Goal: Feedback & Contribution: Contribute content

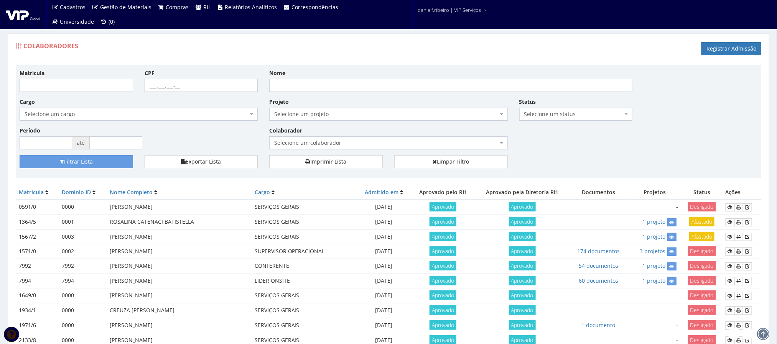
click at [321, 146] on span "Selecione um colaborador" at bounding box center [386, 143] width 224 height 8
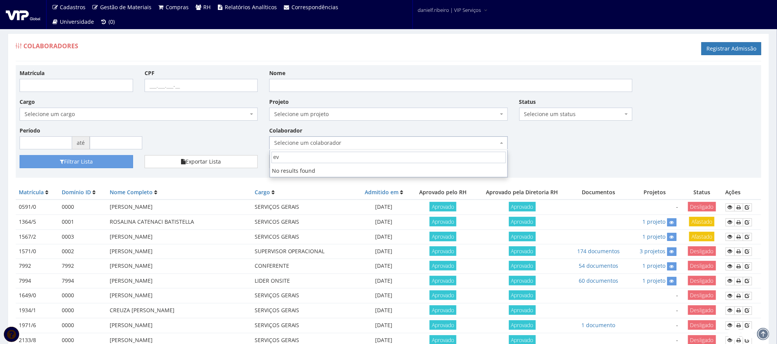
type input "e"
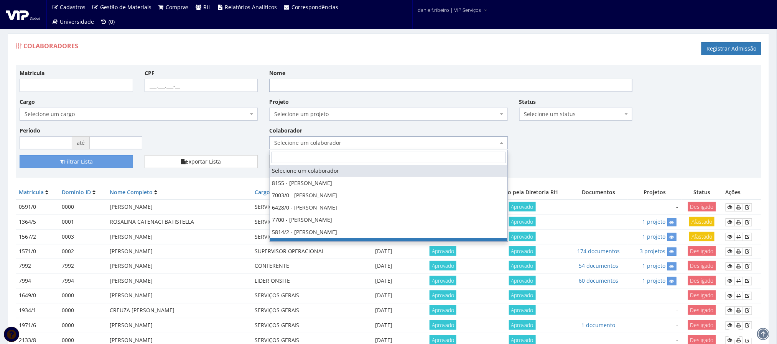
click at [298, 82] on input "Nome" at bounding box center [450, 85] width 363 height 13
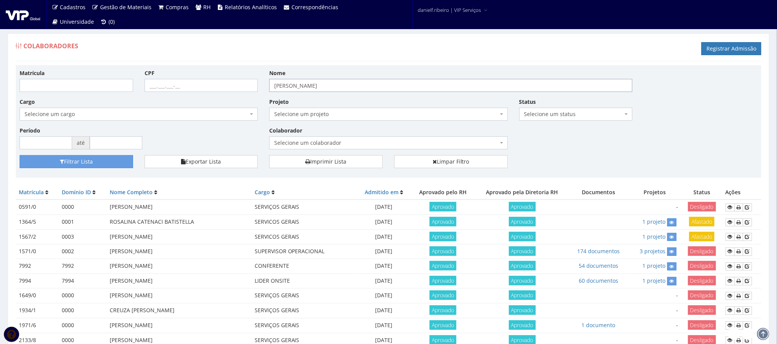
type input "[PERSON_NAME]"
click at [99, 155] on div "Matrícula CPF Nome everton ferreira santos Cargo Selecione um cargo G0610 D0029…" at bounding box center [388, 112] width 749 height 86
click at [96, 161] on button "Filtrar Lista" at bounding box center [77, 161] width 114 height 13
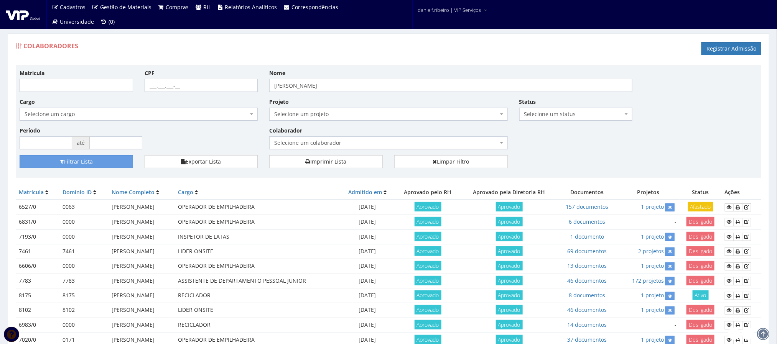
click at [290, 145] on span "Selecione um colaborador" at bounding box center [386, 143] width 224 height 8
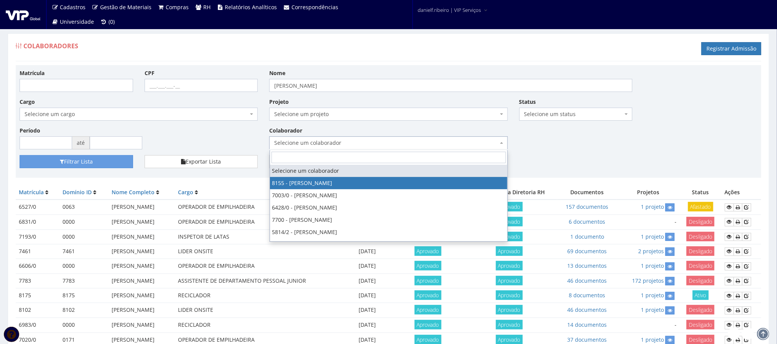
click at [625, 106] on div "Status Selecione um status Ativo e Afastado Desligado Ativo Aguardando Aprovaçã…" at bounding box center [576, 109] width 125 height 23
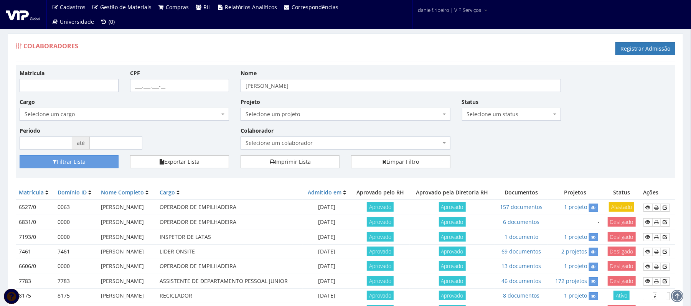
drag, startPoint x: 510, startPoint y: 108, endPoint x: 510, endPoint y: 114, distance: 5.8
click at [510, 109] on div "Status Selecione um status Ativo e Afastado Desligado Ativo Aguardando Aprovaçã…" at bounding box center [511, 109] width 110 height 23
click at [510, 115] on span "Selecione um status" at bounding box center [509, 114] width 84 height 8
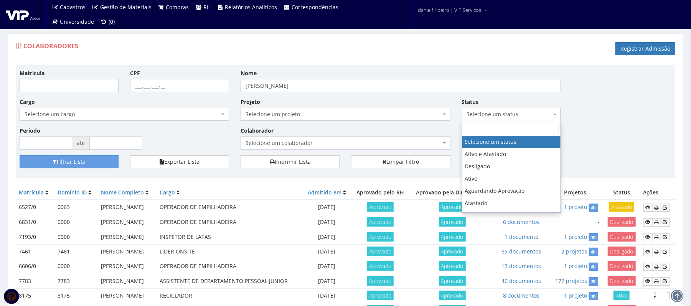
click at [510, 115] on span "Selecione um status" at bounding box center [509, 114] width 84 height 8
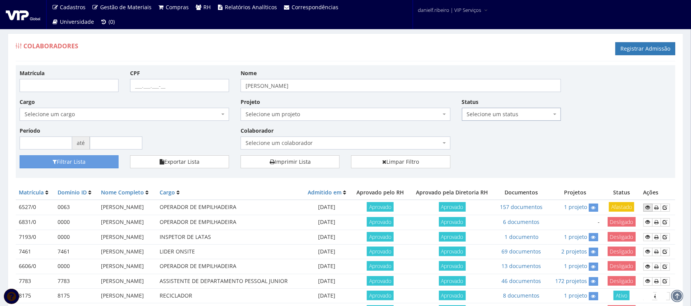
click at [650, 210] on icon at bounding box center [647, 207] width 5 height 5
click at [528, 211] on link "157 documentos" at bounding box center [521, 206] width 43 height 7
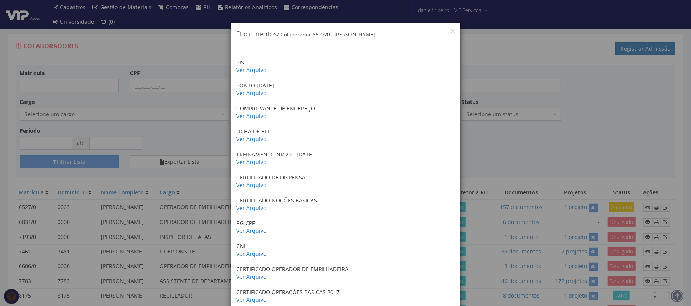
drag, startPoint x: 341, startPoint y: 160, endPoint x: 342, endPoint y: 156, distance: 4.3
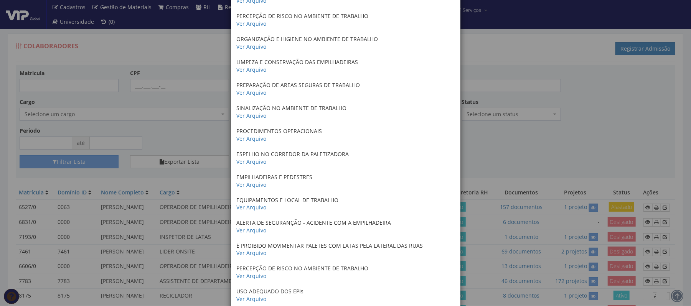
scroll to position [3247, 0]
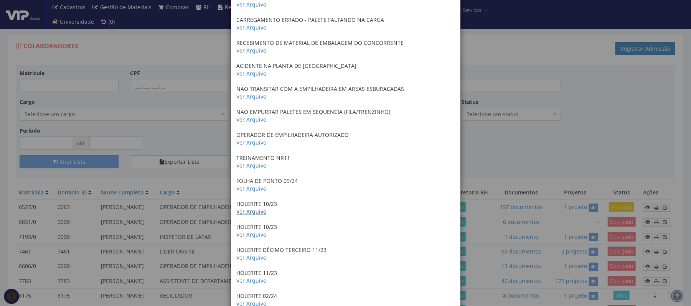
click at [253, 211] on link "Ver Arquivo" at bounding box center [252, 211] width 30 height 7
click at [256, 235] on link "Ver Arquivo" at bounding box center [252, 234] width 30 height 7
click at [251, 282] on link "Ver Arquivo" at bounding box center [252, 280] width 30 height 7
click at [586, 88] on div "× Documentos / Colaborador: 6527/0 - EVERTON FERREIRA SANTOS PIS Ver Arquivo PO…" at bounding box center [345, 153] width 691 height 306
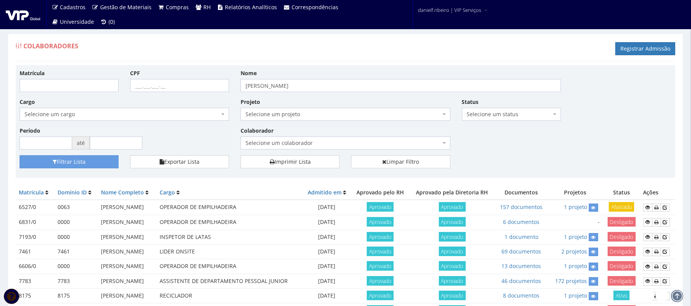
click at [296, 139] on span "Selecione um colaborador" at bounding box center [344, 143] width 209 height 13
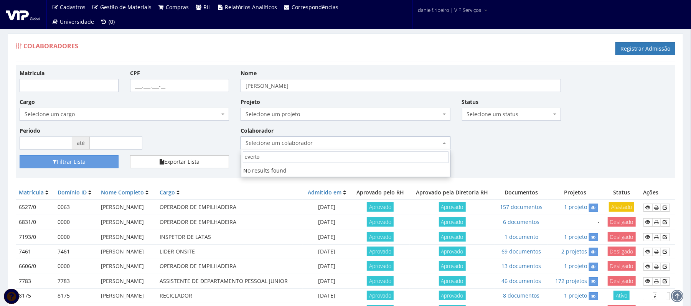
type input "everton"
click at [324, 87] on input "everton ferreira santos" at bounding box center [400, 85] width 320 height 13
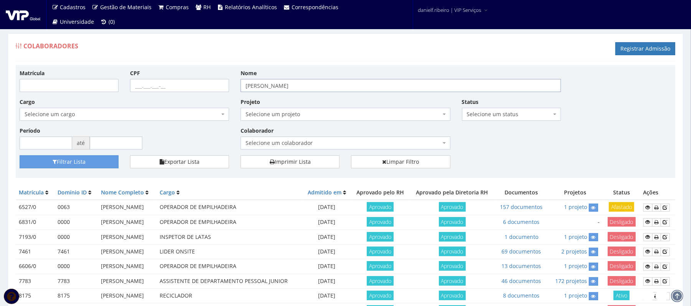
drag, startPoint x: 324, startPoint y: 87, endPoint x: 253, endPoint y: 107, distance: 74.3
click at [253, 107] on div "Matrícula CPF Nome everton ferreira santos Cargo Selecione um cargo G0610 D0029…" at bounding box center [345, 112] width 663 height 86
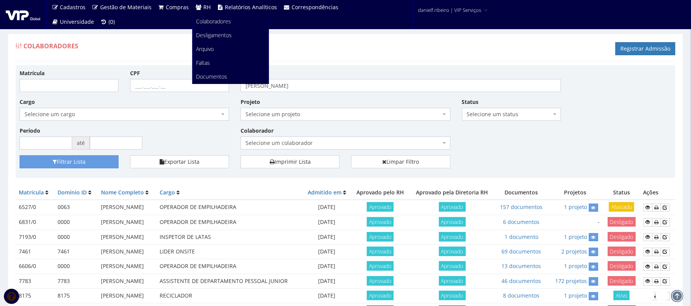
click at [206, 10] on span "RH" at bounding box center [206, 6] width 7 height 7
click at [222, 76] on span "Documentos" at bounding box center [211, 76] width 31 height 7
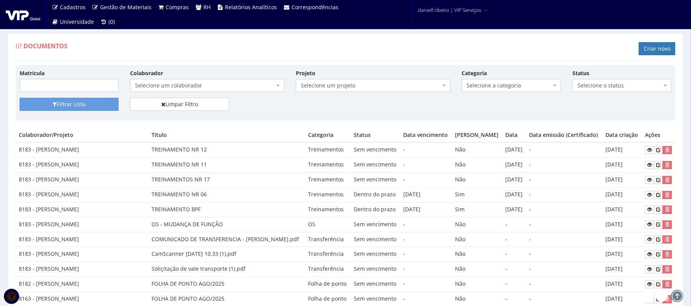
click at [209, 87] on span "Selecione um colaborador" at bounding box center [205, 86] width 140 height 8
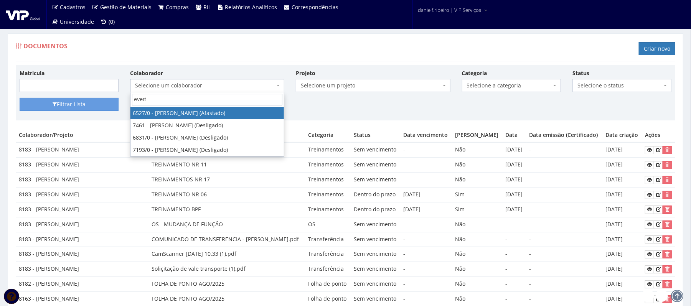
type input "everto"
click at [232, 54] on div "Documentos Criar novo" at bounding box center [345, 49] width 659 height 23
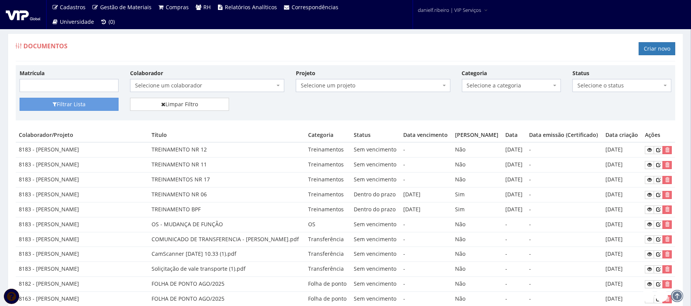
click at [201, 83] on span "Selecione um colaborador" at bounding box center [205, 86] width 140 height 8
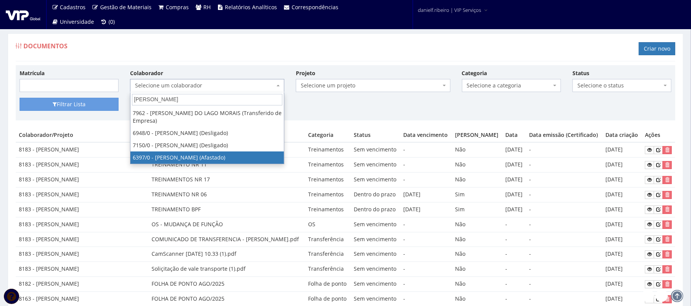
type input "ana paula"
select select "55"
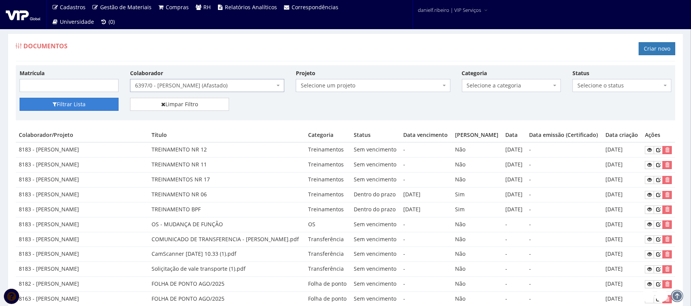
click at [92, 108] on button "Filtrar Lista" at bounding box center [69, 104] width 99 height 13
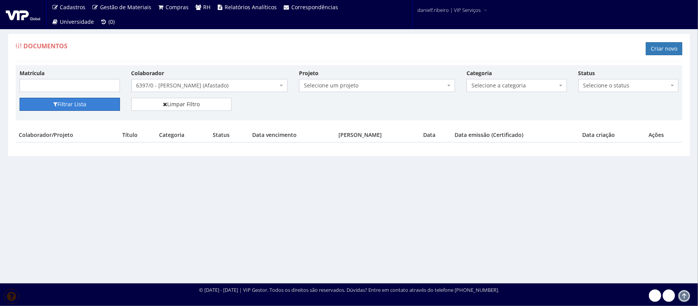
click at [92, 108] on button "Filtrar Lista" at bounding box center [70, 104] width 100 height 13
click at [105, 107] on button "Filtrar Lista" at bounding box center [70, 104] width 100 height 13
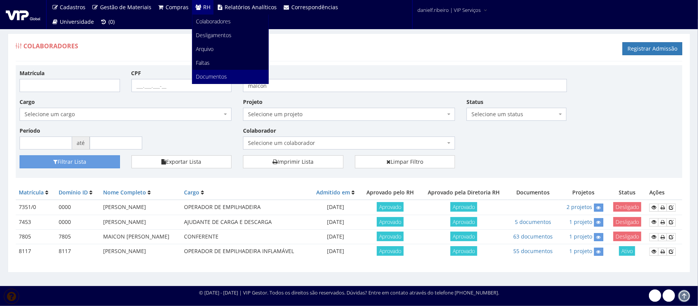
click at [216, 75] on span "Documentos" at bounding box center [211, 76] width 31 height 7
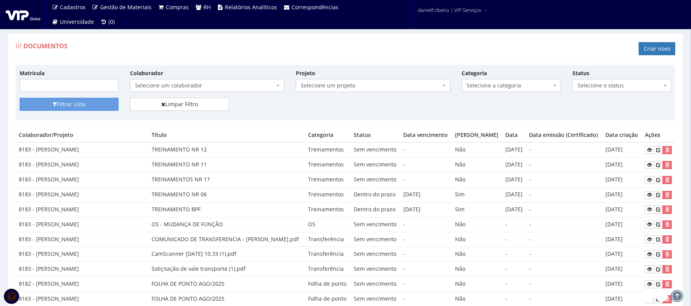
click at [181, 81] on span "Selecione um colaborador" at bounding box center [207, 85] width 154 height 13
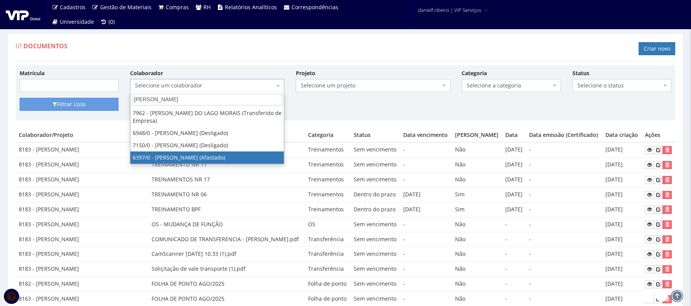
type input "ana paula"
select select "55"
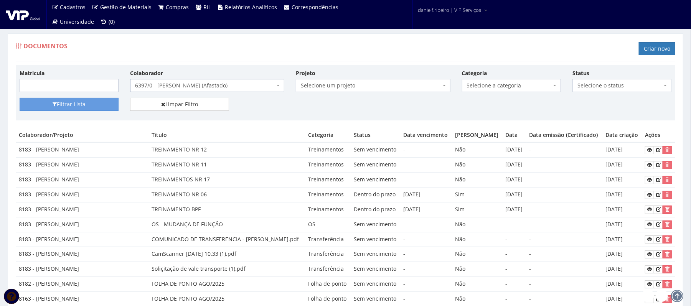
click at [87, 119] on div "Matrícula Colaborador Selecione um colaborador 7015/0 - ADEILTON LUIZ NETO (Des…" at bounding box center [345, 92] width 659 height 55
click at [83, 108] on button "Filtrar Lista" at bounding box center [69, 104] width 99 height 13
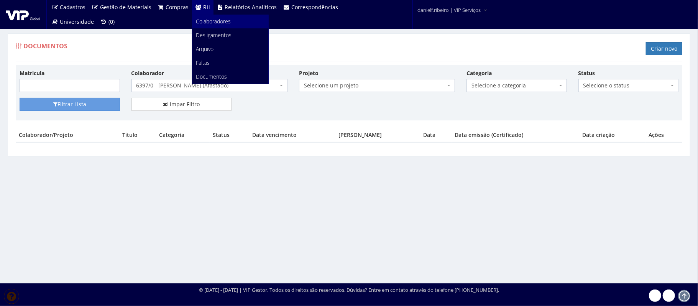
click at [202, 19] on span "Colaboradores" at bounding box center [213, 21] width 35 height 7
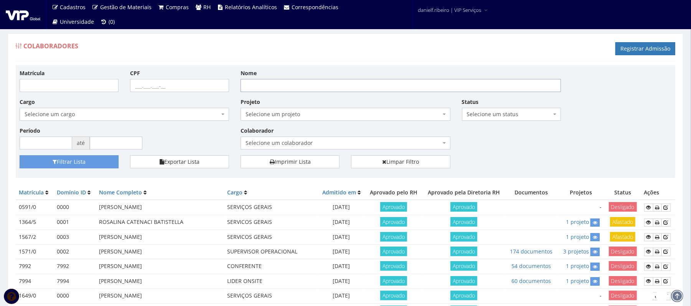
click at [265, 80] on input "Nome" at bounding box center [400, 85] width 320 height 13
type input "[PERSON_NAME]"
click at [20, 155] on button "Filtrar Lista" at bounding box center [69, 161] width 99 height 13
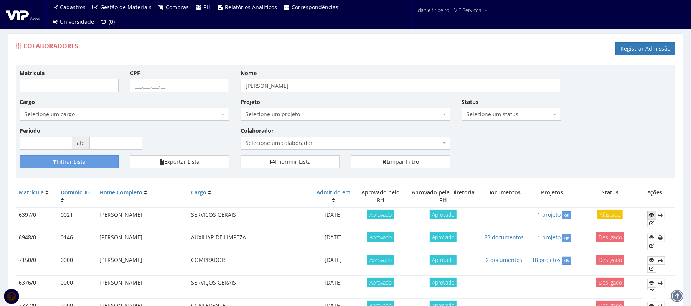
click at [649, 214] on link at bounding box center [651, 215] width 9 height 8
drag, startPoint x: 323, startPoint y: 89, endPoint x: 0, endPoint y: 103, distance: 322.9
type input "[PERSON_NAME]"
click at [20, 155] on button "Filtrar Lista" at bounding box center [69, 161] width 99 height 13
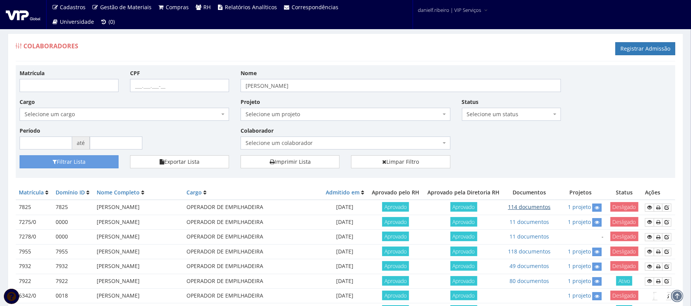
drag, startPoint x: 538, startPoint y: 215, endPoint x: 550, endPoint y: 219, distance: 12.3
click at [539, 215] on td "114 documentos" at bounding box center [529, 207] width 50 height 15
click at [529, 211] on link "114 documentos" at bounding box center [529, 206] width 43 height 7
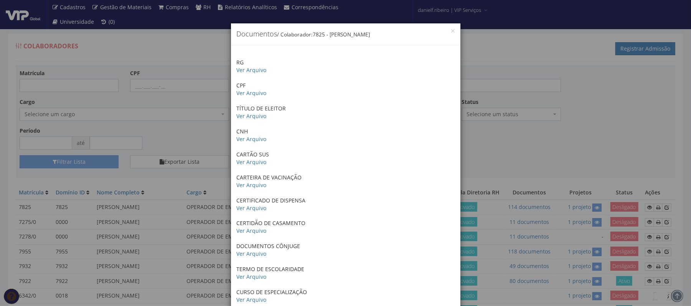
drag, startPoint x: 353, startPoint y: 174, endPoint x: 353, endPoint y: 180, distance: 6.5
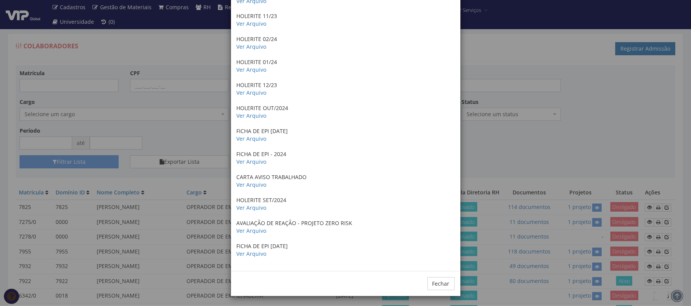
scroll to position [2417, 0]
click at [252, 111] on link "Ver Arquivo" at bounding box center [252, 113] width 30 height 7
click at [181, 122] on div "× Documentos / Colaborador: 7825 - GILMAR DOS SANTOS TORRES RG Ver Arquivo CPF …" at bounding box center [345, 153] width 691 height 306
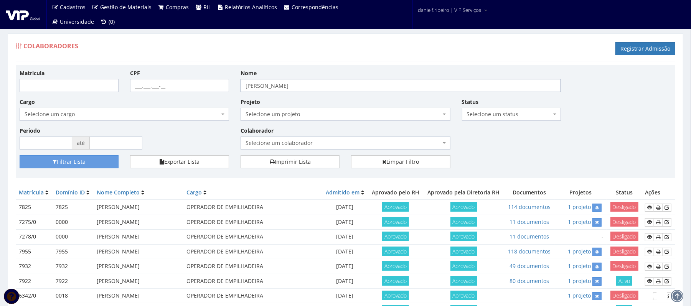
drag, startPoint x: 355, startPoint y: 86, endPoint x: 0, endPoint y: 151, distance: 360.6
type input "[PERSON_NAME]"
click at [20, 155] on button "Filtrar Lista" at bounding box center [69, 161] width 99 height 13
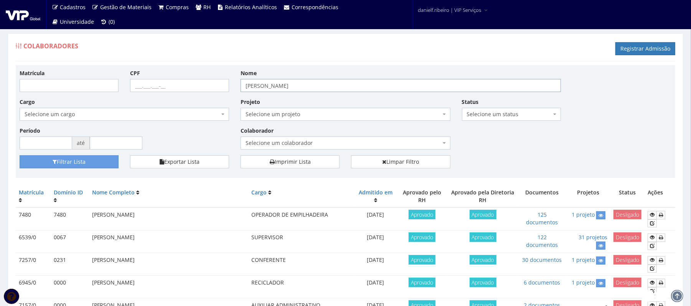
click at [321, 85] on input "[PERSON_NAME]" at bounding box center [400, 85] width 320 height 13
click at [325, 38] on div "Colaboradores Registrar Admissão" at bounding box center [345, 49] width 659 height 23
click at [532, 211] on link "125 documentos" at bounding box center [542, 218] width 32 height 15
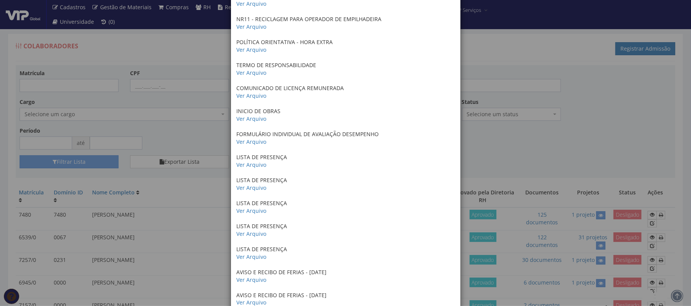
scroll to position [2462, 0]
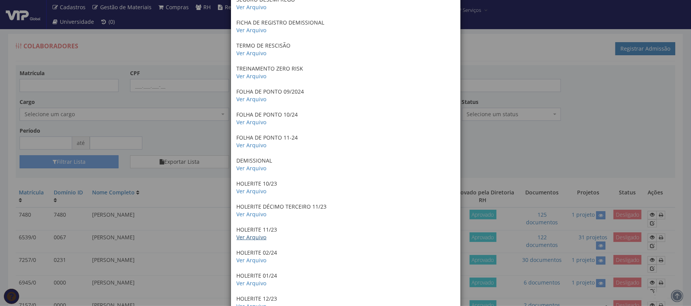
click at [258, 239] on link "Ver Arquivo" at bounding box center [252, 237] width 30 height 7
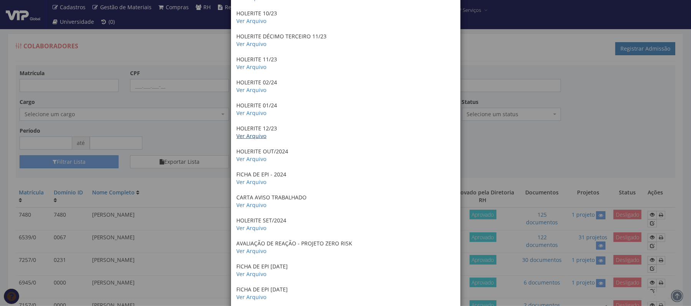
click at [258, 136] on link "Ver Arquivo" at bounding box center [252, 135] width 30 height 7
click at [254, 68] on link "Ver Arquivo" at bounding box center [252, 66] width 30 height 7
click at [255, 21] on link "Ver Arquivo" at bounding box center [252, 20] width 30 height 7
click at [245, 158] on link "Ver Arquivo" at bounding box center [252, 158] width 30 height 7
click at [654, 169] on div "× Documentos / Colaborador: 7480 - ROBERIO LIMA SANTOS CTPS Registrada Ver Arqu…" at bounding box center [345, 153] width 691 height 306
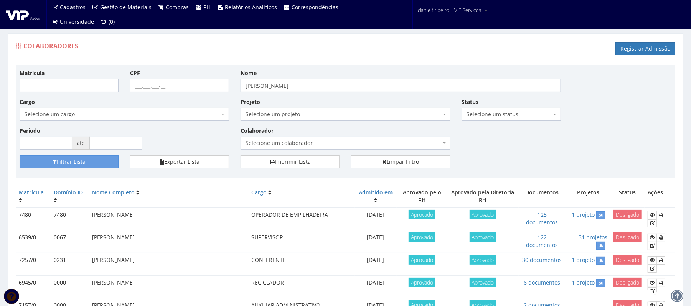
click at [373, 81] on input "roberio lima santos" at bounding box center [400, 85] width 320 height 13
drag, startPoint x: 373, startPoint y: 81, endPoint x: 0, endPoint y: 160, distance: 381.5
type input "magno henrique santos"
click at [20, 155] on button "Filtrar Lista" at bounding box center [69, 161] width 99 height 13
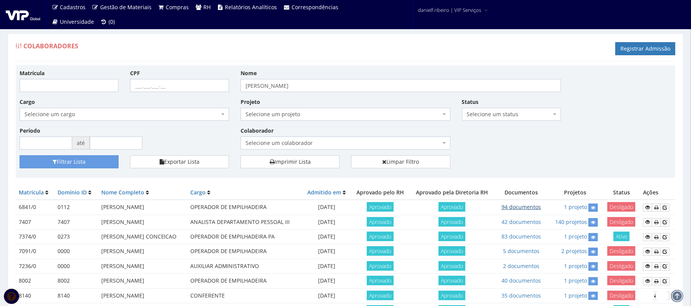
click at [524, 208] on link "94 documentos" at bounding box center [521, 206] width 40 height 7
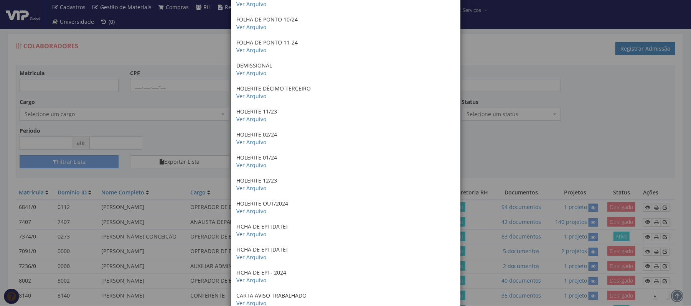
scroll to position [1799, 0]
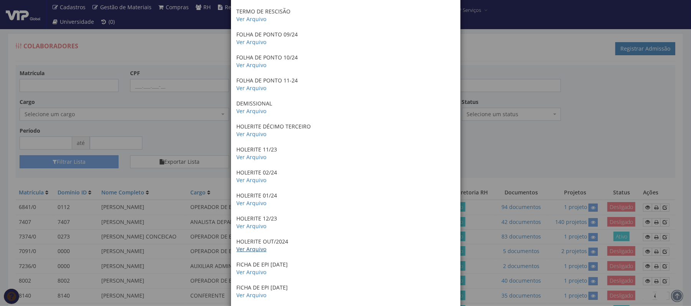
click at [258, 246] on link "Ver Arquivo" at bounding box center [252, 248] width 30 height 7
click at [502, 62] on div "× Documentos / Colaborador: 6841/0 - MAGNO HENRIQUE SANTOS DA SILVA MACEDO TREI…" at bounding box center [345, 153] width 691 height 306
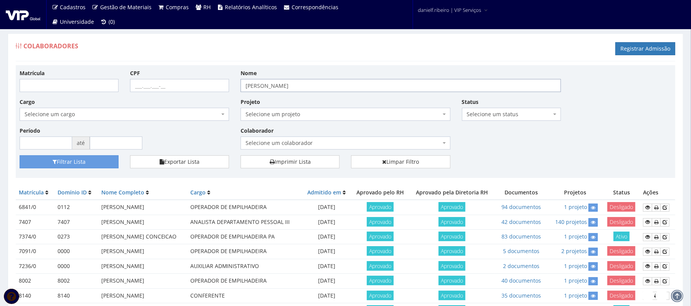
drag, startPoint x: 352, startPoint y: 87, endPoint x: 0, endPoint y: 149, distance: 357.0
type input "erimaldo divino"
click at [20, 155] on button "Filtrar Lista" at bounding box center [69, 161] width 99 height 13
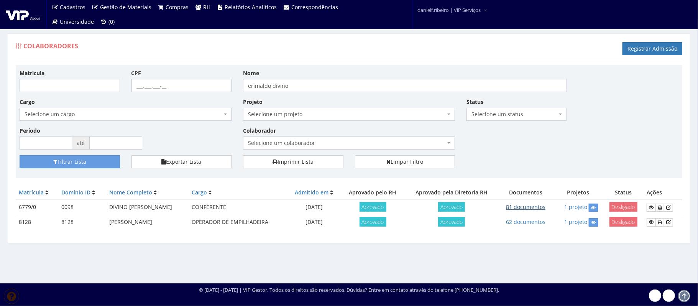
click at [515, 206] on link "81 documentos" at bounding box center [526, 206] width 40 height 7
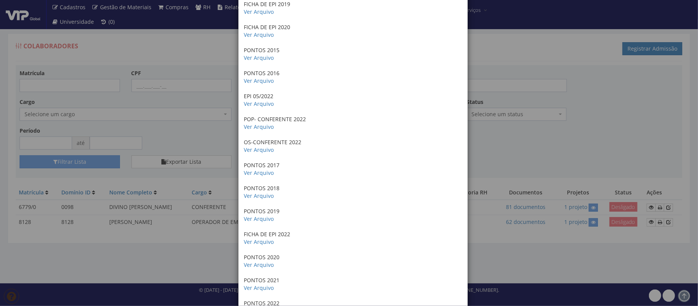
scroll to position [1131, 0]
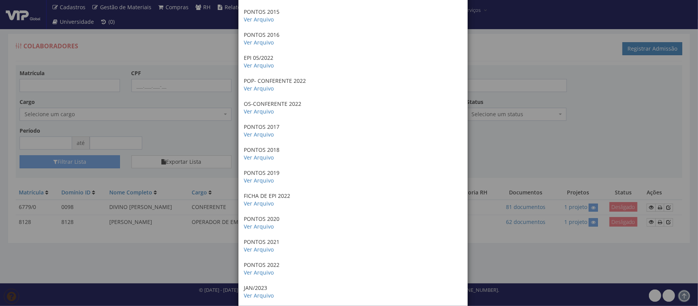
click at [514, 110] on div "× Documentos / Colaborador: 6779/0 - DIVINO [PERSON_NAME] RECEBIMENTO DO CRACHÁ…" at bounding box center [349, 153] width 698 height 306
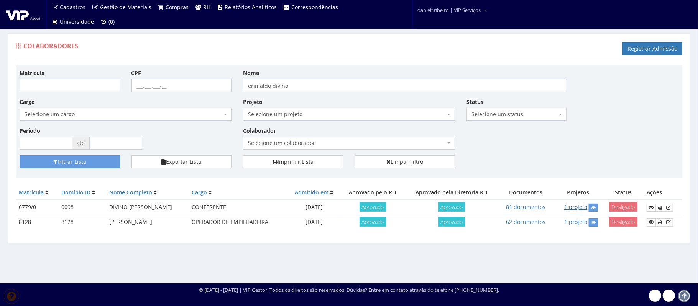
click at [568, 207] on link "1 projeto" at bounding box center [576, 206] width 23 height 7
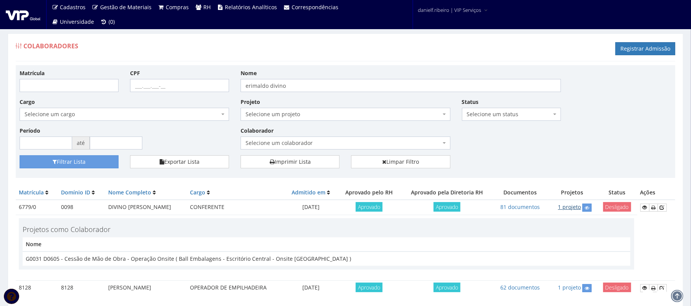
click at [568, 207] on link "1 projeto" at bounding box center [569, 206] width 23 height 7
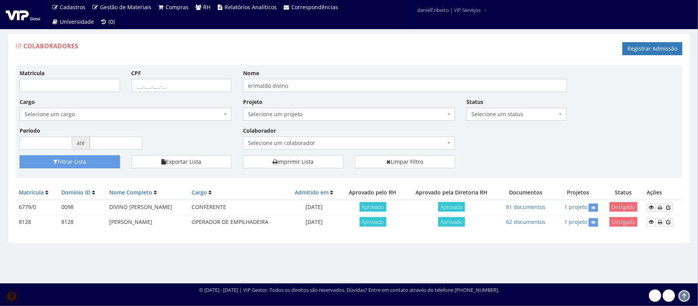
click at [519, 203] on td "81 documentos" at bounding box center [526, 207] width 54 height 15
click at [520, 205] on link "81 documentos" at bounding box center [526, 206] width 40 height 7
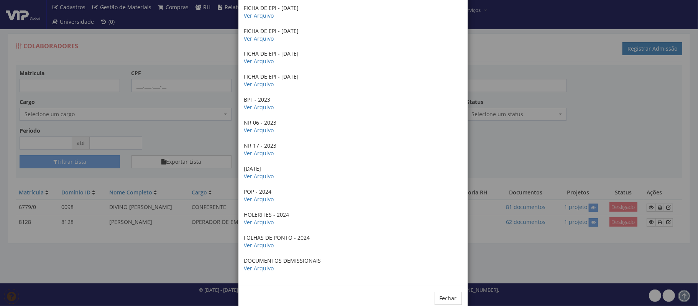
scroll to position [1658, 0]
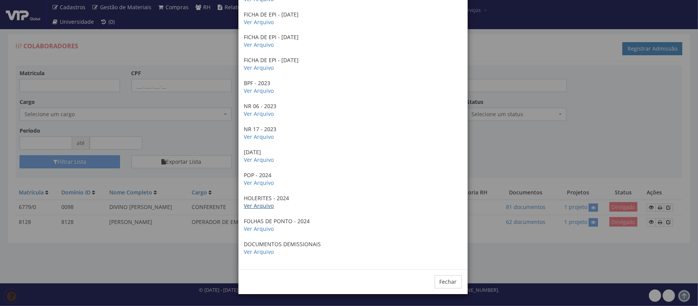
click at [265, 203] on link "Ver Arquivo" at bounding box center [259, 205] width 30 height 7
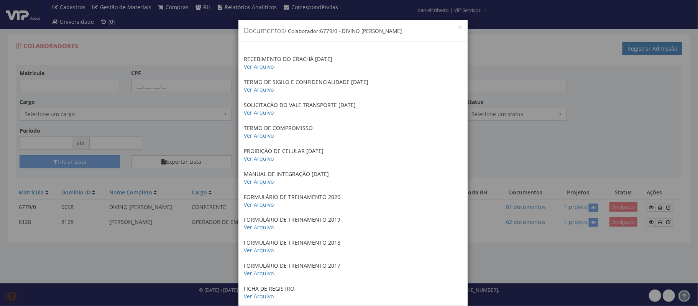
scroll to position [0, 0]
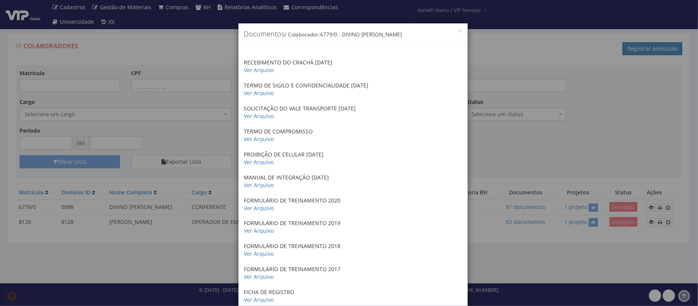
click at [514, 125] on div "× Documentos / Colaborador: 6779/0 - DIVINO MANOEL ALFREDO RECEBIMENTO DO CRACH…" at bounding box center [349, 153] width 698 height 306
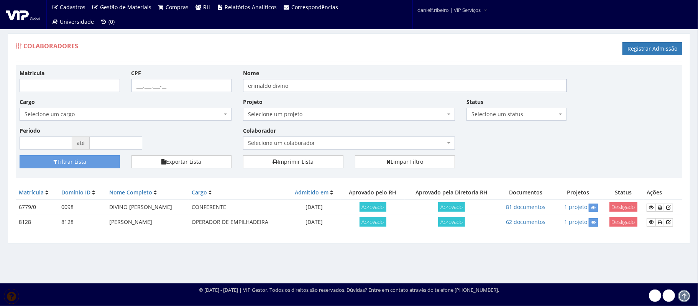
drag, startPoint x: 360, startPoint y: 83, endPoint x: 0, endPoint y: 115, distance: 361.2
click at [0, 115] on div "Colaboradores Registrar Admissão Matrícula CPF Nome erimaldo divino Cargo Selec…" at bounding box center [349, 151] width 698 height 264
type input "[PERSON_NAME]"
click at [98, 166] on button "Filtrar Lista" at bounding box center [70, 161] width 100 height 13
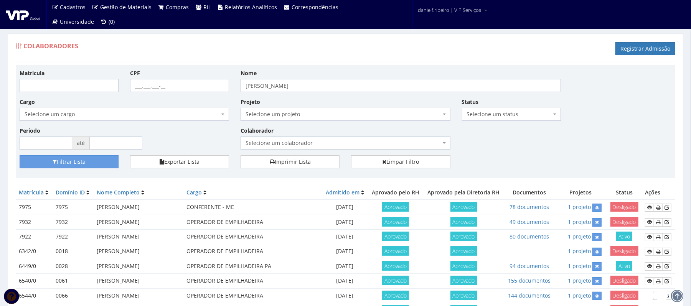
click at [598, 117] on div "Matrícula CPF Nome estefany dos santos Cargo Selecione um cargo G0610 D0029 - 4…" at bounding box center [345, 112] width 663 height 86
click at [533, 211] on link "78 documentos" at bounding box center [529, 206] width 40 height 7
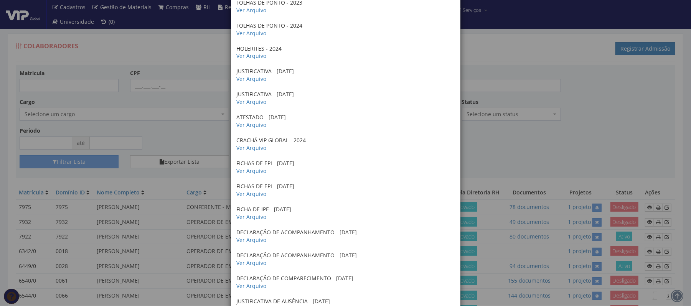
scroll to position [984, 0]
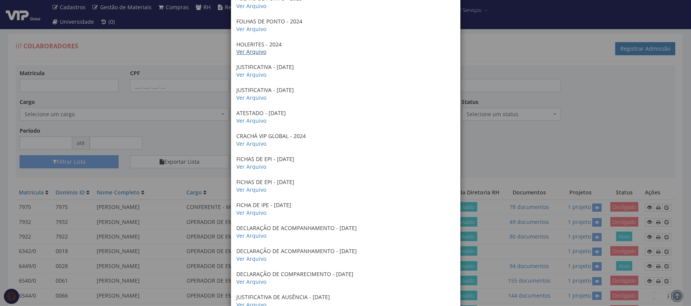
click at [248, 50] on link "Ver Arquivo" at bounding box center [252, 51] width 30 height 7
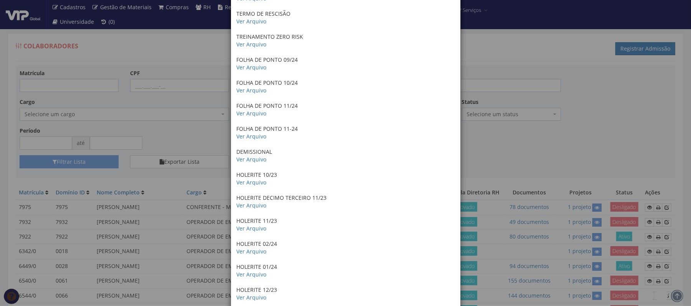
scroll to position [1405, 0]
click at [252, 160] on link "Ver Arquivo" at bounding box center [252, 159] width 30 height 7
click at [252, 206] on link "Ver Arquivo" at bounding box center [252, 205] width 30 height 7
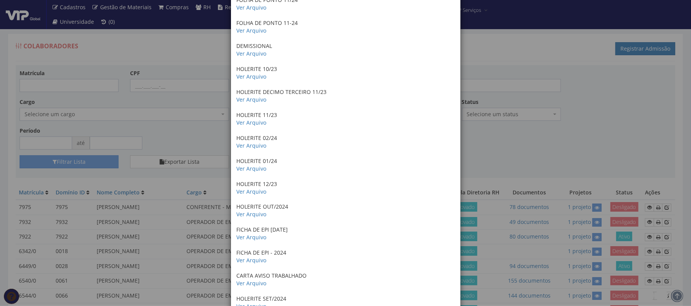
scroll to position [1489, 0]
click at [255, 215] on link "Ver Arquivo" at bounding box center [252, 213] width 30 height 7
click at [574, 34] on div "× Documentos / Colaborador: 7975 - ESTEFANY DOS SANTOS FAUSTINO Certificado de …" at bounding box center [345, 153] width 691 height 306
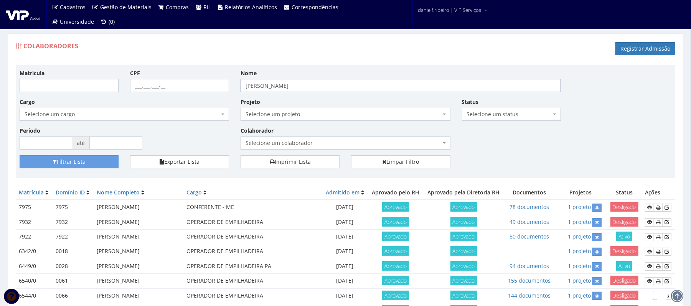
drag, startPoint x: 304, startPoint y: 88, endPoint x: 79, endPoint y: 138, distance: 230.7
click at [79, 138] on div "Matrícula CPF Nome estefany dos santos Cargo Selecione um cargo G0610 D0029 - 4…" at bounding box center [345, 112] width 663 height 86
type input "breno prado de santana"
click at [20, 155] on button "Filtrar Lista" at bounding box center [69, 161] width 99 height 13
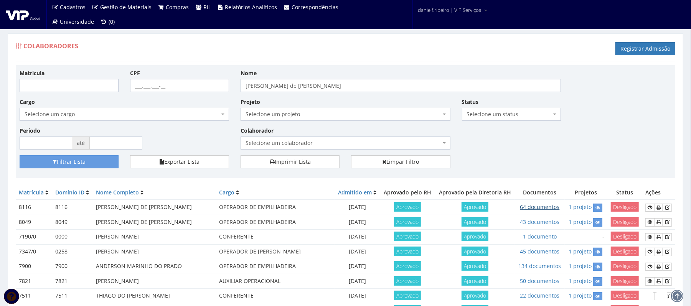
click at [545, 208] on link "64 documentos" at bounding box center [540, 206] width 40 height 7
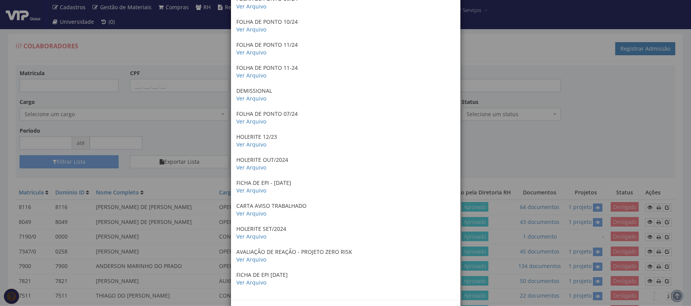
scroll to position [1249, 0]
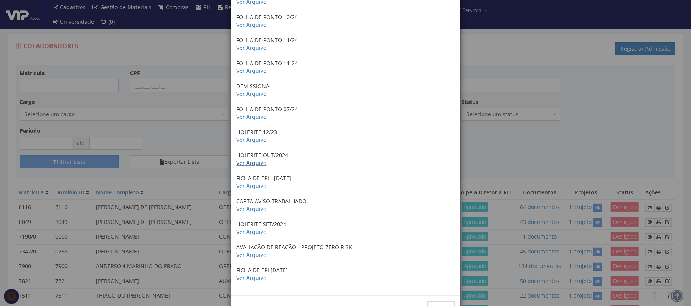
click at [252, 159] on link "Ver Arquivo" at bounding box center [252, 162] width 30 height 7
click at [615, 84] on div "× Documentos / Colaborador: 8116 - BRENO PRADO DE SANTANA ATESTADO DE ANTECEDEN…" at bounding box center [345, 153] width 691 height 306
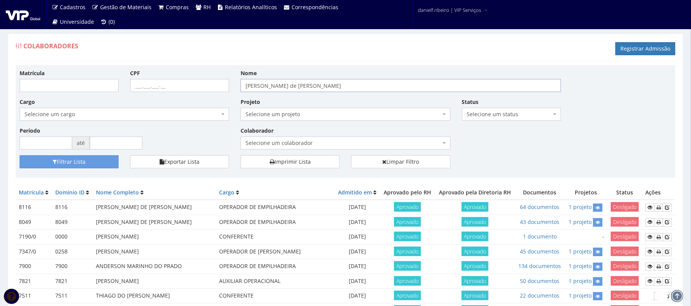
click at [351, 88] on input "breno prado de santana" at bounding box center [400, 85] width 320 height 13
type input "b"
type input "igor villani"
click at [20, 155] on button "Filtrar Lista" at bounding box center [69, 161] width 99 height 13
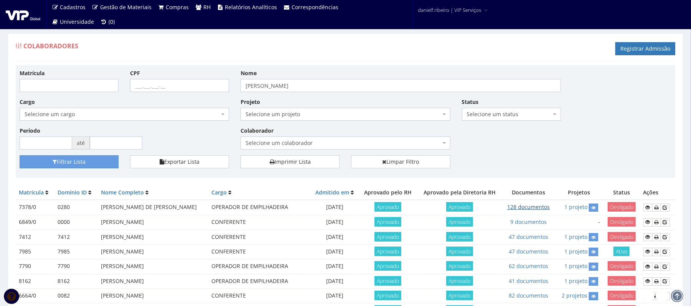
click at [523, 208] on link "128 documentos" at bounding box center [528, 206] width 43 height 7
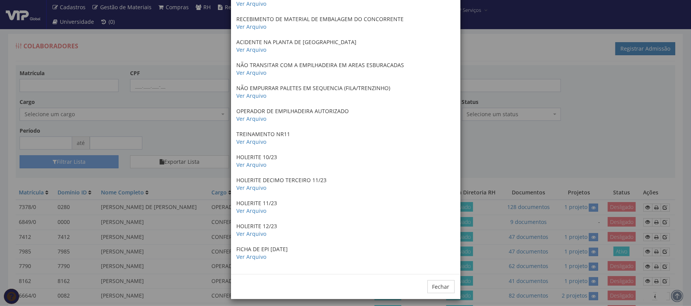
scroll to position [2754, 0]
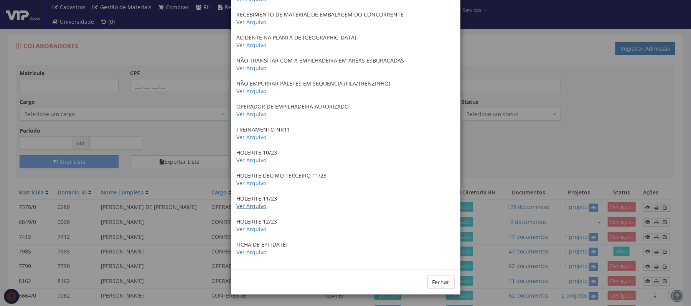
click at [254, 204] on link "Ver Arquivo" at bounding box center [252, 206] width 30 height 7
click at [252, 179] on link "Ver Arquivo" at bounding box center [252, 182] width 30 height 7
drag, startPoint x: 527, startPoint y: 106, endPoint x: 298, endPoint y: 89, distance: 229.6
click at [526, 106] on div "× Documentos / Colaborador: 7378/0 - IGOR VILLANI DE JESUS COUTO TREINAMENTO NR…" at bounding box center [345, 153] width 691 height 306
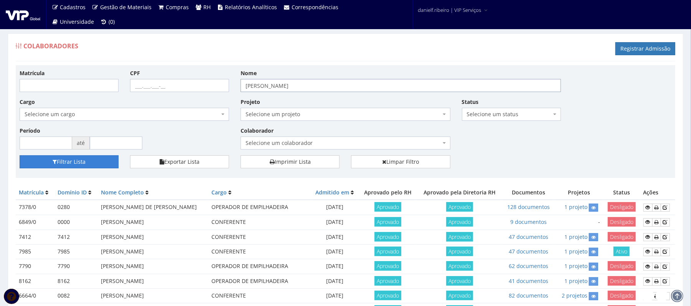
drag, startPoint x: 295, startPoint y: 94, endPoint x: 82, endPoint y: 169, distance: 225.3
click at [82, 169] on div "Matrícula CPF Nome igor villani Cargo Selecione um cargo G0610 D0029 - 4110-05 …" at bounding box center [345, 121] width 659 height 113
type input "jose adilson"
click at [20, 155] on button "Filtrar Lista" at bounding box center [69, 161] width 99 height 13
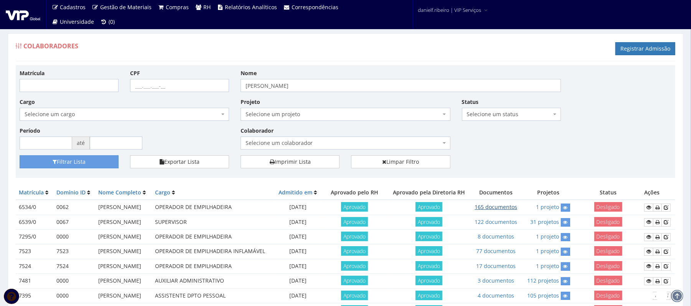
click at [512, 211] on link "165 documentos" at bounding box center [495, 206] width 43 height 7
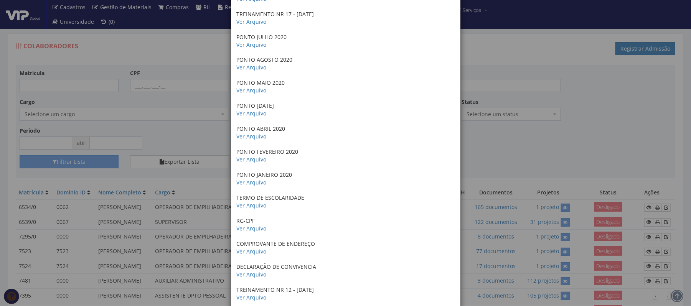
scroll to position [167, 0]
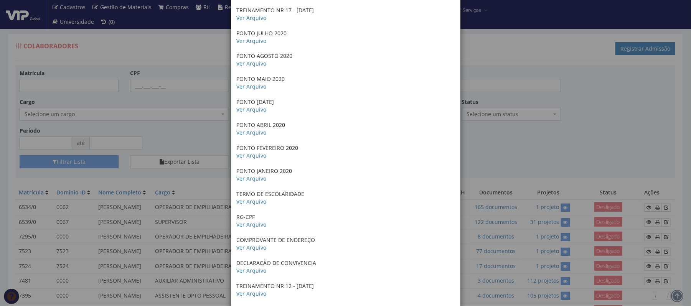
click at [496, 109] on div "× Documentos / Colaborador: 6534/0 - [PERSON_NAME] FICHA DE REGISTRO Ver Arquiv…" at bounding box center [345, 153] width 691 height 306
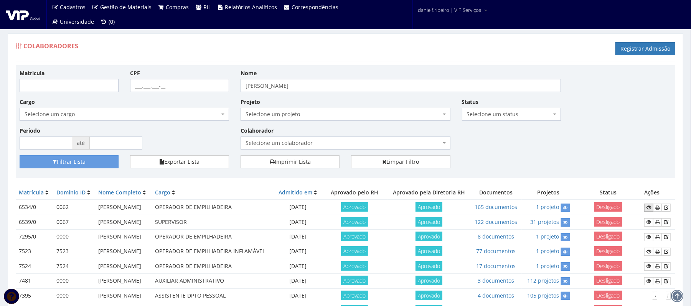
click at [650, 210] on icon at bounding box center [648, 207] width 5 height 5
drag, startPoint x: 64, startPoint y: 2, endPoint x: 358, endPoint y: 52, distance: 298.8
click at [358, 52] on div "Colaboradores Registrar Admissão" at bounding box center [345, 49] width 659 height 23
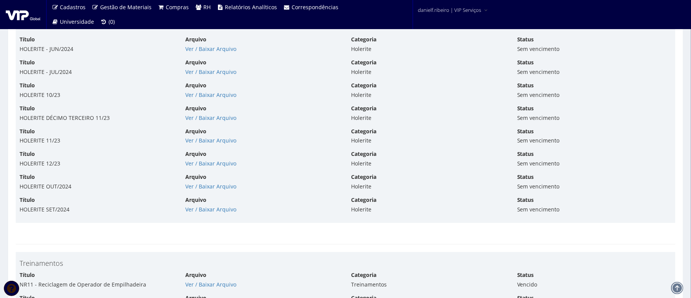
scroll to position [4202, 0]
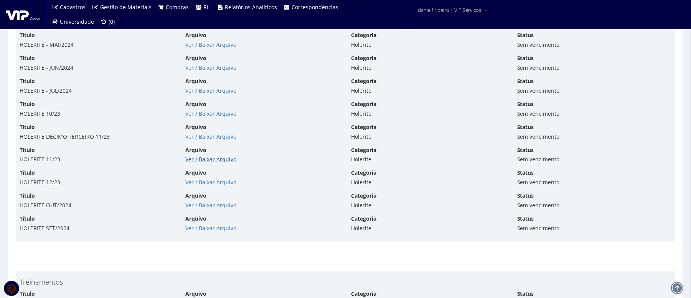
click at [218, 161] on link "Ver / Baixar Arquivo" at bounding box center [210, 159] width 51 height 7
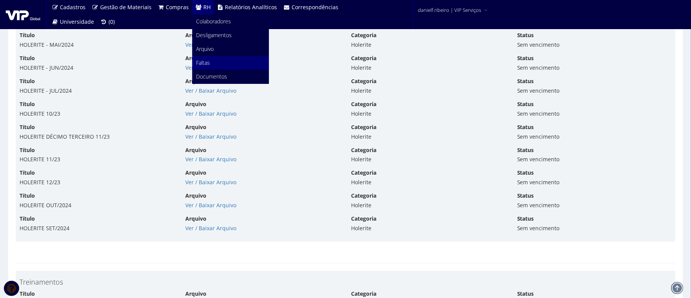
click at [238, 68] on link "Faltas" at bounding box center [231, 63] width 76 height 14
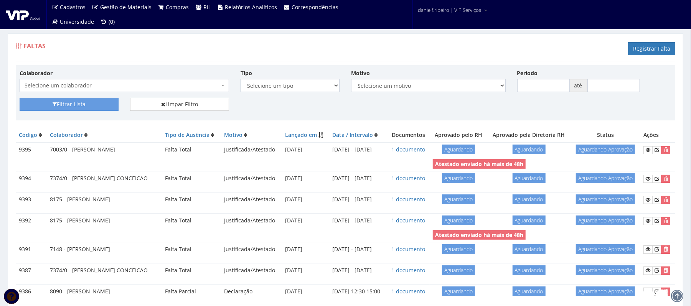
click at [76, 81] on span "Selecione um colaborador" at bounding box center [124, 85] width 209 height 13
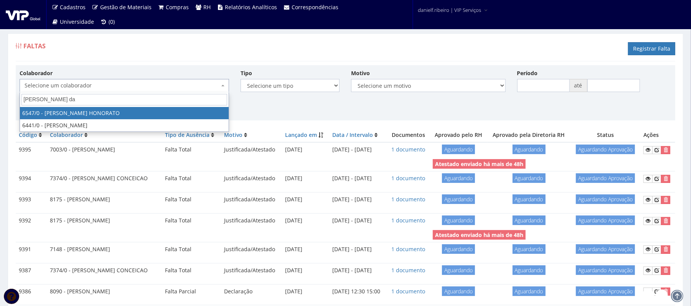
type input "ronaldo da"
select select "113"
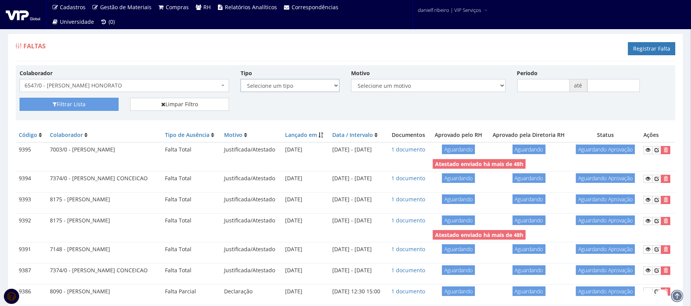
click at [266, 89] on select "Selecione um tipo Falta Total Afastamento Férias" at bounding box center [289, 85] width 99 height 13
click at [283, 81] on select "Selecione um tipo Falta Total Afastamento Férias" at bounding box center [289, 85] width 99 height 13
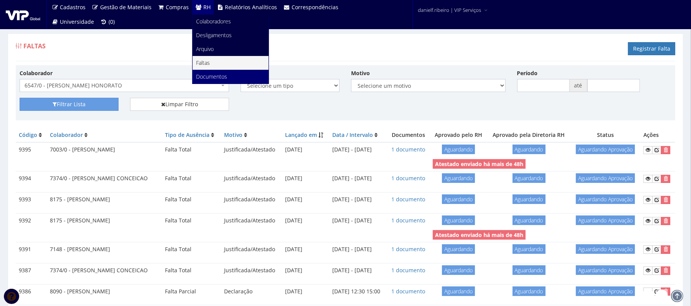
click at [206, 77] on span "Documentos" at bounding box center [211, 76] width 31 height 7
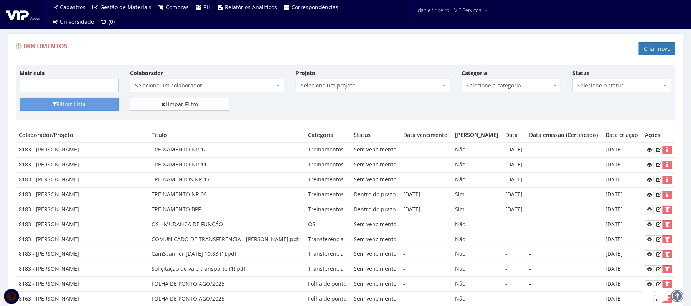
click at [176, 83] on span "Selecione um colaborador" at bounding box center [205, 86] width 140 height 8
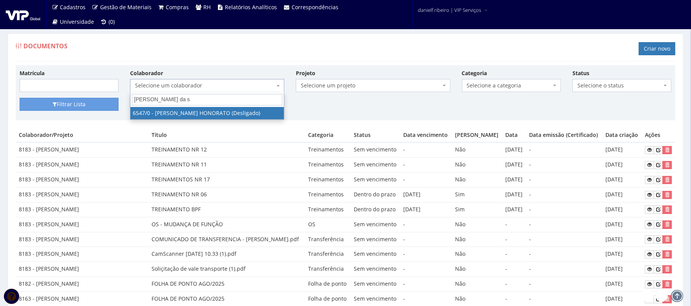
type input "ronaldo da si"
select select "113"
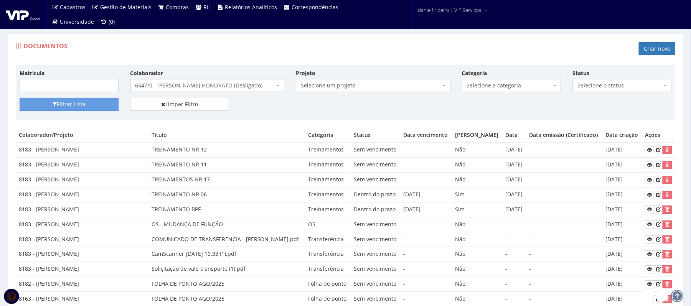
click at [505, 89] on span "Selecione a categoria" at bounding box center [509, 86] width 84 height 8
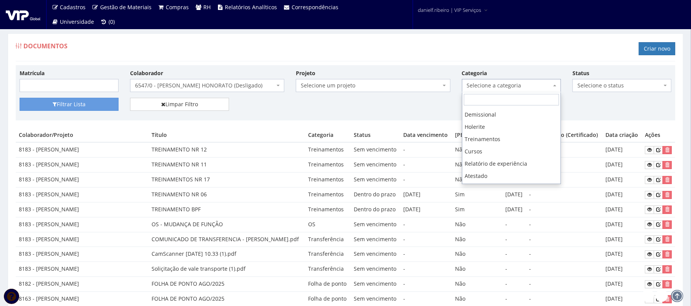
scroll to position [147, 0]
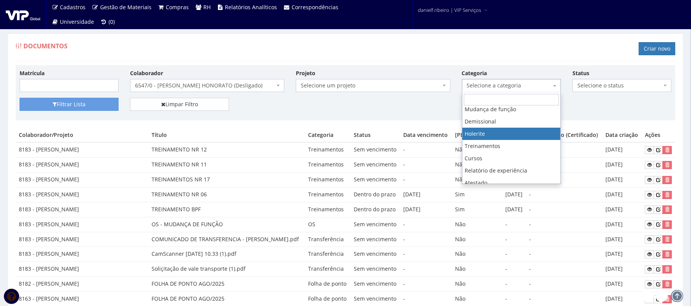
select select "holerite"
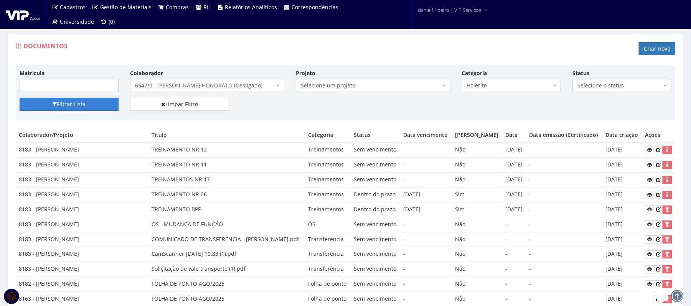
click at [75, 109] on button "Filtrar Lista" at bounding box center [69, 104] width 99 height 13
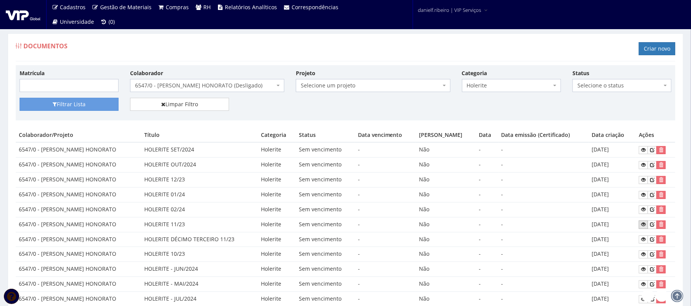
click at [642, 223] on icon at bounding box center [643, 224] width 5 height 5
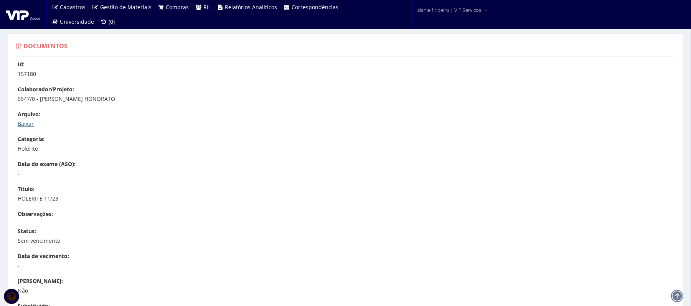
click at [27, 123] on link "Baixar" at bounding box center [26, 123] width 16 height 7
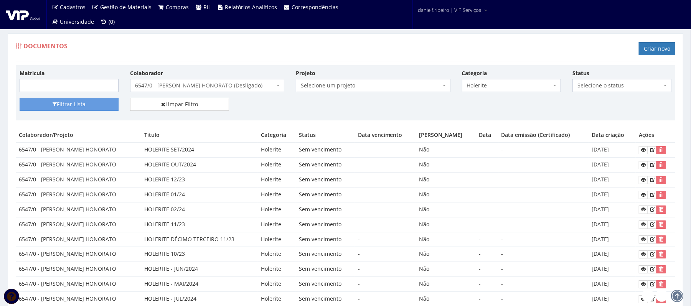
scroll to position [117, 0]
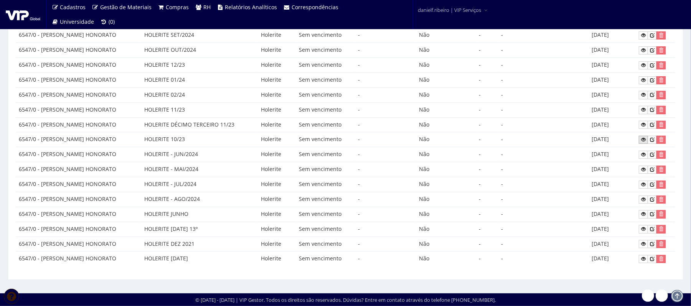
click at [642, 137] on icon at bounding box center [643, 139] width 5 height 5
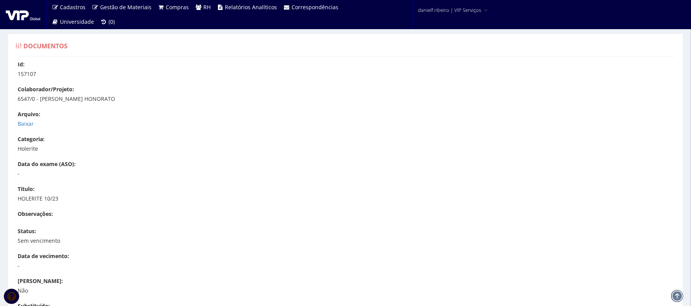
click at [26, 119] on div "Arquivo: Baixar" at bounding box center [349, 118] width 663 height 17
click at [26, 120] on link "Baixar" at bounding box center [26, 123] width 16 height 7
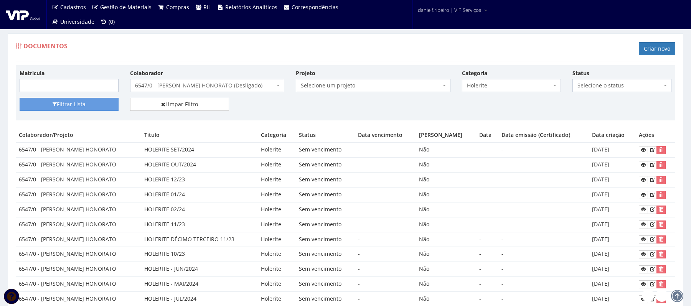
scroll to position [117, 0]
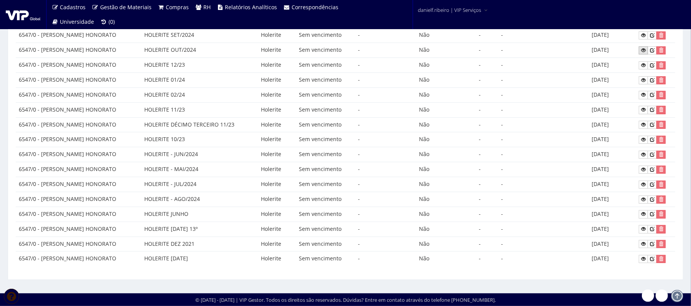
click at [641, 48] on icon at bounding box center [643, 50] width 5 height 5
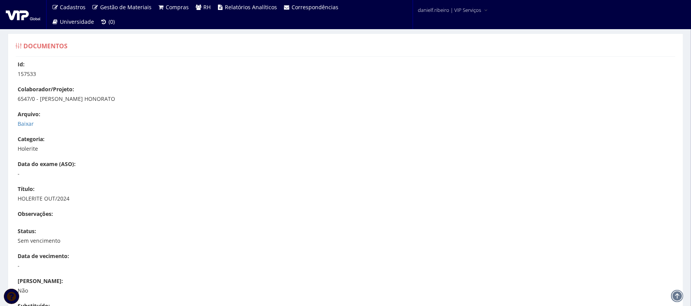
click at [29, 120] on div "Arquivo: Baixar" at bounding box center [349, 118] width 663 height 17
click at [25, 126] on link "Baixar" at bounding box center [26, 123] width 16 height 7
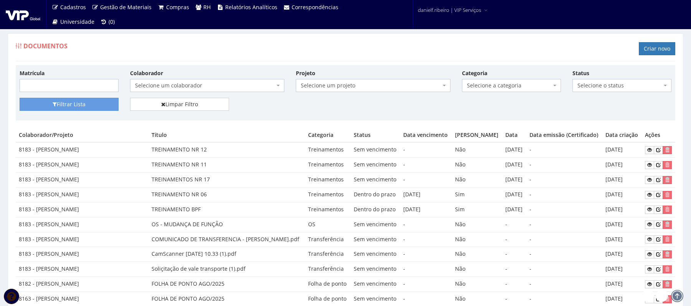
select select "113"
select select "holerite"
click at [189, 87] on span "Selecione um colaborador" at bounding box center [205, 86] width 140 height 8
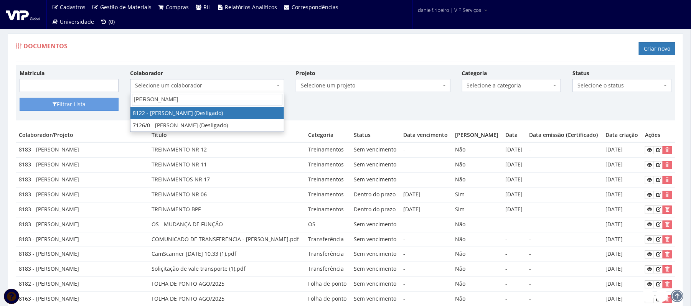
type input "fabio rodrigues"
select select "3718"
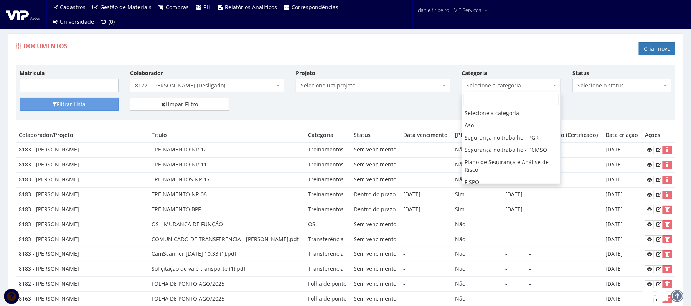
click at [514, 87] on span "Selecione a categoria" at bounding box center [509, 86] width 84 height 8
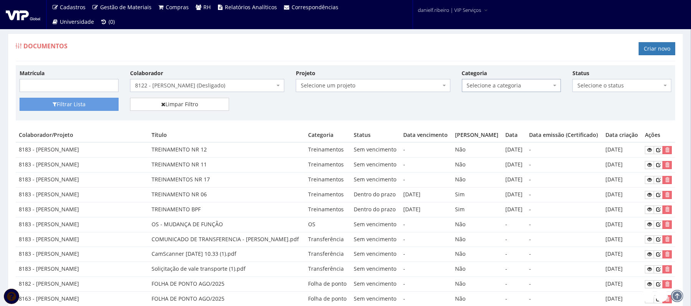
click at [519, 80] on span "Selecione a categoria" at bounding box center [511, 85] width 99 height 13
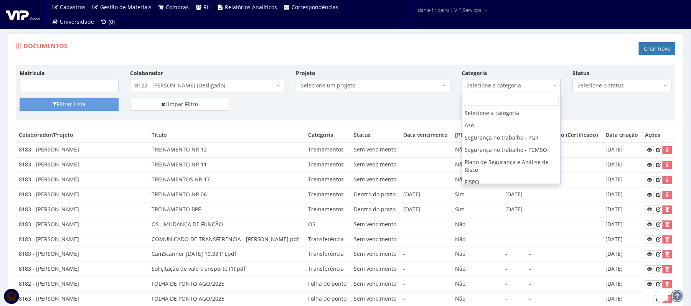
scroll to position [155, 0]
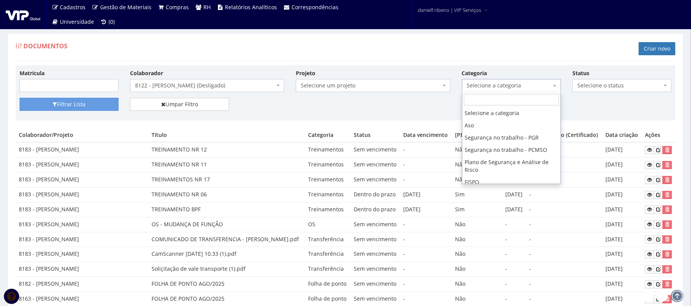
click at [501, 91] on span "Selecione a categoria" at bounding box center [511, 85] width 99 height 13
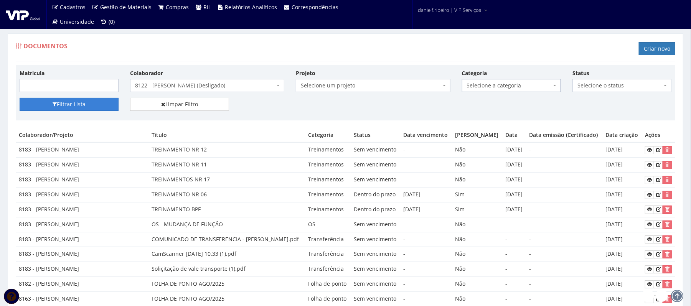
click at [62, 107] on button "Filtrar Lista" at bounding box center [69, 104] width 99 height 13
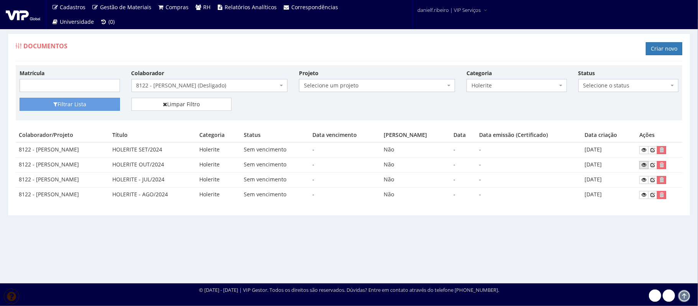
click at [645, 167] on icon at bounding box center [644, 164] width 5 height 5
click at [214, 87] on span "8122 - [PERSON_NAME] (Desligado)" at bounding box center [208, 86] width 142 height 8
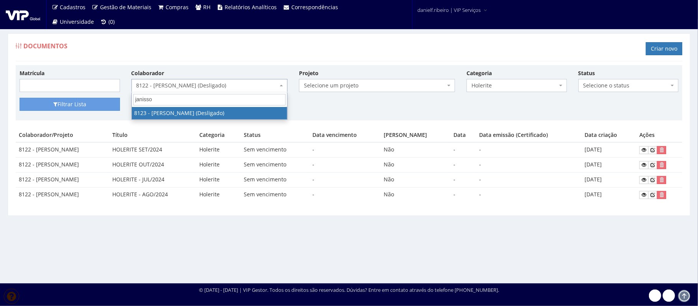
type input "janisson"
select select "3720"
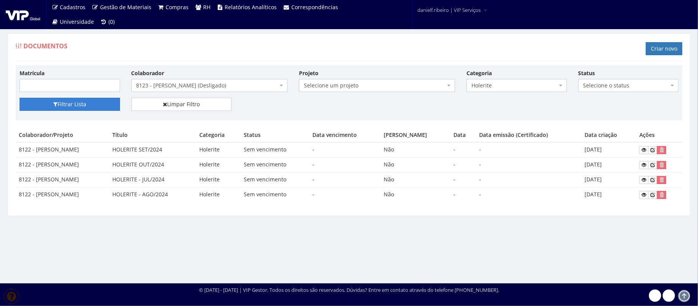
click at [89, 100] on button "Filtrar Lista" at bounding box center [70, 104] width 100 height 13
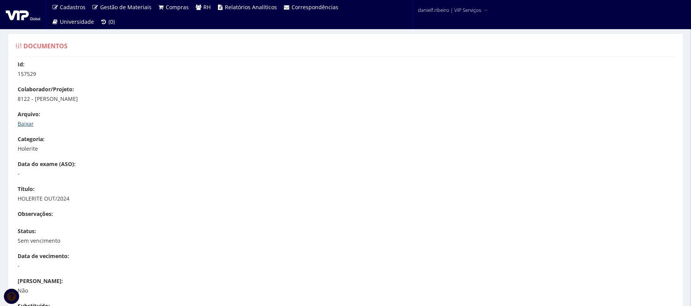
click at [20, 126] on link "Baixar" at bounding box center [26, 123] width 16 height 7
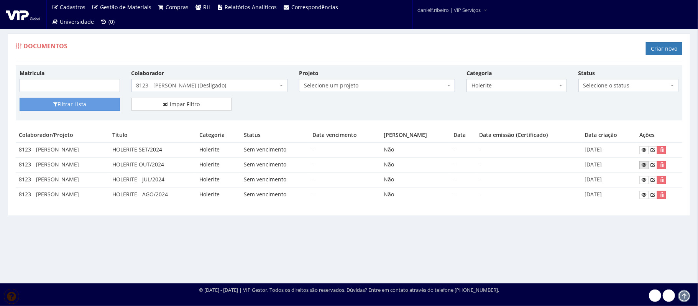
click at [646, 164] on icon at bounding box center [644, 164] width 5 height 5
click at [226, 83] on span "8123 - [PERSON_NAME] (Desligado)" at bounding box center [208, 86] width 142 height 8
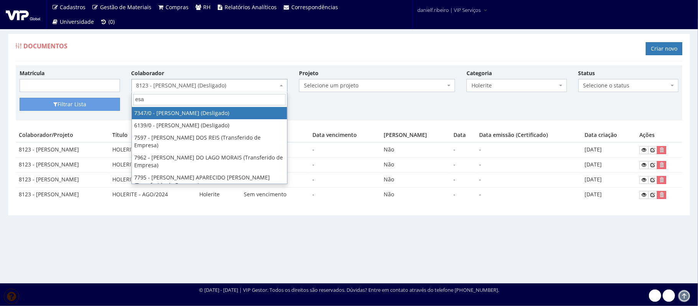
type input "esau"
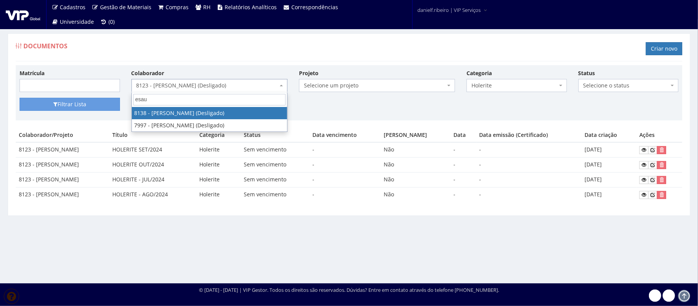
select select "3761"
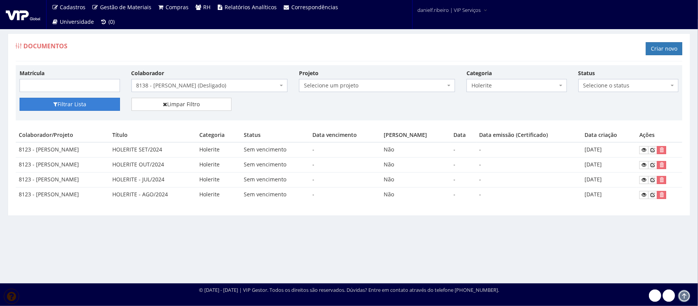
click at [94, 102] on button "Filtrar Lista" at bounding box center [70, 104] width 100 height 13
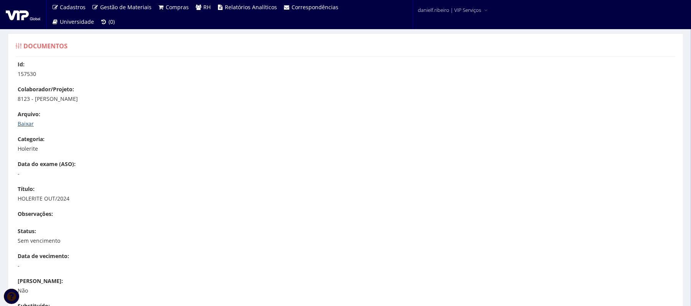
click at [24, 120] on div "Arquivo: Baixar" at bounding box center [349, 118] width 663 height 17
click at [22, 123] on link "Baixar" at bounding box center [26, 123] width 16 height 7
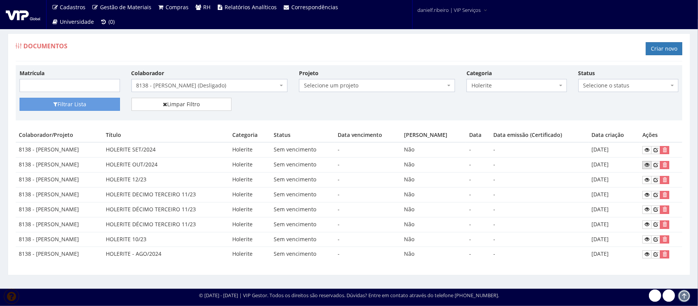
click at [649, 165] on icon at bounding box center [647, 164] width 5 height 5
click at [192, 84] on span "8138 - [PERSON_NAME] (Desligado)" at bounding box center [208, 86] width 142 height 8
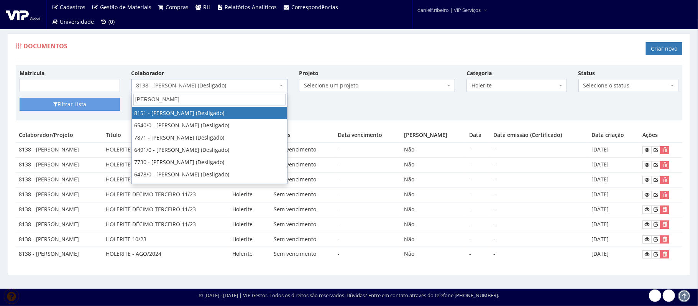
type input "luiz carlos"
select select "3867"
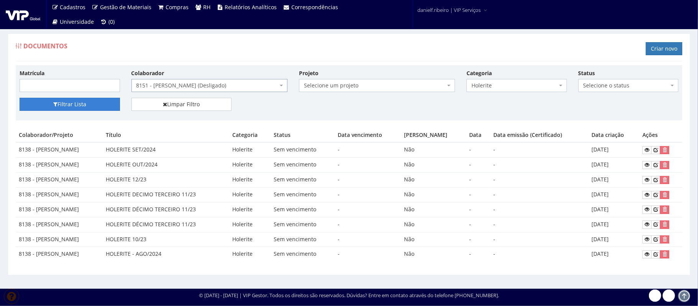
click at [69, 108] on button "Filtrar Lista" at bounding box center [70, 104] width 100 height 13
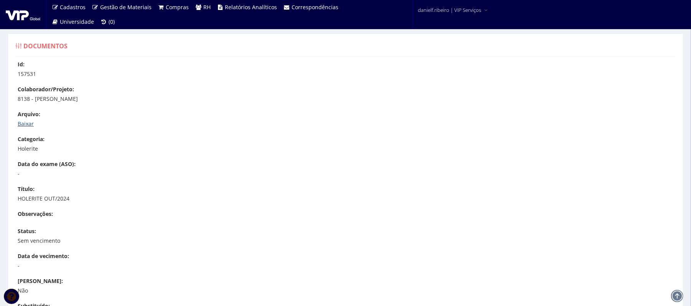
click at [25, 122] on link "Baixar" at bounding box center [26, 123] width 16 height 7
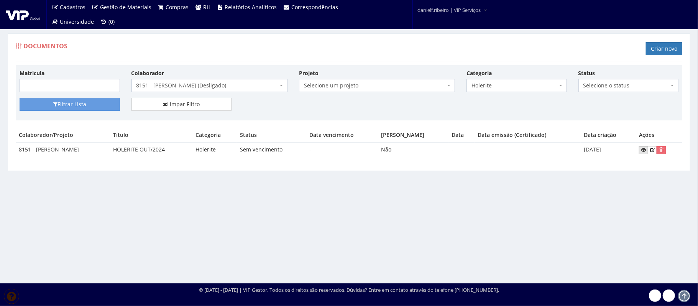
click at [646, 151] on icon at bounding box center [644, 149] width 5 height 5
click at [250, 82] on span "8151 - [PERSON_NAME] (Desligado)" at bounding box center [210, 85] width 156 height 13
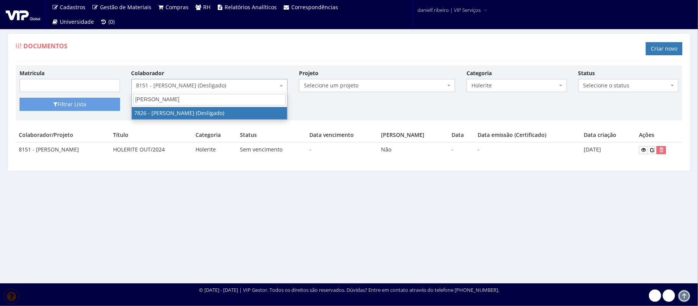
type input "joh"
select select "2642"
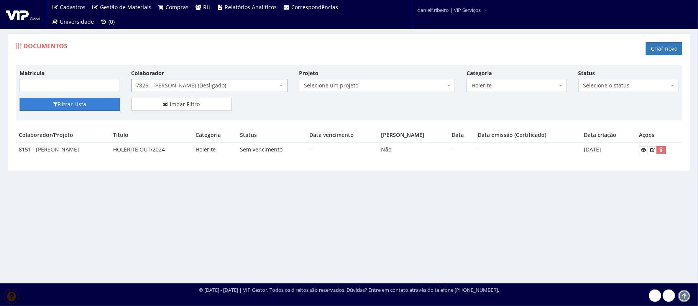
click at [94, 99] on button "Filtrar Lista" at bounding box center [70, 104] width 100 height 13
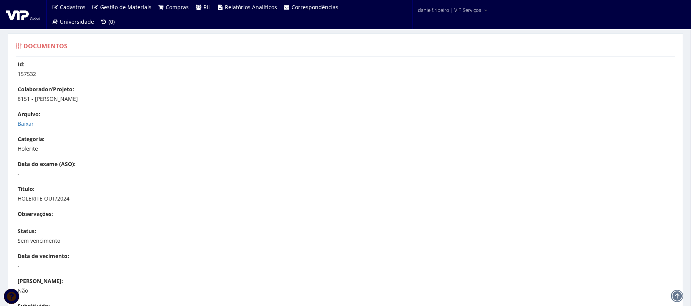
click at [28, 118] on label "Arquivo:" at bounding box center [29, 114] width 23 height 8
click at [26, 123] on link "Baixar" at bounding box center [26, 123] width 16 height 7
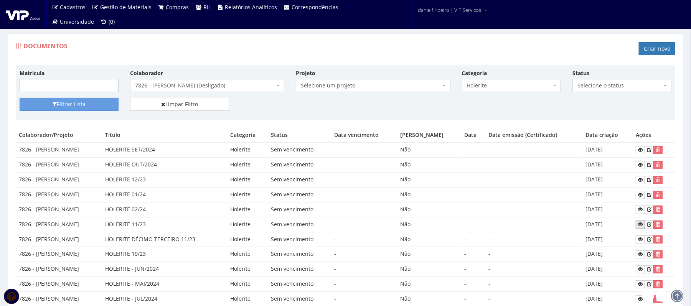
click at [642, 225] on icon at bounding box center [640, 224] width 5 height 5
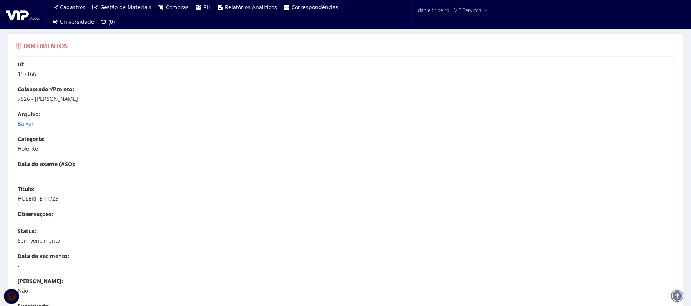
click at [26, 117] on label "Arquivo:" at bounding box center [29, 114] width 23 height 8
click at [25, 120] on link "Baixar" at bounding box center [26, 123] width 16 height 7
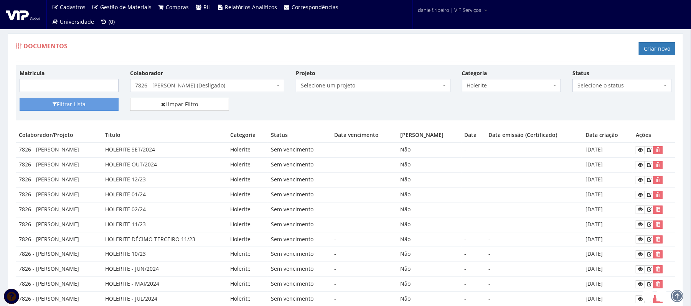
click at [193, 79] on div "Colaborador Selecione um colaborador 7015/0 - [PERSON_NAME] (Desligado) 7054/0 …" at bounding box center [207, 80] width 166 height 23
click at [196, 88] on span "7826 - JOHNNY KESLLEY GAMA DOS SANTOS (Desligado)" at bounding box center [205, 86] width 140 height 8
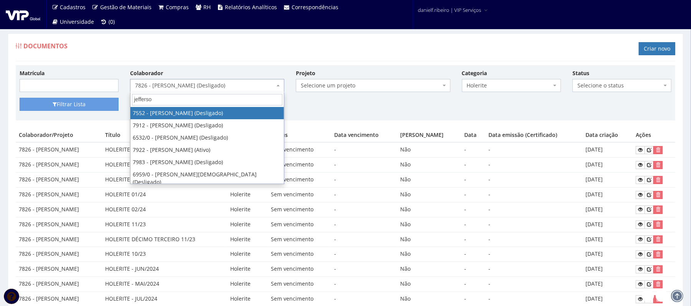
type input "jefferson"
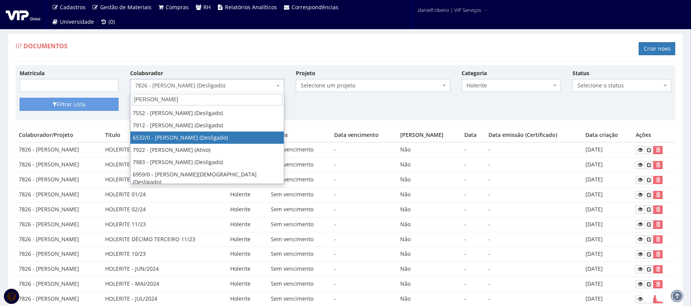
select select "106"
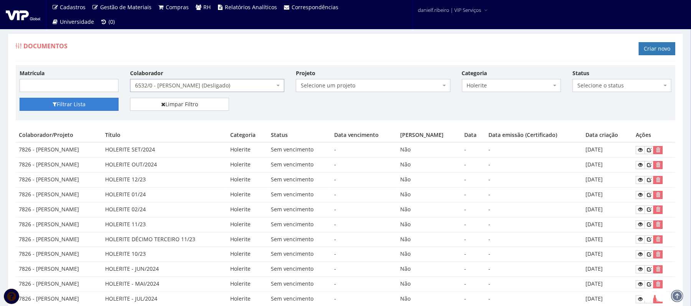
click at [83, 106] on button "Filtrar Lista" at bounding box center [69, 104] width 99 height 13
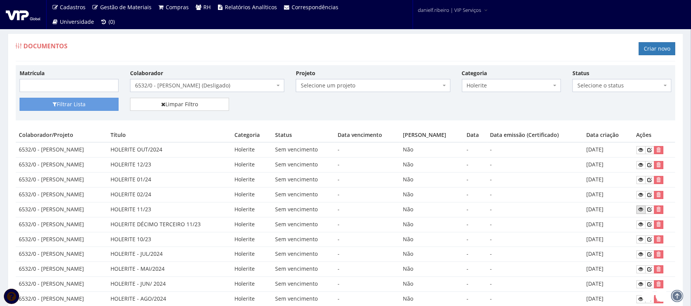
click at [643, 209] on icon at bounding box center [641, 209] width 5 height 5
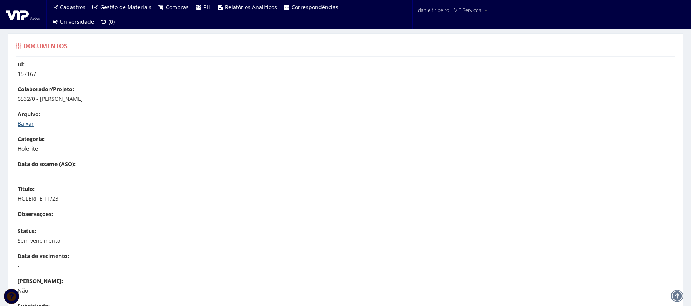
click at [22, 124] on link "Baixar" at bounding box center [26, 123] width 16 height 7
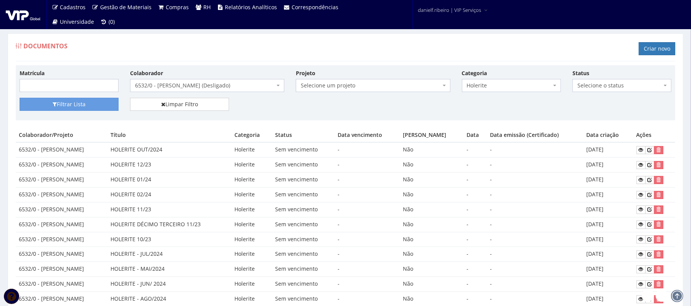
click at [238, 81] on span "6532/0 - [PERSON_NAME] (Desligado)" at bounding box center [207, 85] width 154 height 13
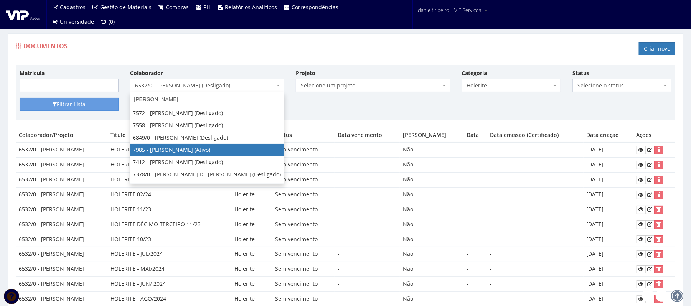
scroll to position [9, 0]
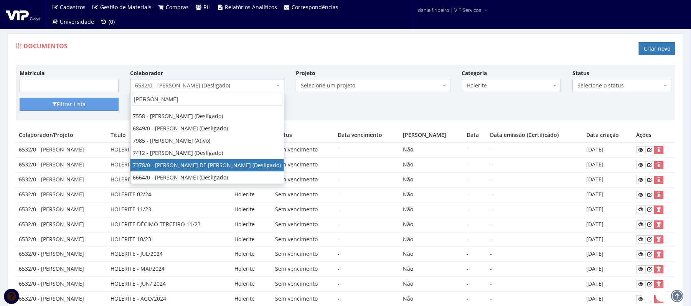
type input "[PERSON_NAME]"
select select "1059"
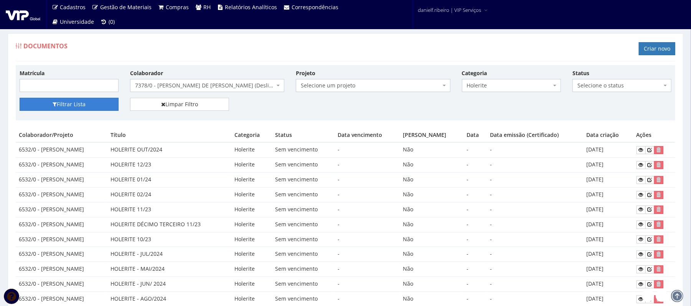
click at [87, 100] on button "Filtrar Lista" at bounding box center [69, 104] width 99 height 13
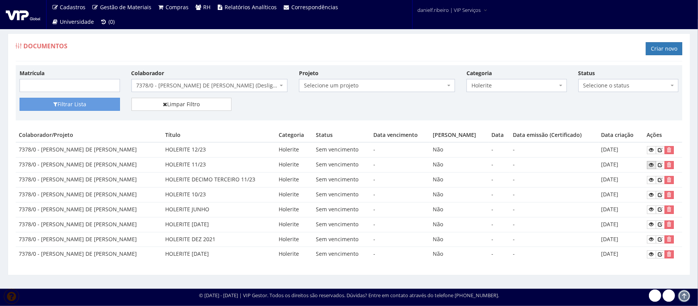
click at [650, 166] on icon at bounding box center [652, 164] width 5 height 5
click at [206, 82] on span "7378/0 - [PERSON_NAME] DE [PERSON_NAME] (Desligado)" at bounding box center [210, 85] width 156 height 13
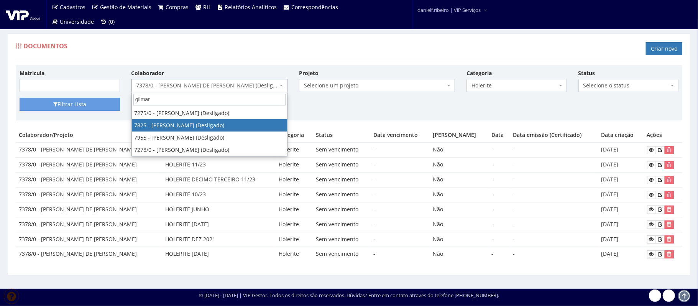
type input "gilmar"
select select "2641"
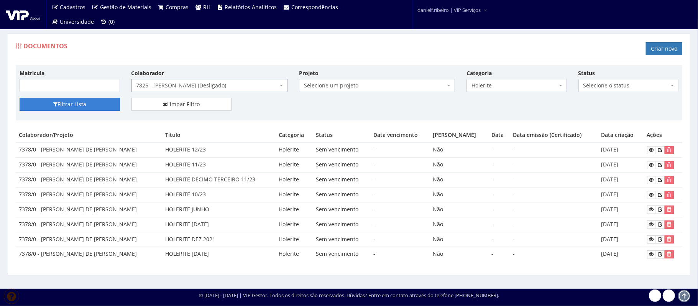
click at [89, 107] on button "Filtrar Lista" at bounding box center [70, 104] width 100 height 13
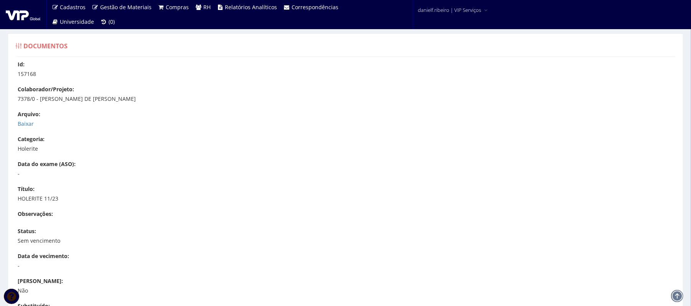
click at [30, 120] on div "Arquivo: Baixar" at bounding box center [349, 118] width 663 height 17
click at [29, 123] on link "Baixar" at bounding box center [26, 123] width 16 height 7
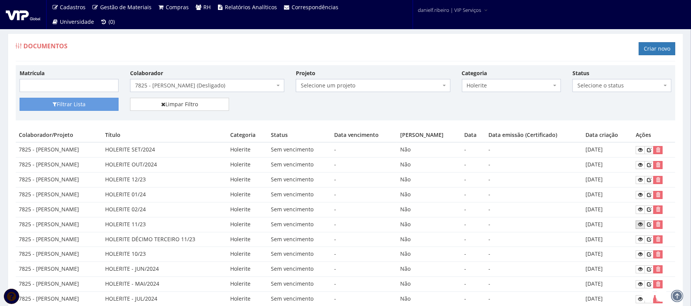
click at [640, 224] on icon at bounding box center [640, 224] width 5 height 5
click at [188, 76] on div "Colaborador Selecione um colaborador 7015/0 - [PERSON_NAME] (Desligado) 7054/0 …" at bounding box center [207, 80] width 166 height 23
click at [194, 91] on span "7825 - [PERSON_NAME] (Desligado)" at bounding box center [207, 85] width 154 height 13
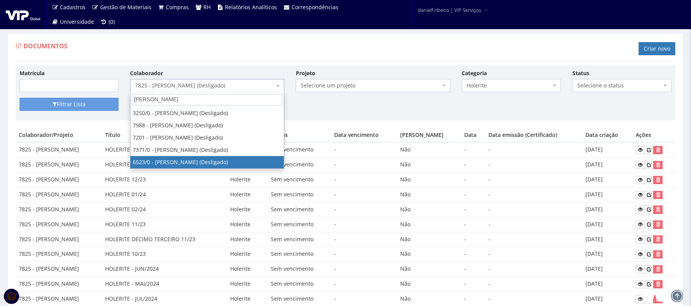
type input "antonio marcos"
select select "102"
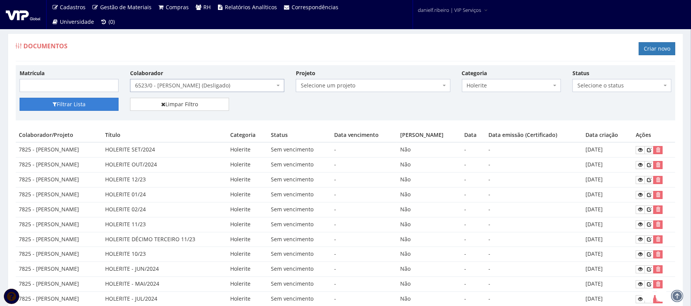
click at [83, 101] on button "Filtrar Lista" at bounding box center [69, 104] width 99 height 13
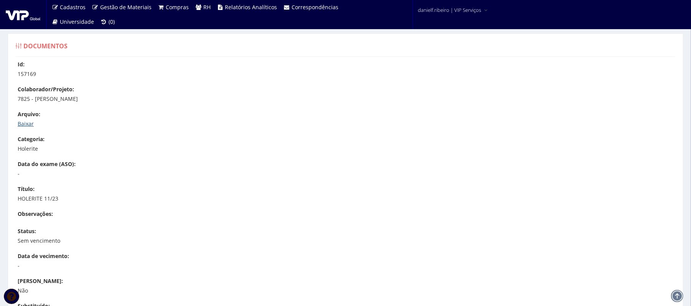
click at [19, 124] on link "Baixar" at bounding box center [26, 123] width 16 height 7
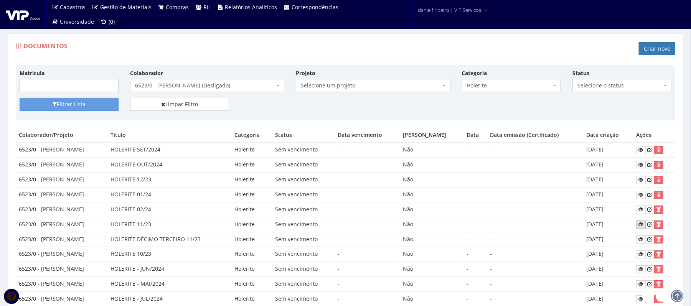
click at [641, 222] on link at bounding box center [640, 225] width 9 height 8
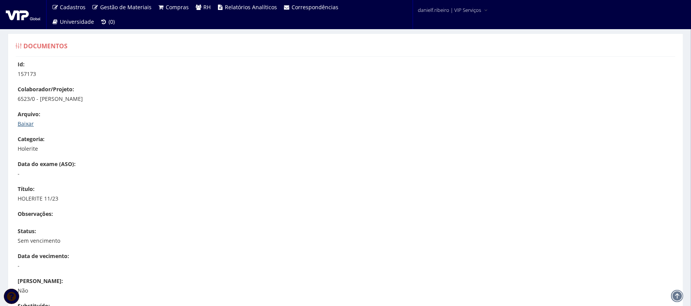
click at [25, 127] on link "Baixar" at bounding box center [26, 123] width 16 height 7
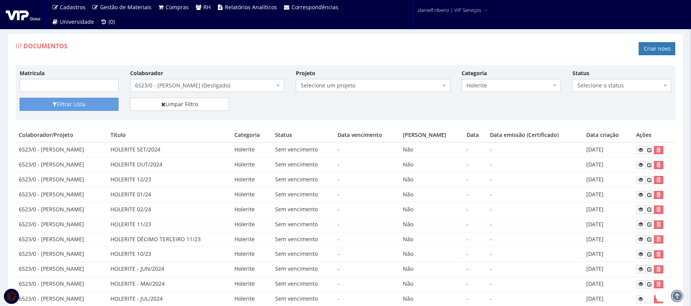
click at [210, 89] on span "6523/0 - ANTONIO MARCOS VIEIRA SANTOS RIBEIRO (Desligado)" at bounding box center [205, 86] width 140 height 8
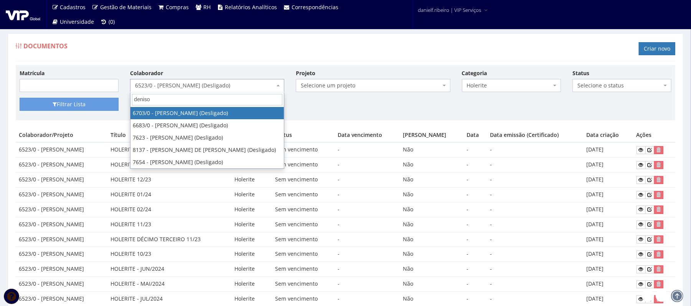
type input "denison"
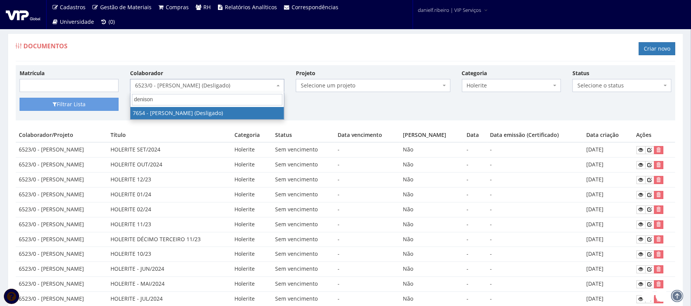
select select "2013"
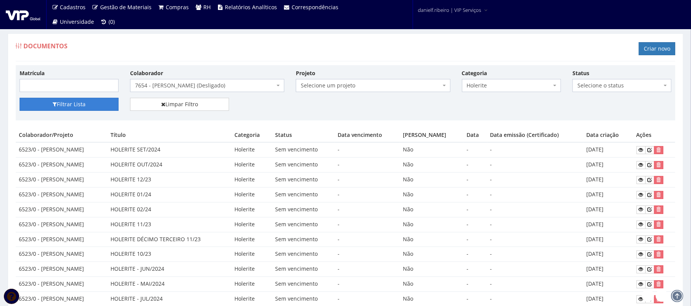
click at [64, 105] on button "Filtrar Lista" at bounding box center [69, 104] width 99 height 13
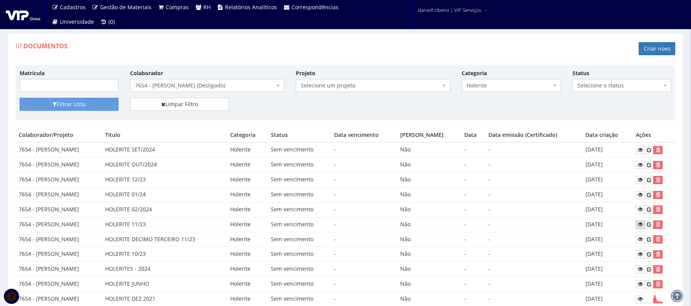
click at [641, 227] on icon at bounding box center [640, 224] width 5 height 5
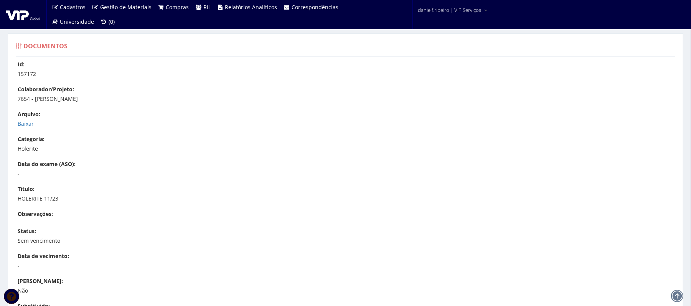
click at [33, 119] on div "Arquivo: Baixar" at bounding box center [349, 118] width 663 height 17
click at [28, 126] on link "Baixar" at bounding box center [26, 123] width 16 height 7
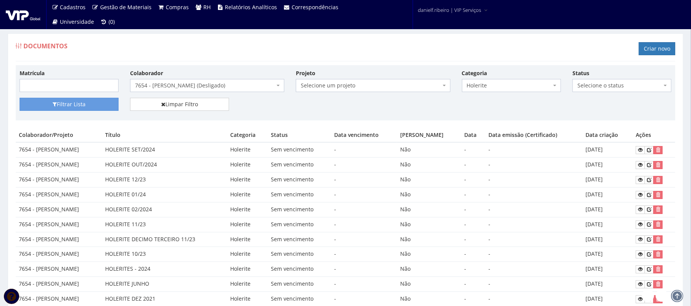
click at [239, 81] on span "7654 - DENISON TORRES ROZENDO (Desligado)" at bounding box center [207, 85] width 154 height 13
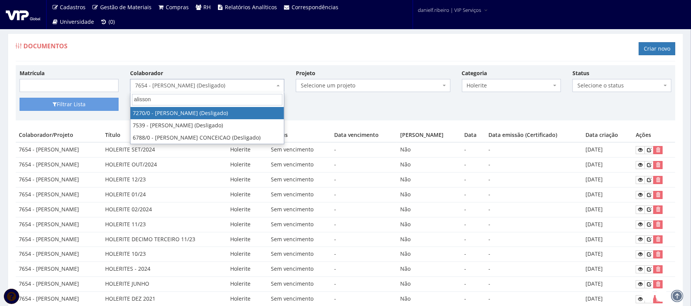
type input "alisson"
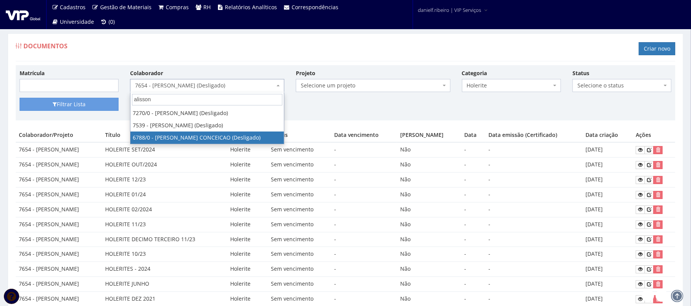
select select "415"
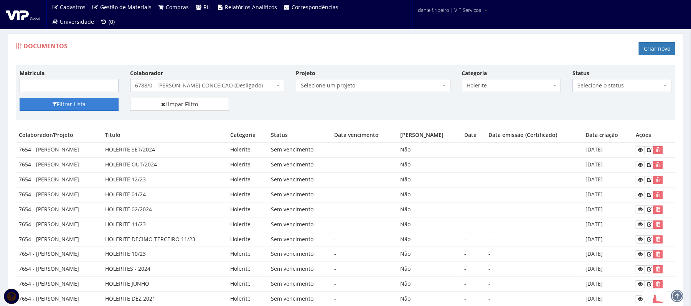
click at [58, 106] on button "Filtrar Lista" at bounding box center [69, 104] width 99 height 13
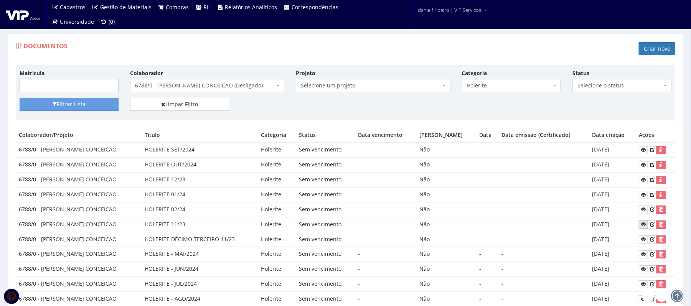
click at [641, 226] on icon at bounding box center [643, 224] width 5 height 5
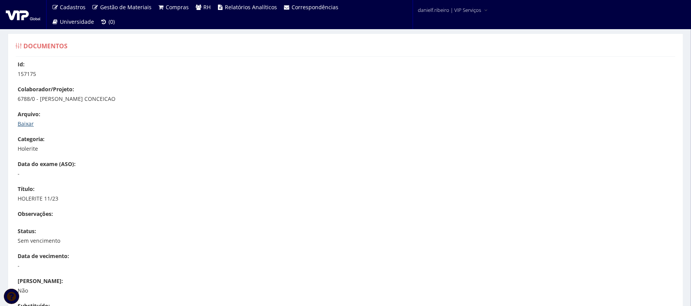
click at [25, 120] on link "Baixar" at bounding box center [26, 123] width 16 height 7
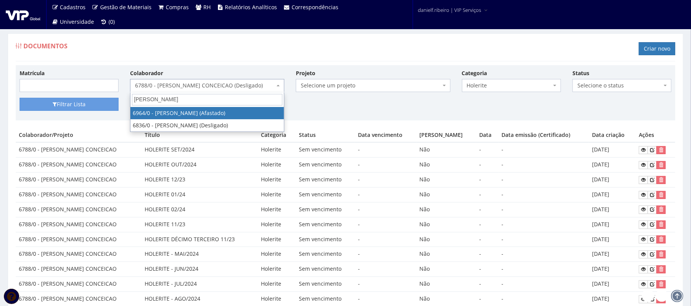
type input "antonio felix"
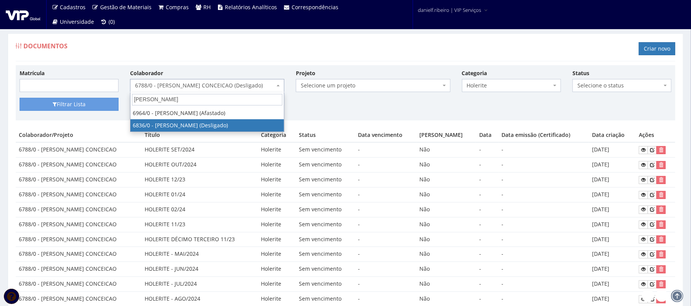
select select "203"
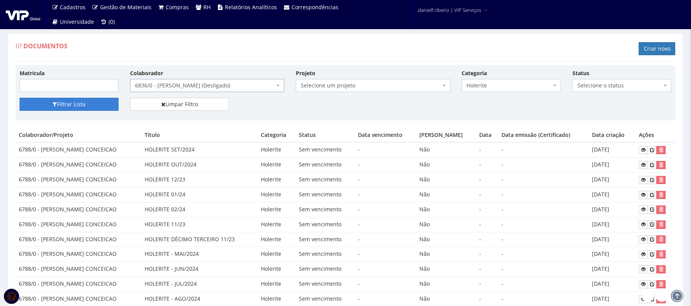
click at [85, 103] on button "Filtrar Lista" at bounding box center [69, 104] width 99 height 13
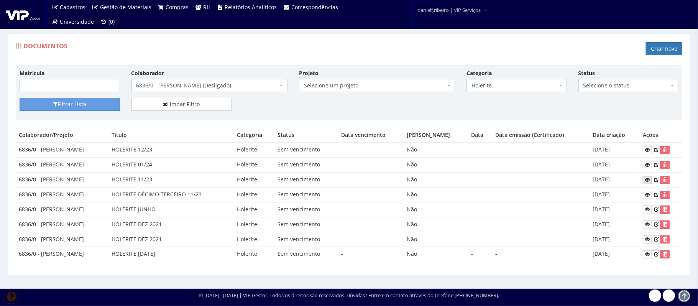
click at [648, 180] on icon at bounding box center [647, 179] width 5 height 5
click at [647, 195] on link at bounding box center [647, 195] width 9 height 8
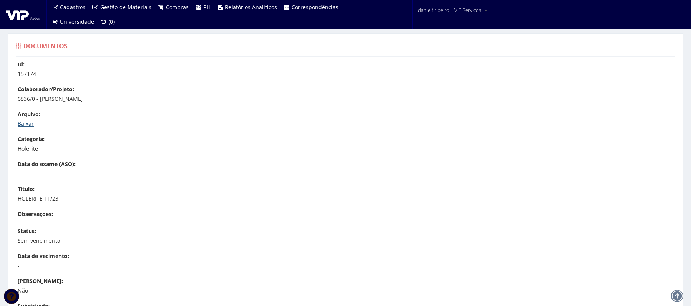
click at [23, 123] on link "Baixar" at bounding box center [26, 123] width 16 height 7
click at [31, 123] on link "Baixar" at bounding box center [26, 123] width 16 height 7
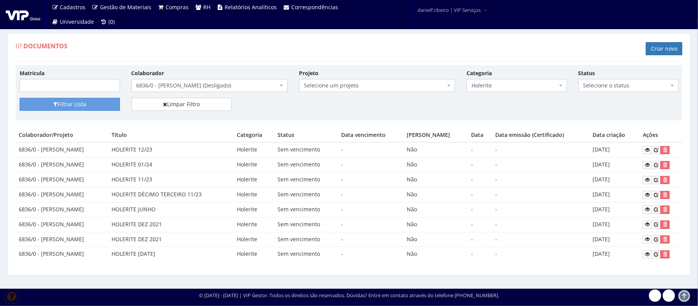
click at [206, 87] on span "6836/0 - [PERSON_NAME] (Desligado)" at bounding box center [208, 86] width 142 height 8
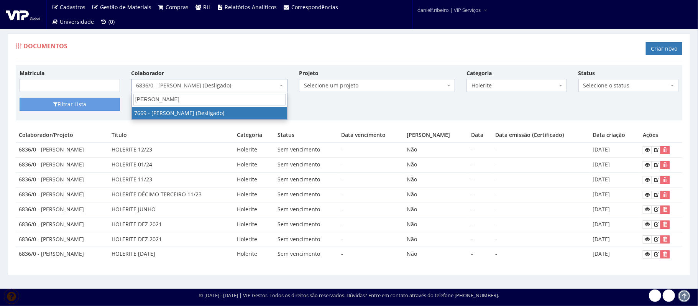
type input "[PERSON_NAME]"
select select "2067"
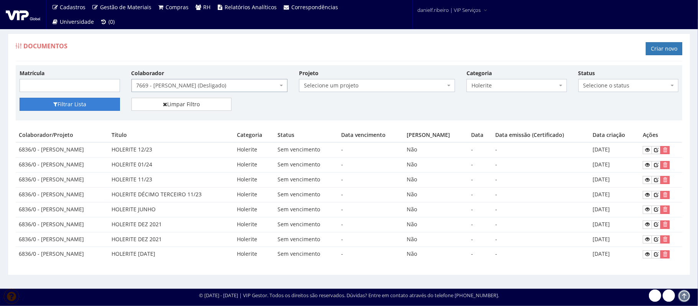
click at [61, 110] on button "Filtrar Lista" at bounding box center [70, 104] width 100 height 13
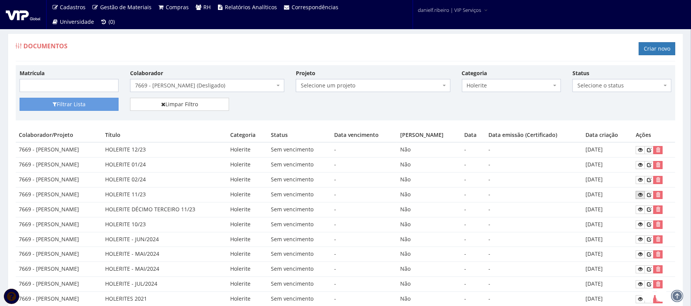
click at [642, 197] on icon at bounding box center [640, 194] width 5 height 5
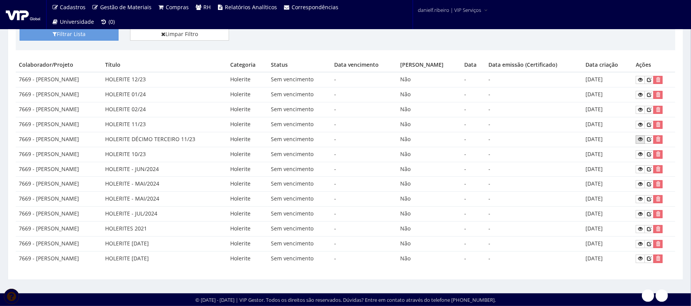
click at [642, 137] on icon at bounding box center [640, 139] width 5 height 5
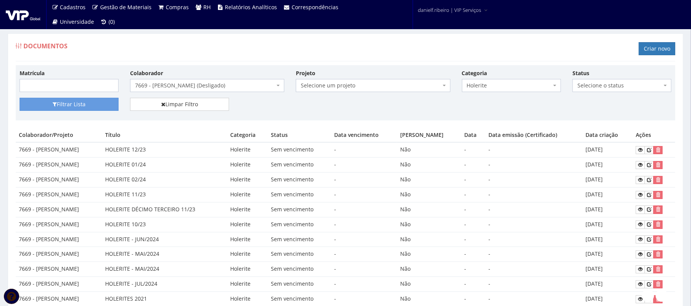
click at [209, 80] on span "7669 - THIAGO HENRIQUE LIMA MEDEIROS (Desligado)" at bounding box center [207, 85] width 154 height 13
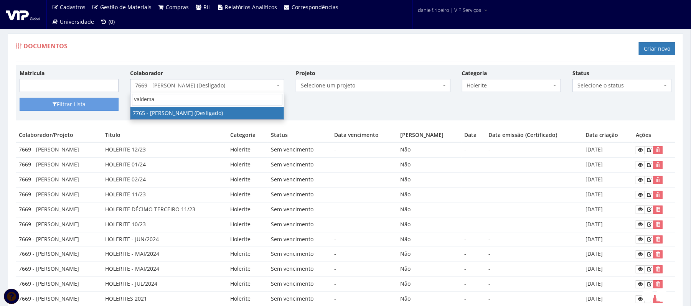
type input "valdemar"
select select "2436"
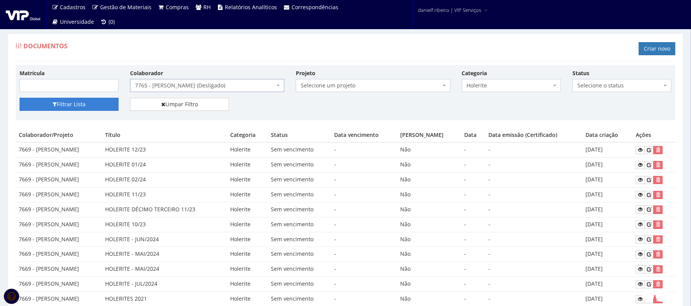
click at [58, 106] on button "Filtrar Lista" at bounding box center [69, 104] width 99 height 13
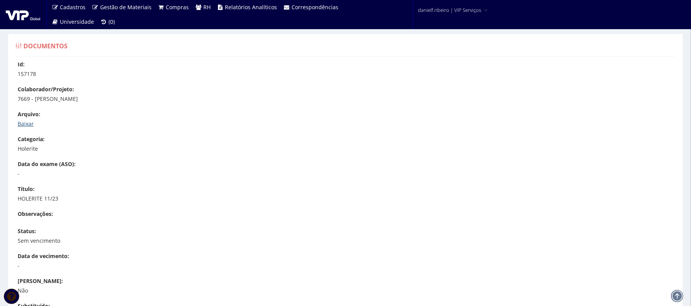
click at [25, 123] on link "Baixar" at bounding box center [26, 123] width 16 height 7
click at [28, 125] on link "Baixar" at bounding box center [26, 123] width 16 height 7
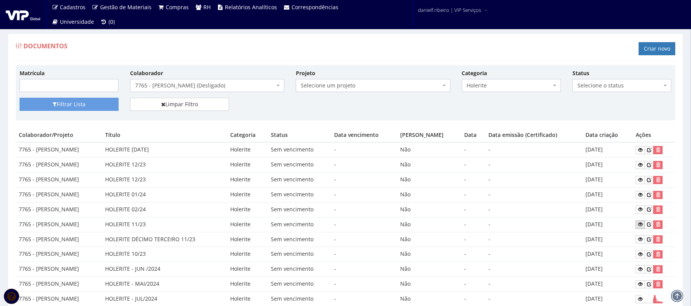
click at [642, 226] on icon at bounding box center [640, 224] width 5 height 5
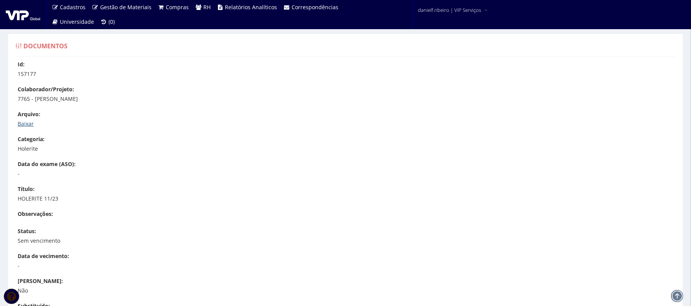
click at [25, 122] on link "Baixar" at bounding box center [26, 123] width 16 height 7
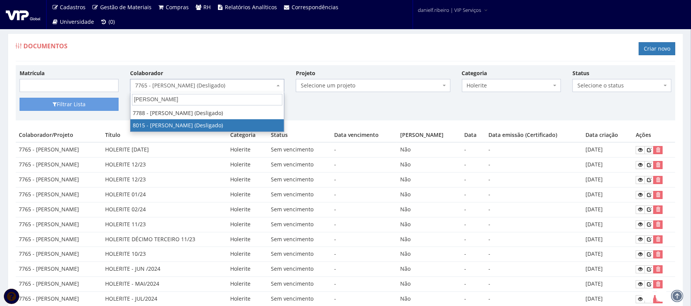
type input "[PERSON_NAME]"
select select "3304"
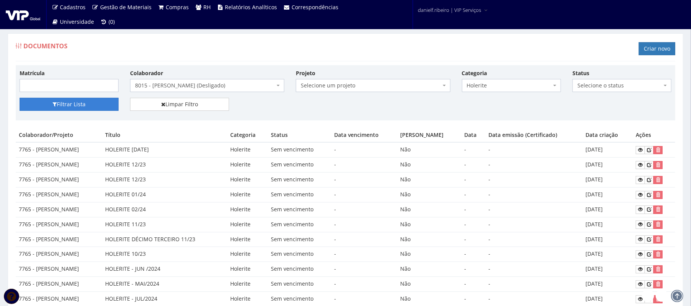
click at [88, 106] on button "Filtrar Lista" at bounding box center [69, 104] width 99 height 13
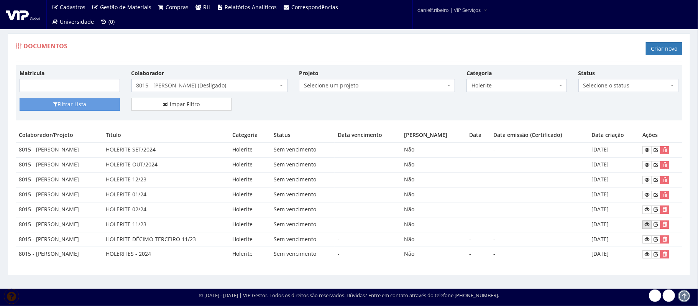
click at [650, 223] on icon at bounding box center [647, 224] width 5 height 5
click at [190, 86] on span "8015 - [PERSON_NAME] (Desligado)" at bounding box center [208, 86] width 142 height 8
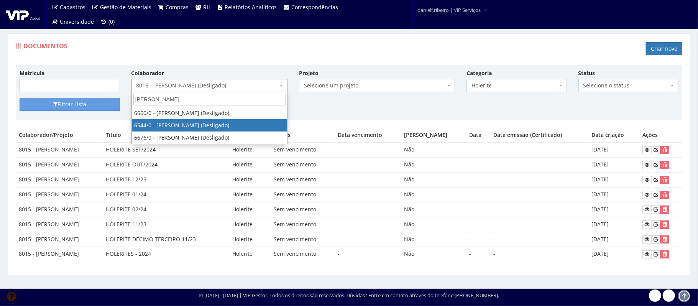
type input "paulo roberto"
select select "111"
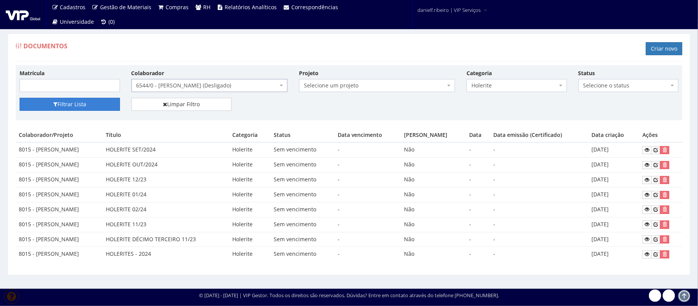
click at [69, 110] on button "Filtrar Lista" at bounding box center [70, 104] width 100 height 13
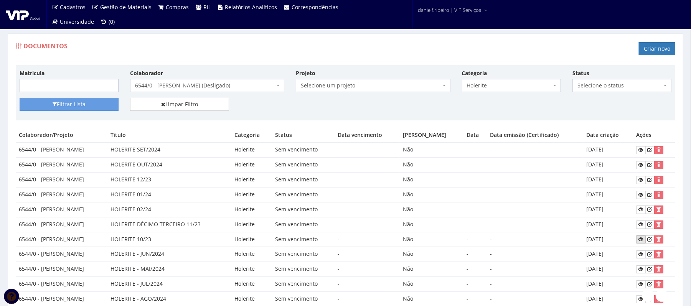
click at [643, 242] on icon at bounding box center [641, 239] width 5 height 5
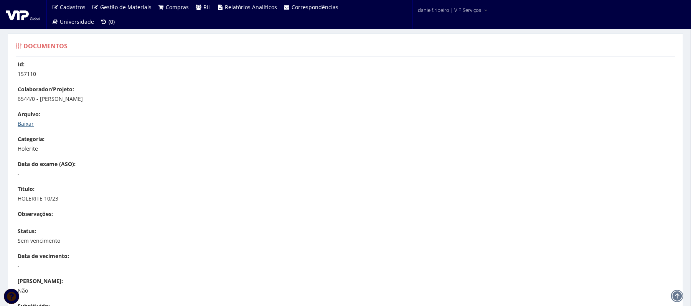
click at [32, 127] on link "Baixar" at bounding box center [26, 123] width 16 height 7
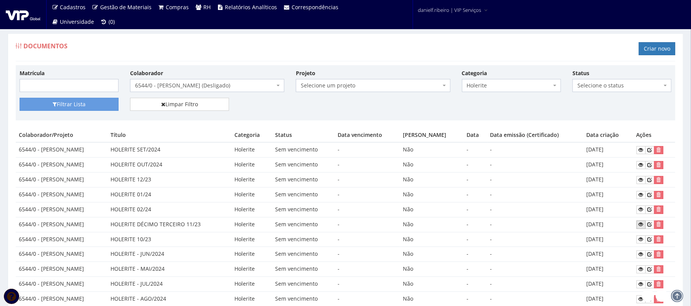
click at [640, 223] on link at bounding box center [640, 225] width 9 height 8
click at [197, 85] on span "6544/0 - [PERSON_NAME] (Desligado)" at bounding box center [205, 86] width 140 height 8
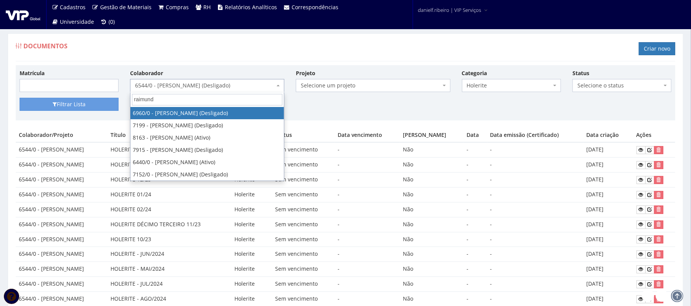
type input "raimundo"
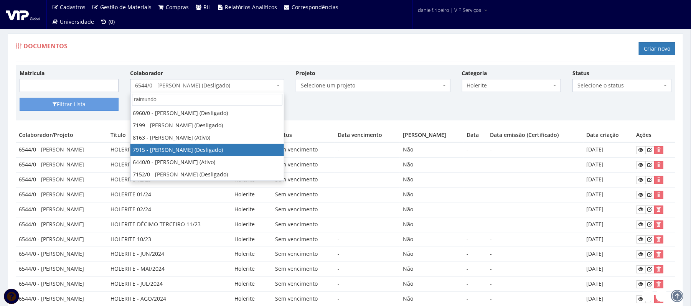
select select "2960"
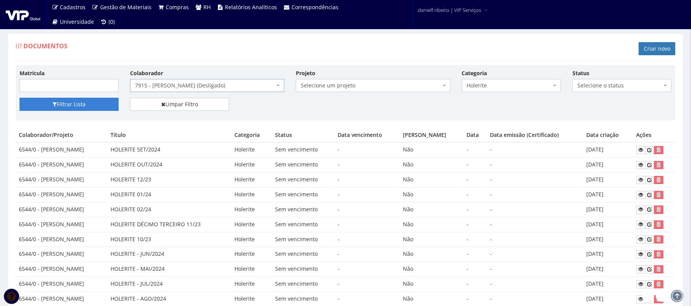
click at [68, 105] on button "Filtrar Lista" at bounding box center [69, 104] width 99 height 13
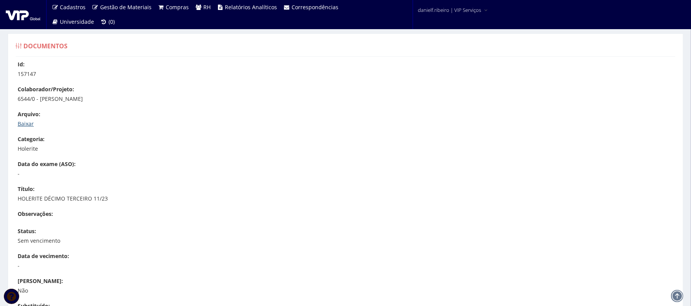
click at [20, 123] on link "Baixar" at bounding box center [26, 123] width 16 height 7
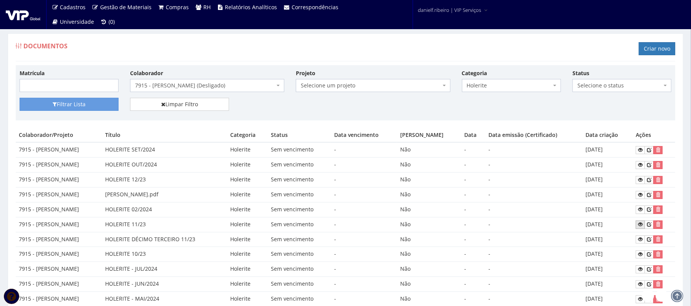
click at [641, 224] on link at bounding box center [640, 225] width 9 height 8
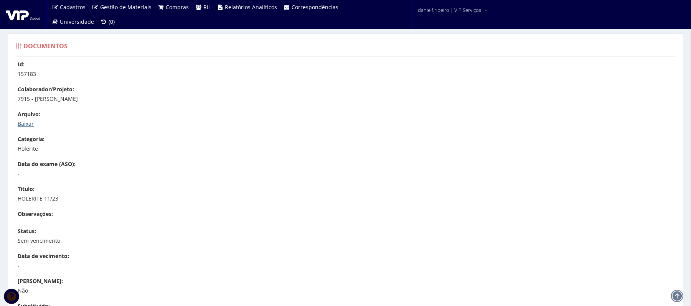
click at [31, 125] on link "Baixar" at bounding box center [26, 123] width 16 height 7
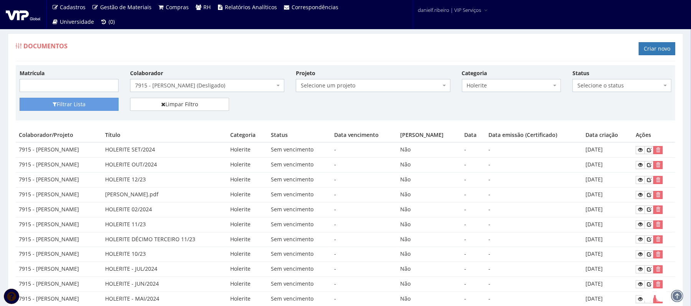
click at [195, 80] on span "7915 - [PERSON_NAME] (Desligado)" at bounding box center [207, 85] width 154 height 13
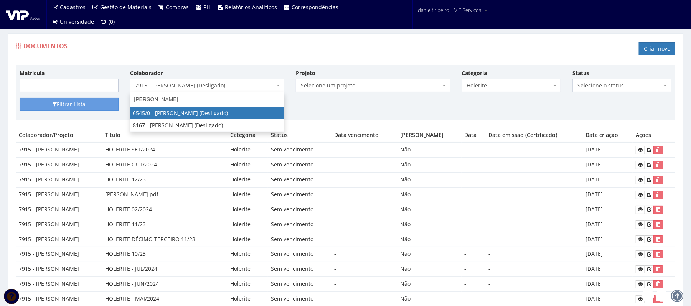
type input "reginaldo"
select select "112"
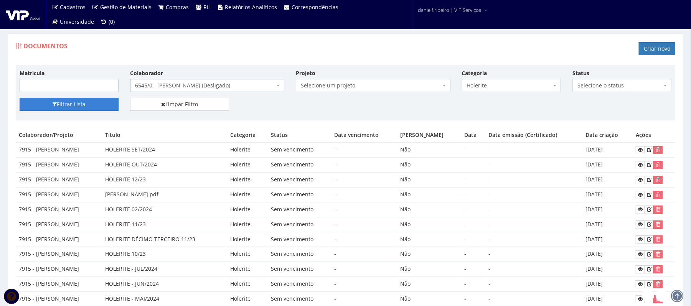
click at [82, 101] on button "Filtrar Lista" at bounding box center [69, 104] width 99 height 13
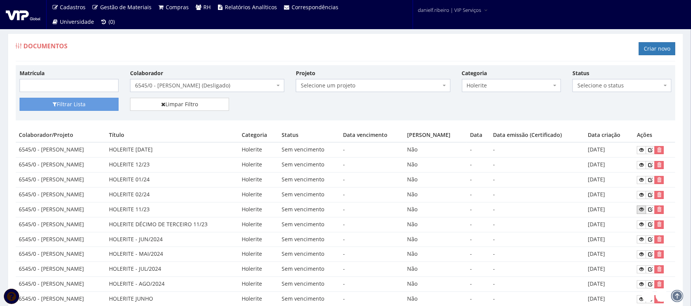
click at [644, 211] on icon at bounding box center [641, 209] width 5 height 5
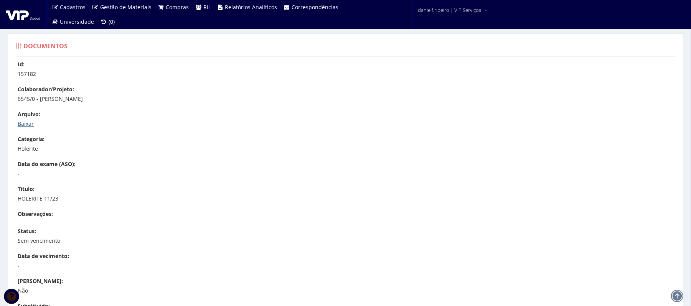
click at [26, 124] on link "Baixar" at bounding box center [26, 123] width 16 height 7
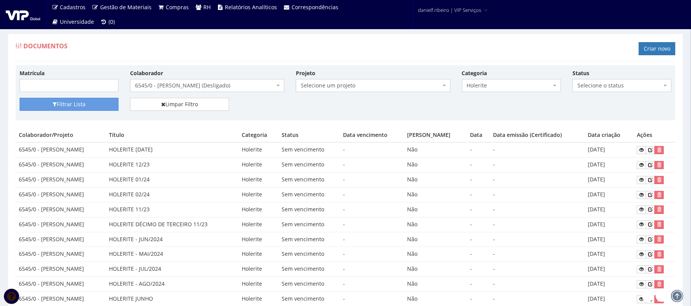
click at [234, 89] on span "6545/0 - [PERSON_NAME] (Desligado)" at bounding box center [205, 86] width 140 height 8
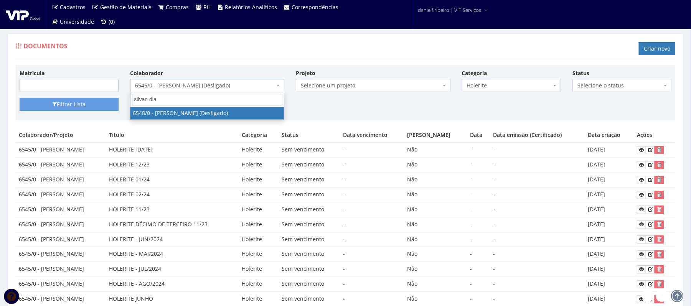
type input "[PERSON_NAME]"
select select "114"
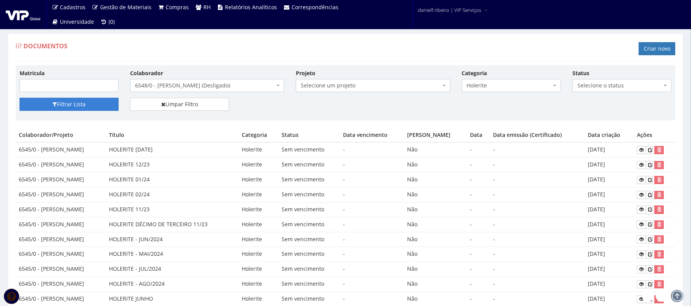
click at [91, 106] on button "Filtrar Lista" at bounding box center [69, 104] width 99 height 13
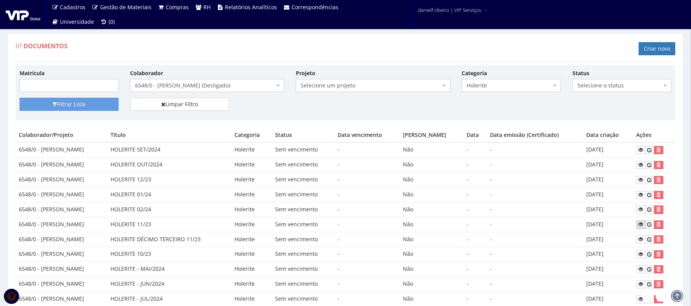
click at [637, 226] on link at bounding box center [640, 225] width 9 height 8
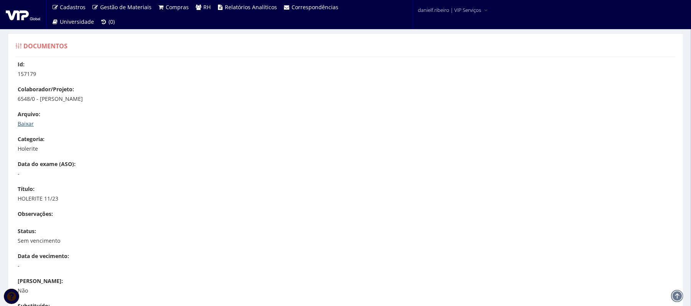
click at [26, 123] on link "Baixar" at bounding box center [26, 123] width 16 height 7
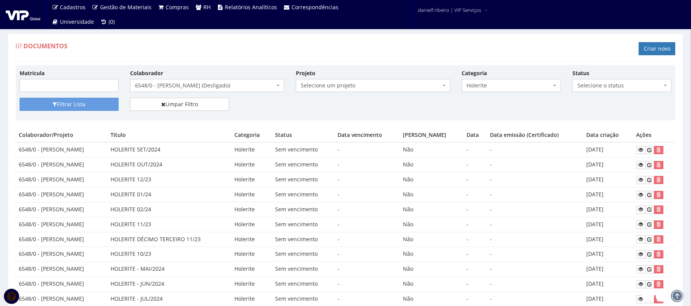
click at [191, 89] on span "6548/0 - SILVAN DIAS SANTOS (Desligado)" at bounding box center [205, 86] width 140 height 8
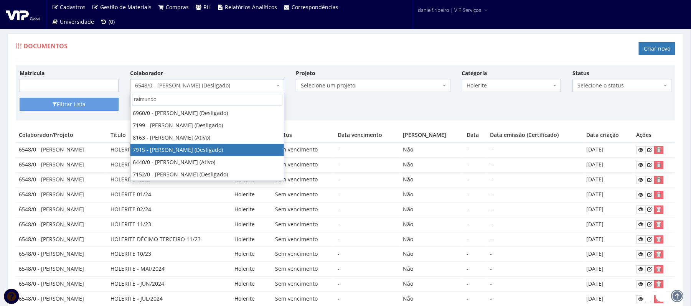
type input "raimundo"
select select "2960"
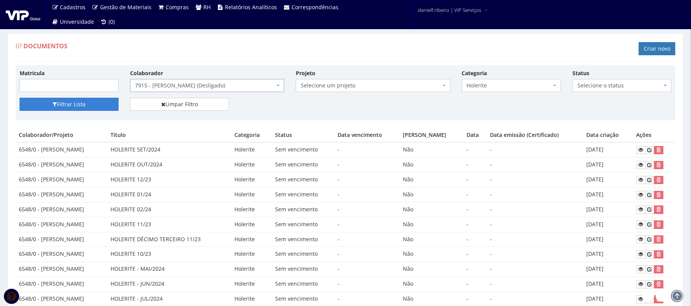
click at [65, 100] on button "Filtrar Lista" at bounding box center [69, 104] width 99 height 13
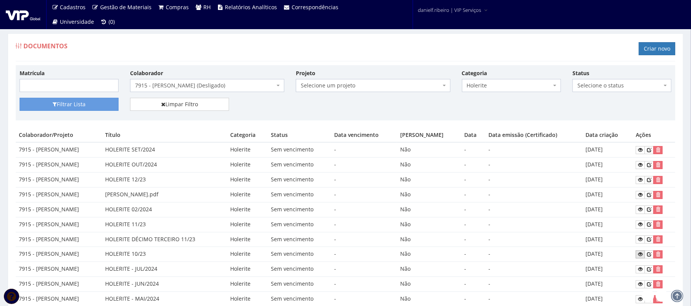
click at [642, 254] on link at bounding box center [640, 254] width 9 height 8
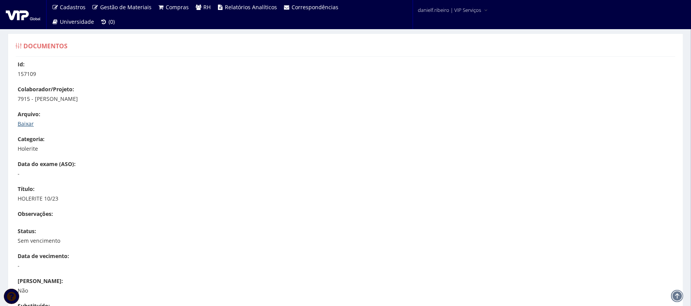
click at [22, 122] on link "Baixar" at bounding box center [26, 123] width 16 height 7
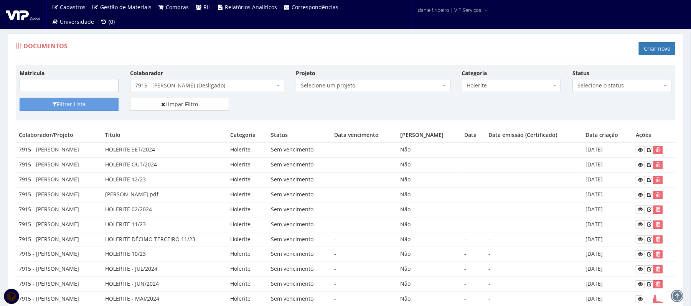
click at [197, 89] on span "7915 - RAIMUNDO RAUVAN SANTOS ALMEIDA DA CRUZ (Desligado)" at bounding box center [205, 86] width 140 height 8
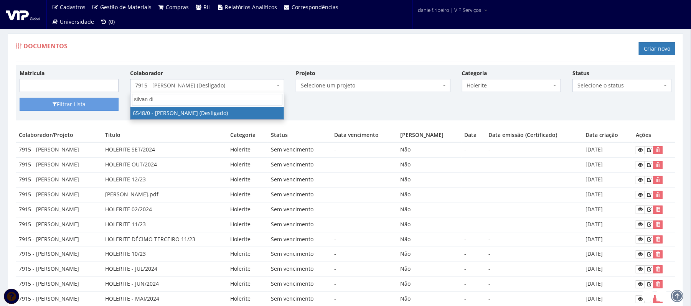
type input "silvan dia"
select select "114"
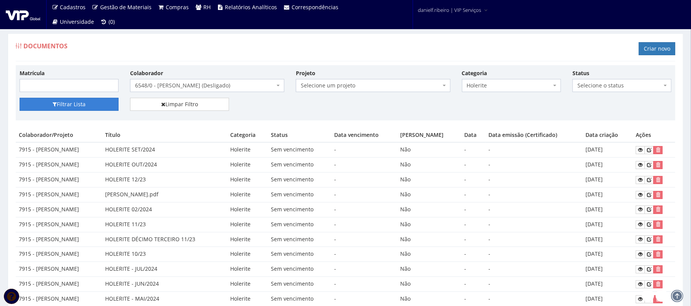
click at [71, 100] on button "Filtrar Lista" at bounding box center [69, 104] width 99 height 13
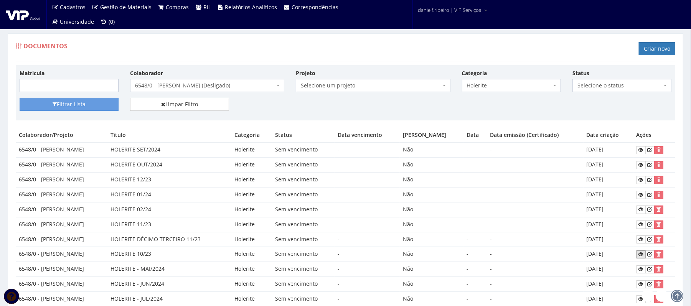
drag, startPoint x: 640, startPoint y: 255, endPoint x: 634, endPoint y: 251, distance: 6.9
click at [640, 255] on icon at bounding box center [641, 254] width 5 height 5
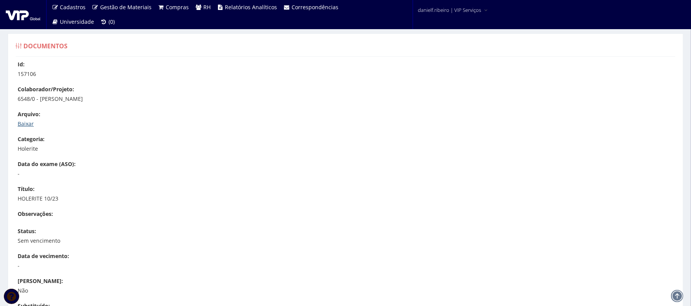
click at [29, 120] on link "Baixar" at bounding box center [26, 123] width 16 height 7
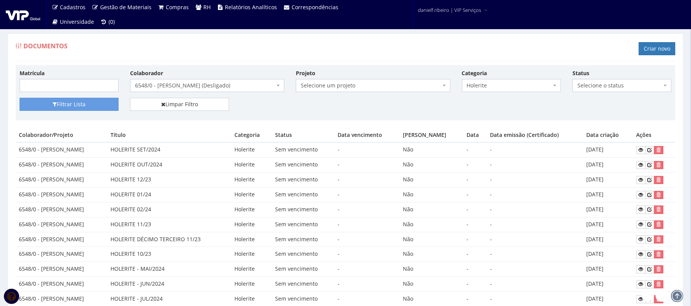
drag, startPoint x: 229, startPoint y: 79, endPoint x: 212, endPoint y: 88, distance: 19.1
click at [212, 88] on span "6548/0 - [PERSON_NAME] (Desligado)" at bounding box center [205, 86] width 140 height 8
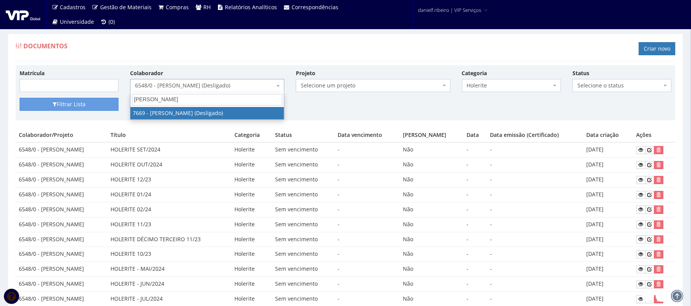
type input "thiago henrique"
select select "2067"
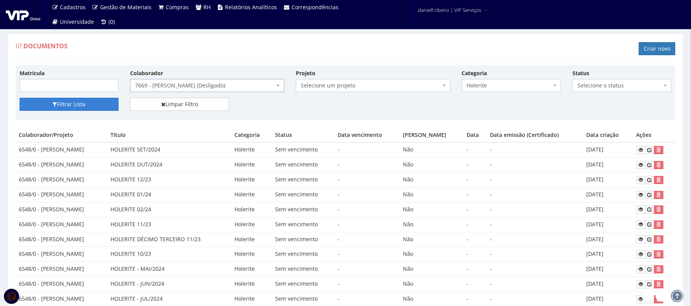
click at [97, 100] on button "Filtrar Lista" at bounding box center [69, 104] width 99 height 13
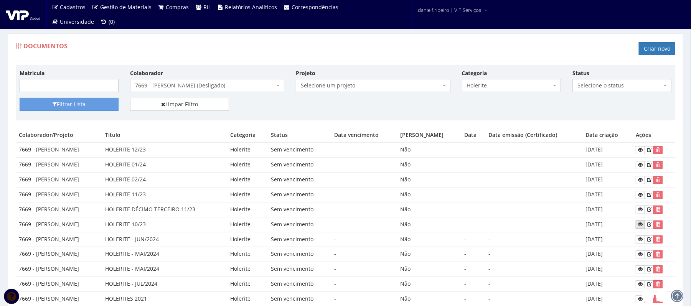
click at [642, 226] on icon at bounding box center [640, 224] width 5 height 5
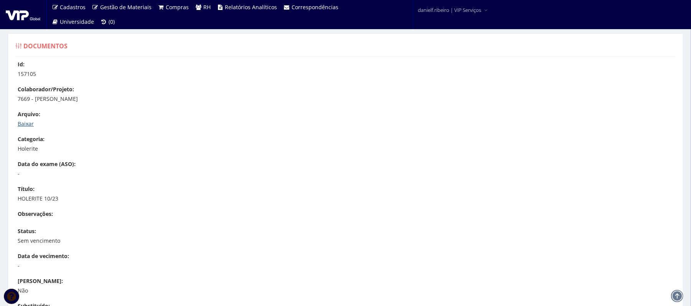
click at [30, 123] on link "Baixar" at bounding box center [26, 123] width 16 height 7
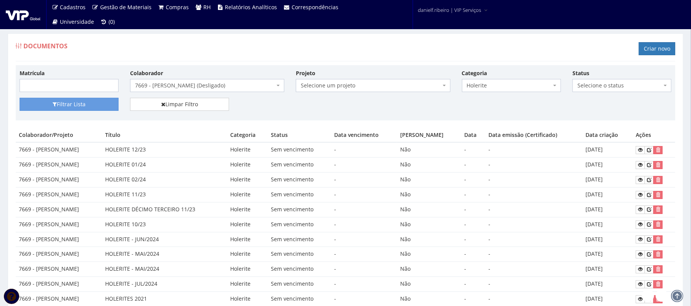
click at [218, 84] on span "7669 - [PERSON_NAME] (Desligado)" at bounding box center [205, 86] width 140 height 8
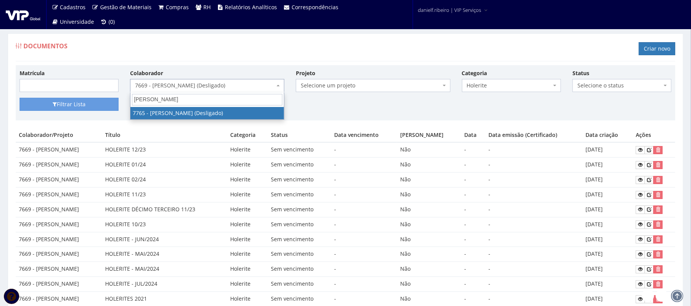
type input "valdemar"
select select "2436"
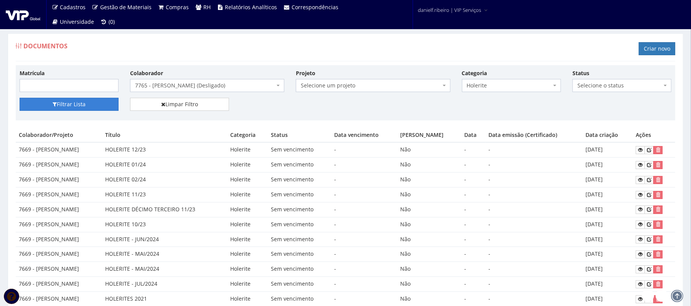
click at [74, 111] on button "Filtrar Lista" at bounding box center [69, 104] width 99 height 13
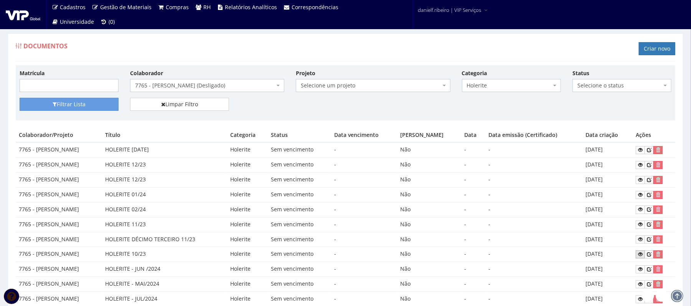
click at [641, 255] on icon at bounding box center [640, 254] width 5 height 5
click at [232, 85] on span "7765 - VALDEMAR DE JESUS SILVA JUNIOR (Desligado)" at bounding box center [205, 86] width 140 height 8
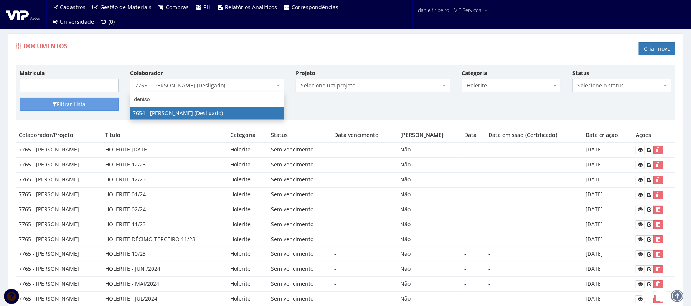
type input "denison"
select select "2013"
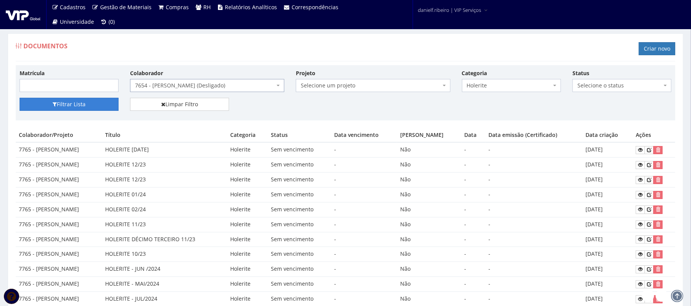
click at [71, 104] on button "Filtrar Lista" at bounding box center [69, 104] width 99 height 13
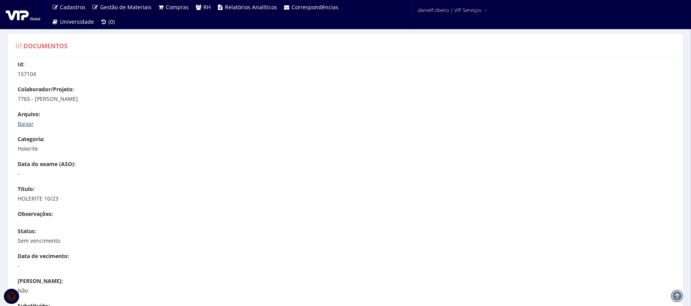
click at [28, 124] on link "Baixar" at bounding box center [26, 123] width 16 height 7
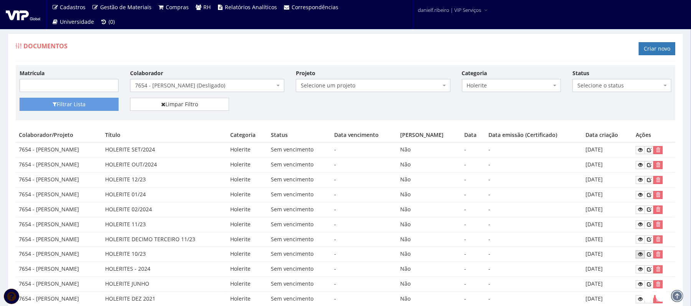
click at [641, 253] on icon at bounding box center [640, 254] width 5 height 5
click at [247, 84] on span "7654 - [PERSON_NAME] (Desligado)" at bounding box center [205, 86] width 140 height 8
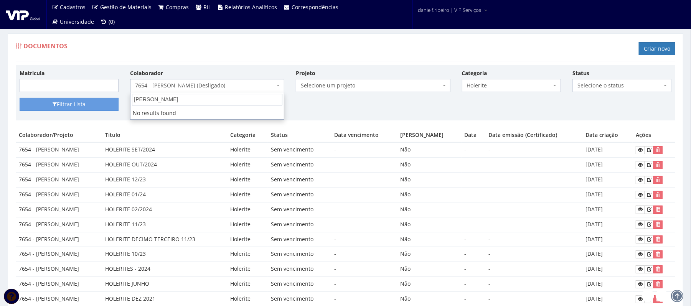
type input "jose adils"
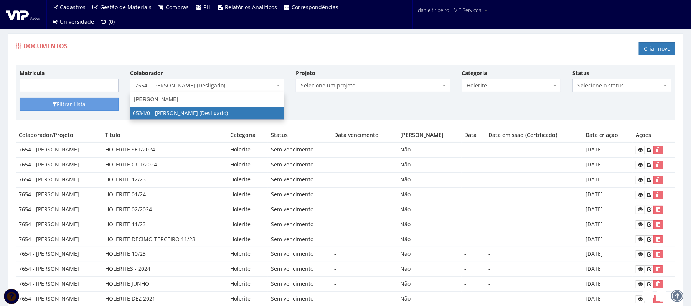
select select "107"
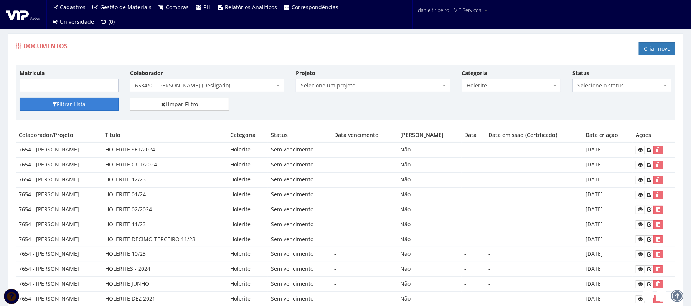
click at [94, 109] on button "Filtrar Lista" at bounding box center [69, 104] width 99 height 13
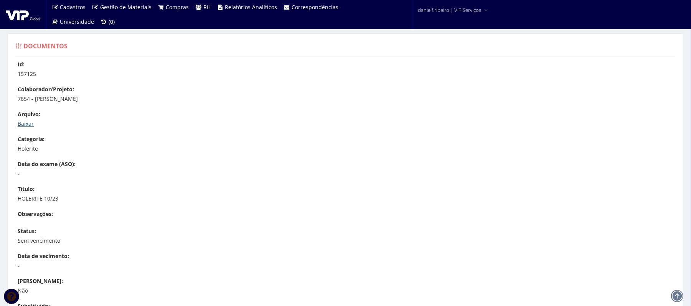
click at [21, 123] on link "Baixar" at bounding box center [26, 123] width 16 height 7
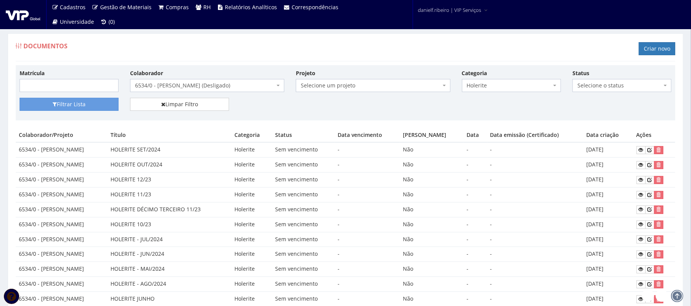
drag, startPoint x: 163, startPoint y: 226, endPoint x: 635, endPoint y: 228, distance: 472.5
click at [632, 228] on tr "6534/0 - JOSE ADILSON DOS SANTOS HOLERITE 10/23 Holerite Sem vencimento - Não -…" at bounding box center [345, 224] width 659 height 15
click at [640, 225] on icon at bounding box center [641, 224] width 5 height 5
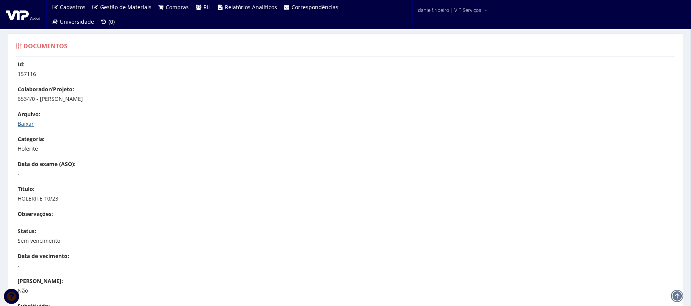
click at [28, 120] on link "Baixar" at bounding box center [26, 123] width 16 height 7
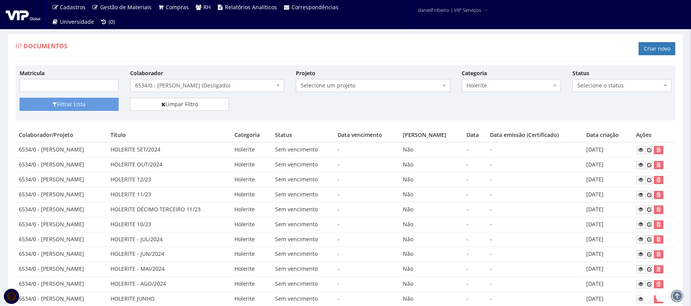
click at [235, 84] on span "6534/0 - [PERSON_NAME] (Desligado)" at bounding box center [205, 86] width 140 height 8
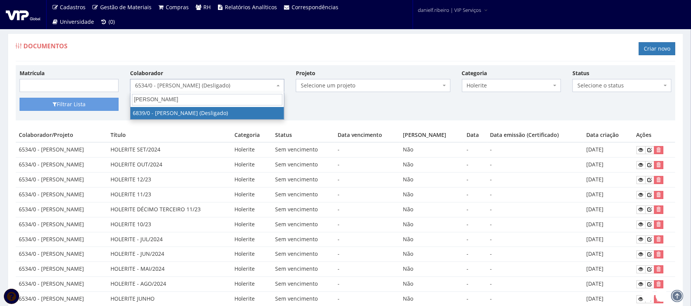
type input "jose ale"
select select "204"
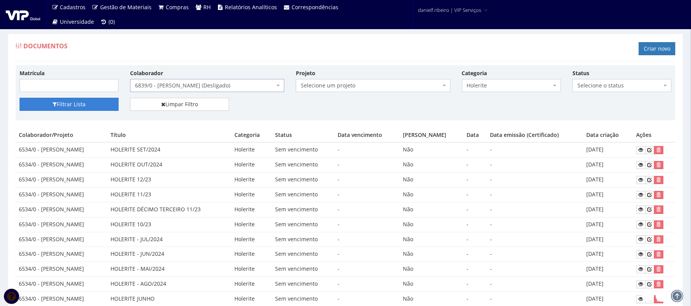
click at [56, 107] on icon "submit" at bounding box center [55, 104] width 4 height 5
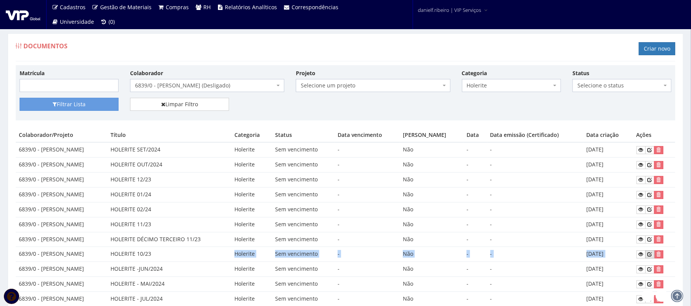
drag, startPoint x: 308, startPoint y: 252, endPoint x: 648, endPoint y: 252, distance: 339.8
click at [648, 252] on tr "6839/0 - [PERSON_NAME] HOLERITE 10/23 Holerite Sem vencimento - Não - - [DATE]" at bounding box center [345, 254] width 659 height 15
click at [641, 254] on icon at bounding box center [641, 254] width 5 height 5
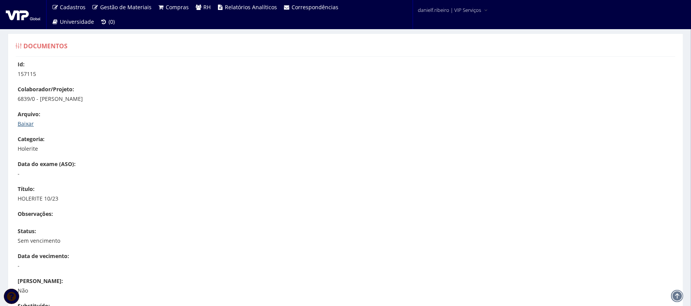
click at [26, 121] on link "Baixar" at bounding box center [26, 123] width 16 height 7
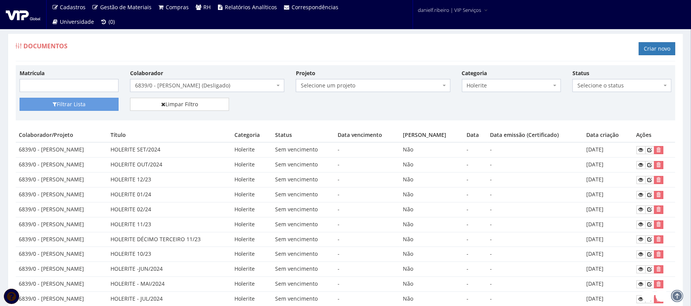
click at [223, 77] on div "Colaborador Selecione um colaborador 7015/0 - [PERSON_NAME] (Desligado) 7054/0 …" at bounding box center [207, 80] width 166 height 23
click at [218, 85] on span "6839/0 - [PERSON_NAME] (Desligado)" at bounding box center [205, 86] width 140 height 8
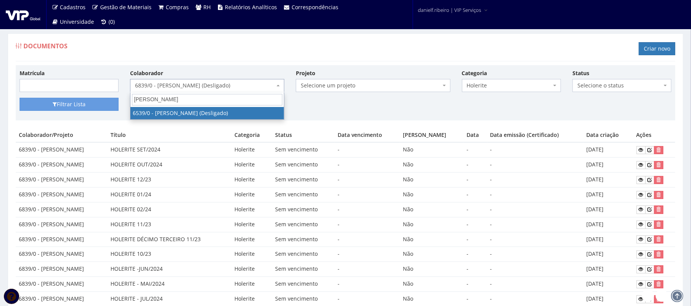
type input "jose sergio"
select select "109"
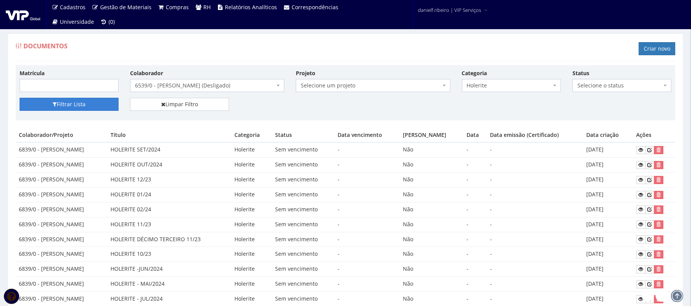
click at [74, 109] on button "Filtrar Lista" at bounding box center [69, 104] width 99 height 13
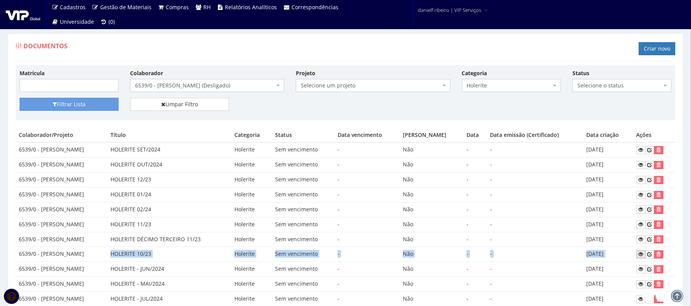
drag, startPoint x: 135, startPoint y: 254, endPoint x: 637, endPoint y: 257, distance: 501.3
click at [637, 257] on tr "6539/0 - [PERSON_NAME] HOLERITE 10/23 Holerite Sem vencimento - Não - - [DATE]" at bounding box center [345, 254] width 659 height 15
click at [639, 250] on td at bounding box center [654, 254] width 42 height 15
click at [642, 254] on icon at bounding box center [641, 254] width 5 height 5
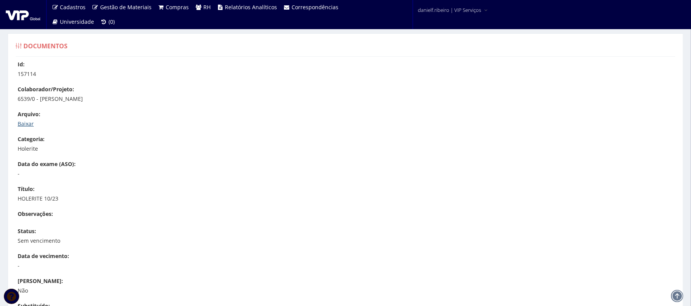
click at [25, 122] on link "Baixar" at bounding box center [26, 123] width 16 height 7
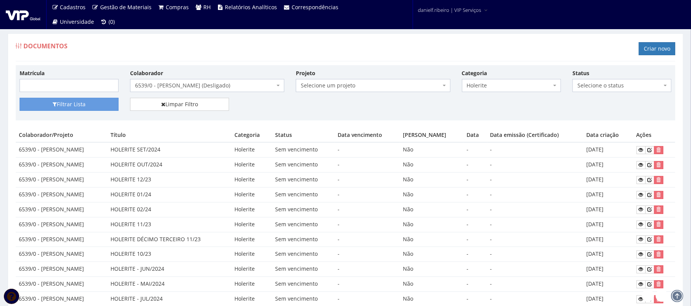
click at [157, 80] on span "6539/0 - [PERSON_NAME] (Desligado)" at bounding box center [207, 85] width 154 height 13
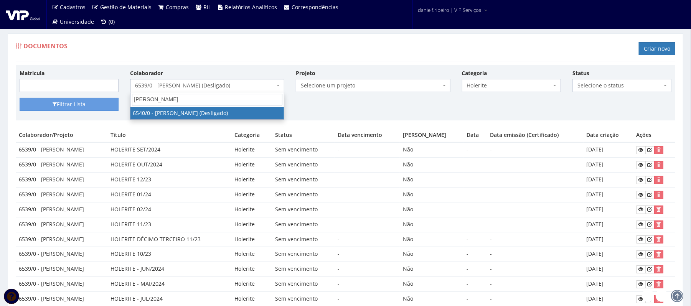
type input "luiz carlos bispo"
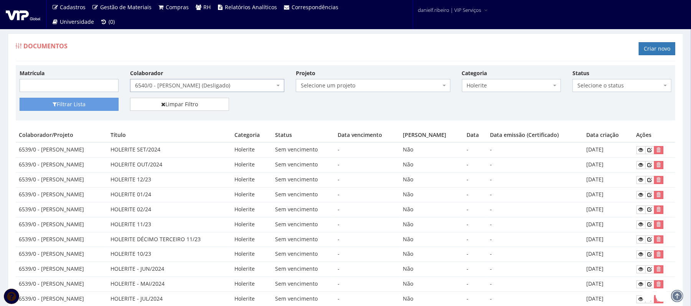
select select "110"
click at [89, 109] on button "Filtrar Lista" at bounding box center [69, 104] width 99 height 13
drag, startPoint x: 143, startPoint y: 247, endPoint x: 614, endPoint y: 240, distance: 470.3
click at [614, 240] on tr "6540/0 - [PERSON_NAME] DOS SANTOS HOLERITE 10/23 [DEMOGRAPHIC_DATA] Sem vencime…" at bounding box center [345, 239] width 659 height 15
click at [641, 238] on icon at bounding box center [641, 239] width 5 height 5
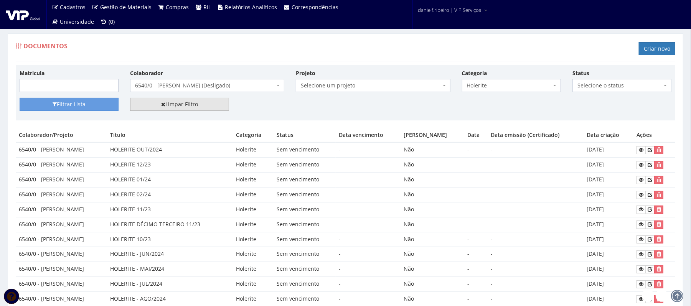
drag, startPoint x: 177, startPoint y: 100, endPoint x: 172, endPoint y: 100, distance: 4.6
click at [177, 101] on link "Limpar Filtro" at bounding box center [179, 104] width 99 height 13
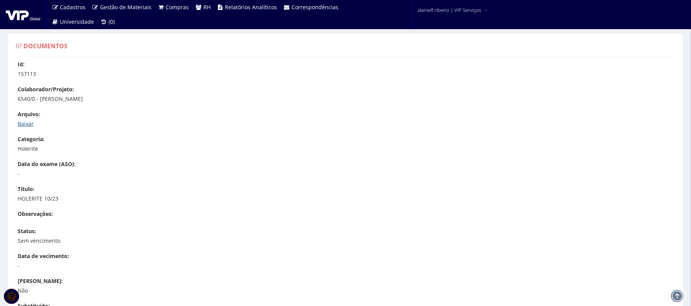
click at [28, 120] on link "Baixar" at bounding box center [26, 123] width 16 height 7
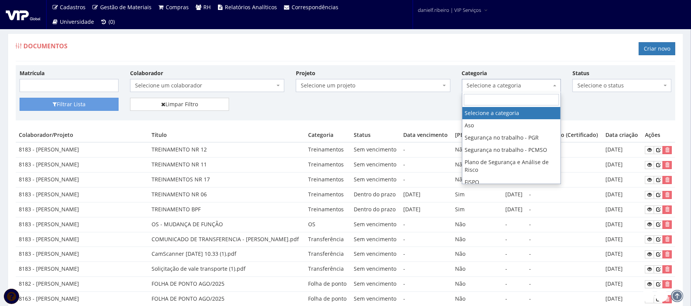
click at [476, 85] on span "Selecione a categoria" at bounding box center [509, 86] width 84 height 8
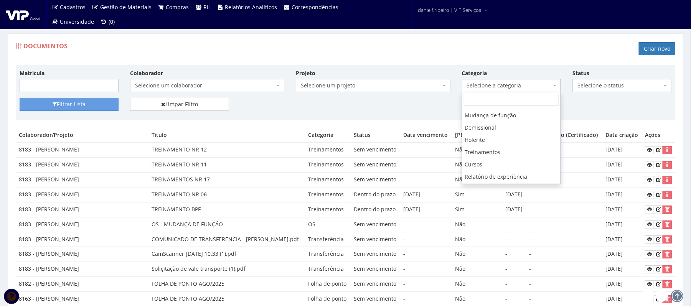
scroll to position [140, 0]
select select "holerite"
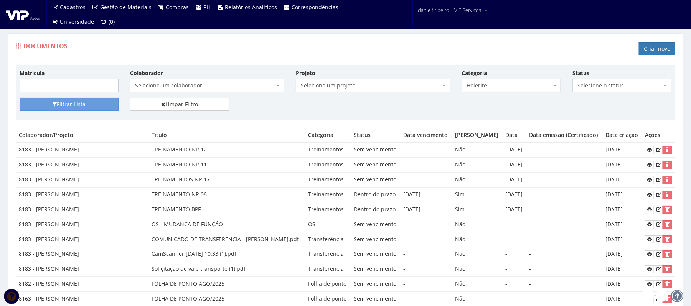
click at [214, 87] on span "Selecione um colaborador" at bounding box center [205, 86] width 140 height 8
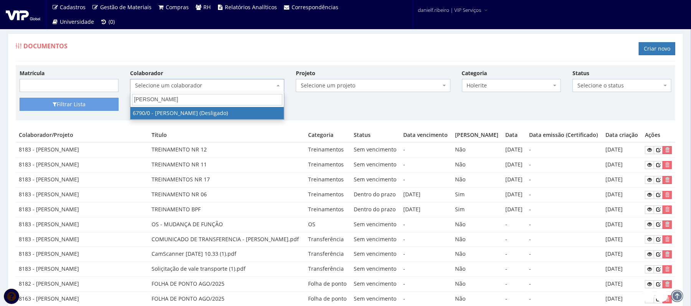
type input "marcelo dos"
select select "418"
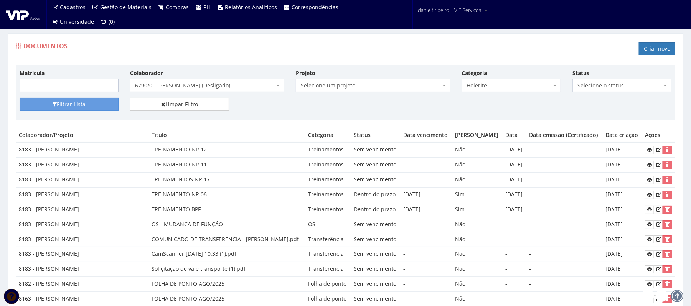
click at [48, 117] on div "Filtrar Lista Limpar Filtro" at bounding box center [345, 107] width 663 height 19
click at [46, 107] on button "Filtrar Lista" at bounding box center [69, 104] width 99 height 13
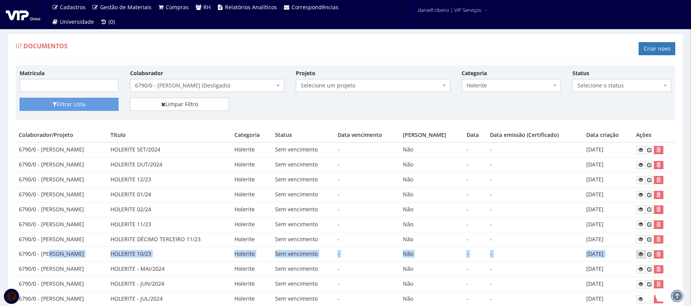
drag, startPoint x: 51, startPoint y: 255, endPoint x: 644, endPoint y: 254, distance: 592.6
click at [647, 252] on tr "6790/0 - [PERSON_NAME] FEITOSA HOLERITE 10/23 Holerite Sem vencimento - Não - -…" at bounding box center [345, 254] width 659 height 15
click at [643, 255] on icon at bounding box center [641, 254] width 5 height 5
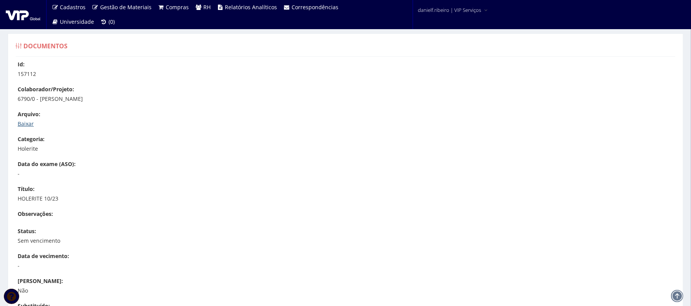
click at [31, 123] on link "Baixar" at bounding box center [26, 123] width 16 height 7
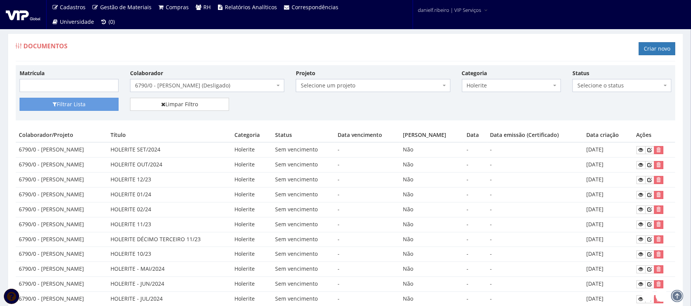
click at [203, 89] on span "6790/0 - MARCELO DOS SANTOS FEITOSA (Desligado)" at bounding box center [205, 86] width 140 height 8
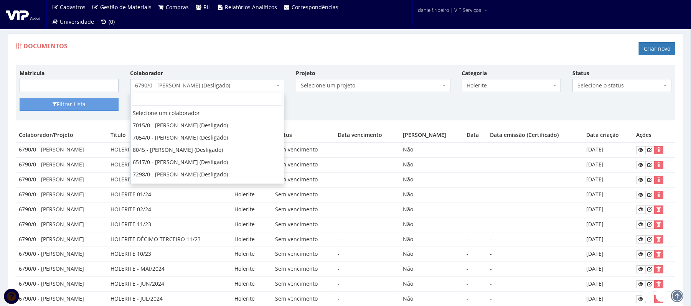
scroll to position [13392, 0]
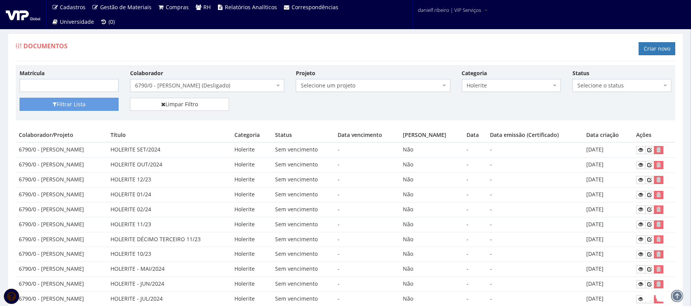
click at [215, 37] on div "Documentos Criar novo Matrícula Colaborador Selecione um colaborador 7015/0 - A…" at bounding box center [345, 213] width 675 height 361
click at [641, 257] on icon at bounding box center [641, 254] width 5 height 5
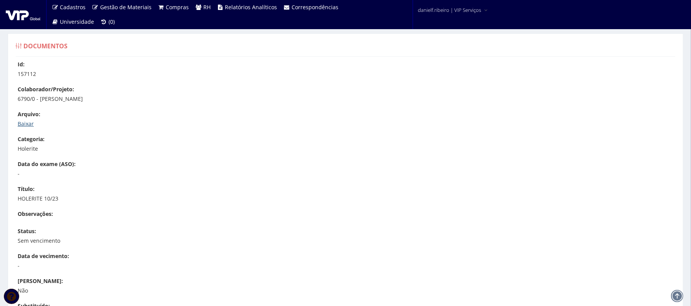
click at [28, 123] on link "Baixar" at bounding box center [26, 123] width 16 height 7
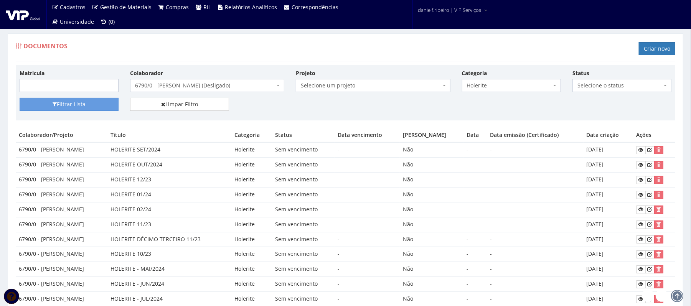
click at [172, 88] on span "6790/0 - [PERSON_NAME] (Desligado)" at bounding box center [205, 86] width 140 height 8
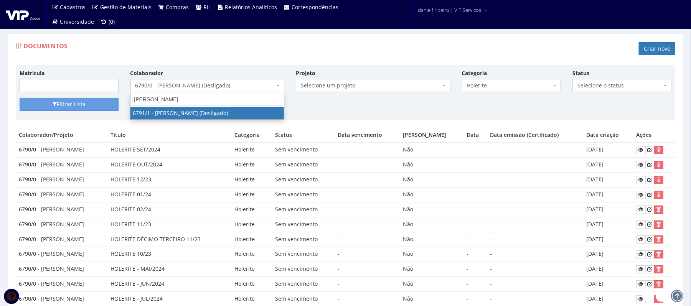
type input "[PERSON_NAME]"
select select "182"
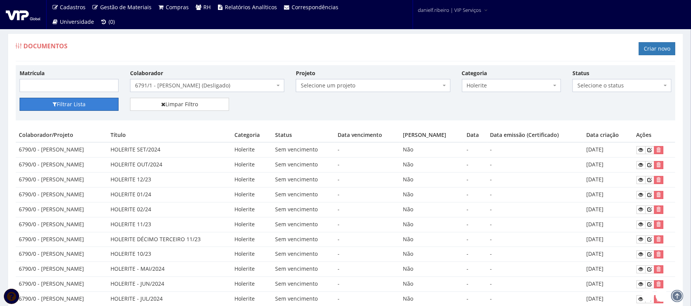
click at [90, 113] on div "Filtrar Lista Limpar Filtro" at bounding box center [345, 107] width 663 height 19
click at [54, 103] on icon "submit" at bounding box center [55, 104] width 4 height 5
drag, startPoint x: 130, startPoint y: 257, endPoint x: 640, endPoint y: 253, distance: 509.3
click at [640, 253] on tr "6791/1 - MARCIEL SANTOS RODRIGUES HOLERITE 10/23 Holerite Sem vencimento - Não …" at bounding box center [345, 254] width 659 height 15
click at [643, 256] on icon at bounding box center [641, 254] width 5 height 5
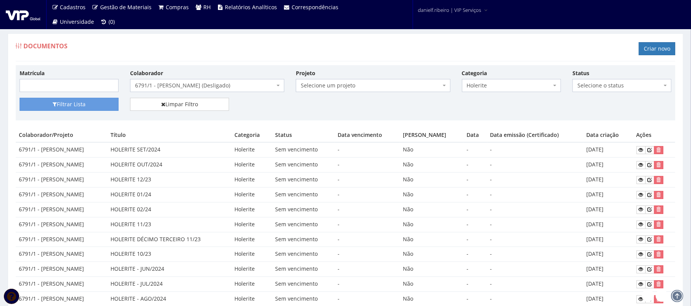
click at [206, 83] on span "6791/1 - [PERSON_NAME] (Desligado)" at bounding box center [205, 86] width 140 height 8
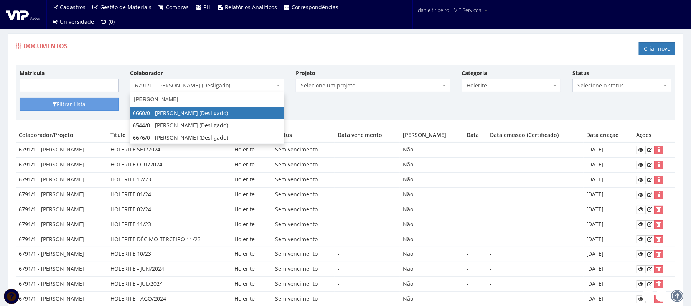
type input "paulo roberto"
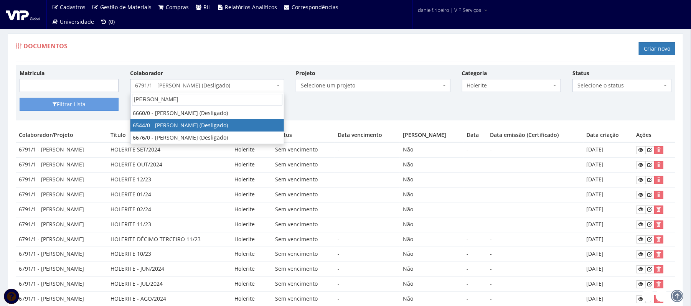
select select "111"
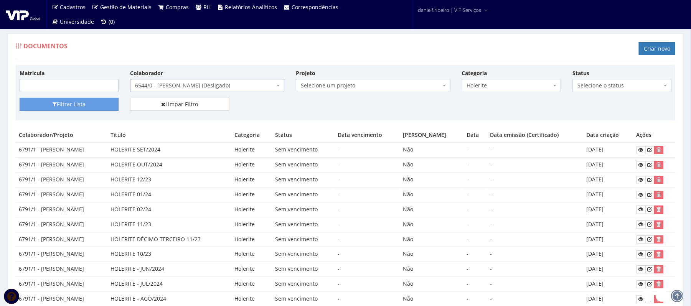
click at [57, 114] on div "Filtrar Lista Limpar Filtro" at bounding box center [345, 107] width 663 height 19
click at [51, 108] on button "Filtrar Lista" at bounding box center [69, 104] width 99 height 13
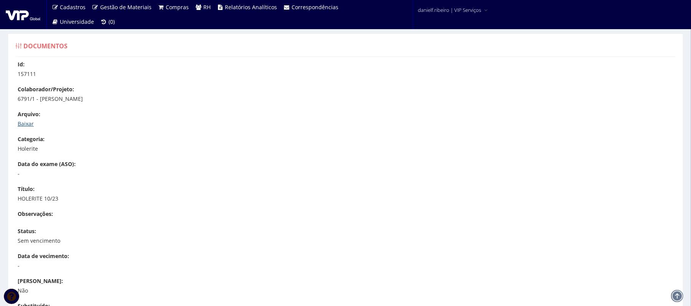
click at [25, 123] on link "Baixar" at bounding box center [26, 123] width 16 height 7
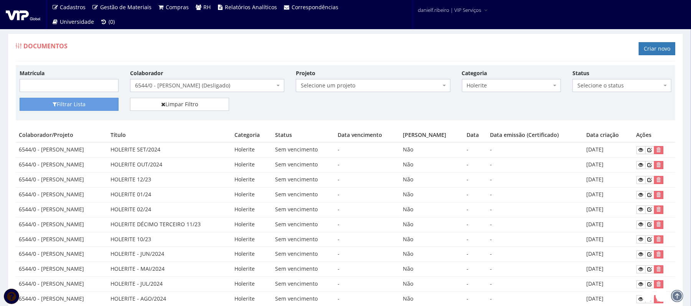
drag, startPoint x: 199, startPoint y: 241, endPoint x: 648, endPoint y: 235, distance: 449.5
click at [627, 243] on tr "6544/0 - [PERSON_NAME] DOS SANTOS HOLERITE 10/23 Holerite Sem vencimento - Não …" at bounding box center [345, 239] width 659 height 15
click at [641, 239] on link at bounding box center [640, 239] width 9 height 8
click at [227, 81] on span "6544/0 - PAULO ROBERTO RAMOS DOS SANTOS (Desligado)" at bounding box center [207, 85] width 154 height 13
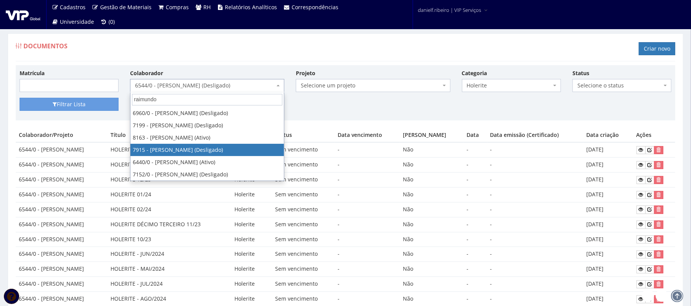
type input "raimundo"
select select "2960"
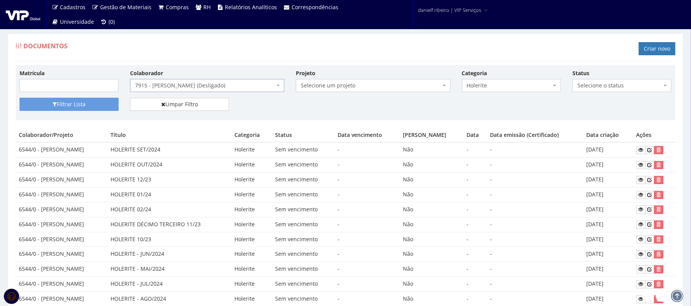
click at [86, 96] on div "Matrícula Colaborador Selecione um colaborador 7015/0 - ADEILTON LUIZ NETO (Des…" at bounding box center [345, 83] width 663 height 29
click at [85, 108] on button "Filtrar Lista" at bounding box center [69, 104] width 99 height 13
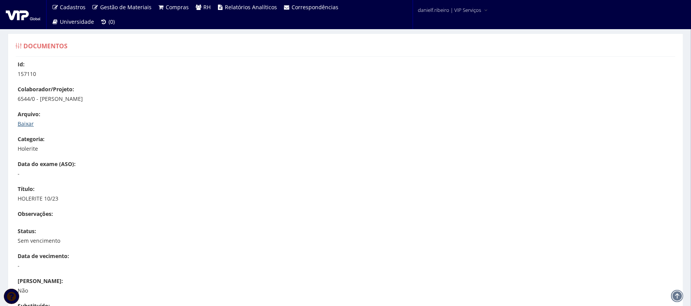
click at [28, 120] on link "Baixar" at bounding box center [26, 123] width 16 height 7
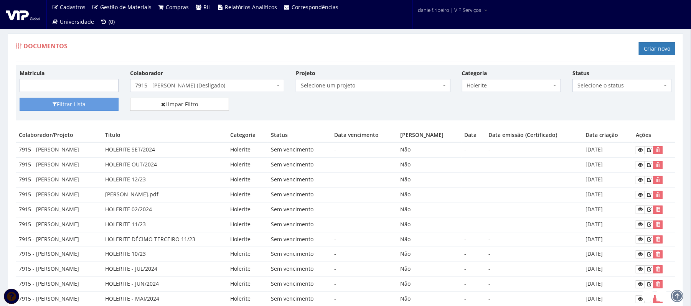
click at [216, 189] on td "RAIMUNDO RAUVAN.pdf" at bounding box center [164, 194] width 125 height 15
drag, startPoint x: 155, startPoint y: 158, endPoint x: 648, endPoint y: 166, distance: 492.9
click at [623, 158] on tr "7915 - RAIMUNDO RAUVAN SANTOS ALMEIDA DA CRUZ HOLERITE OUT/2024 Holerite Sem ve…" at bounding box center [345, 165] width 659 height 15
click at [642, 165] on icon at bounding box center [640, 164] width 5 height 5
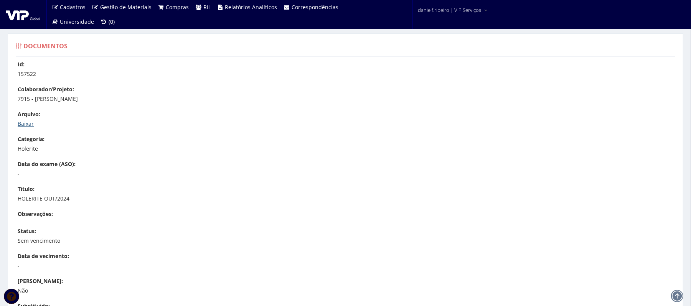
click at [31, 125] on link "Baixar" at bounding box center [26, 123] width 16 height 7
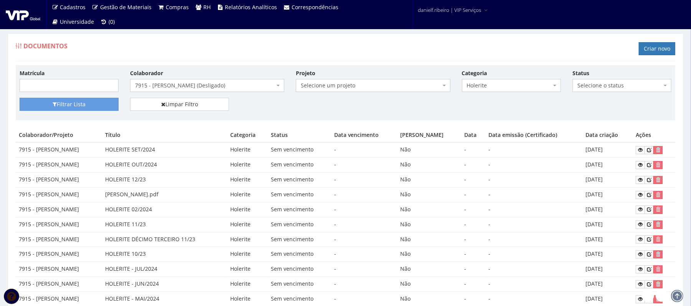
click at [167, 84] on span "7915 - [PERSON_NAME] (Desligado)" at bounding box center [205, 86] width 140 height 8
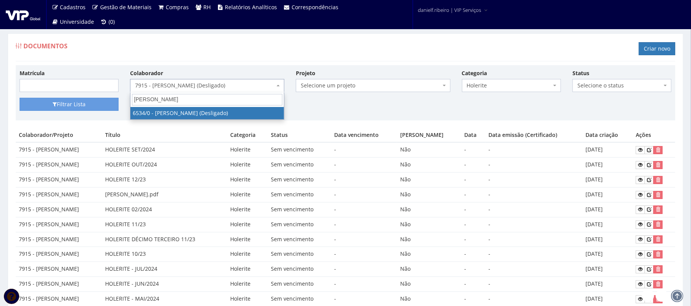
type input "jose adilson"
select select "107"
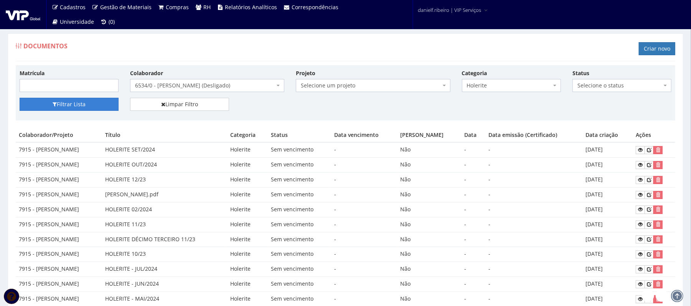
click at [101, 104] on button "Filtrar Lista" at bounding box center [69, 104] width 99 height 13
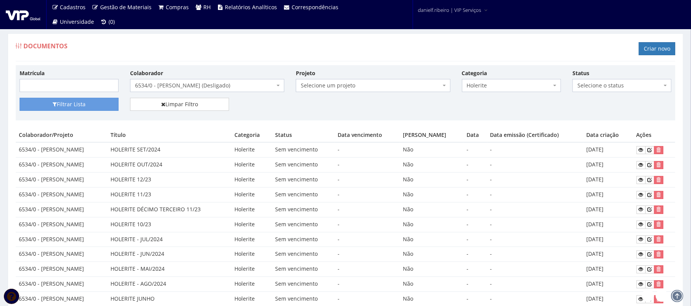
click at [81, 97] on div "Matrícula Colaborador Selecione um colaborador 7015/0 - [PERSON_NAME] (Desligad…" at bounding box center [345, 83] width 663 height 29
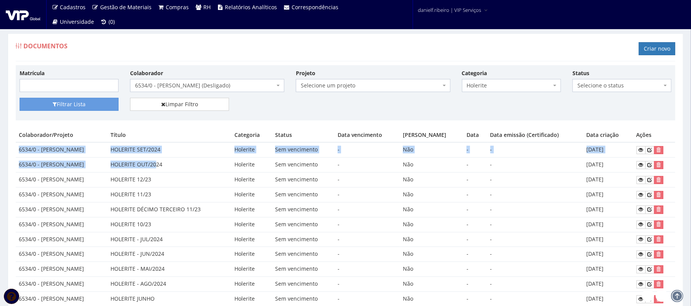
drag, startPoint x: 185, startPoint y: 165, endPoint x: 654, endPoint y: 158, distance: 468.7
click at [654, 158] on tr "6534/0 - [PERSON_NAME] DOS SANTOS HOLERITE OUT/2024 Holerite Sem vencimento - N…" at bounding box center [345, 165] width 659 height 15
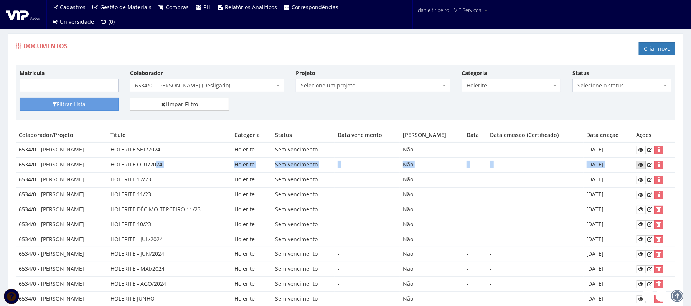
click at [643, 165] on icon at bounding box center [641, 164] width 5 height 5
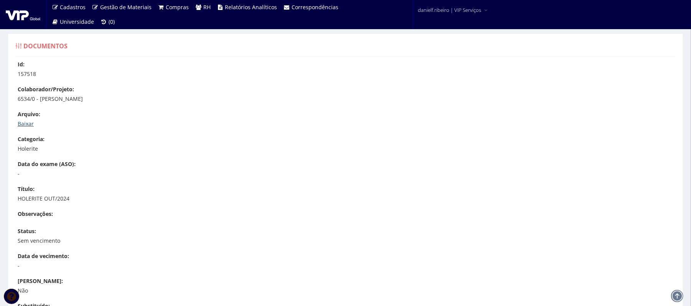
click at [25, 123] on link "Baixar" at bounding box center [26, 123] width 16 height 7
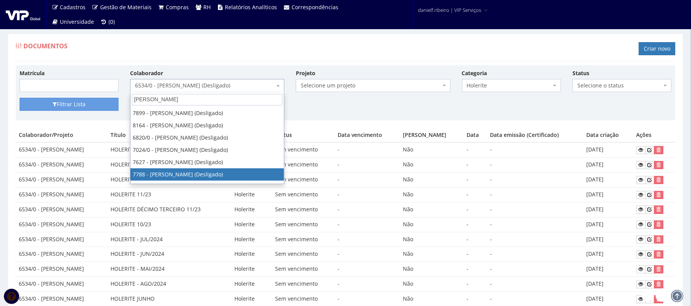
type input "alex"
select select "2489"
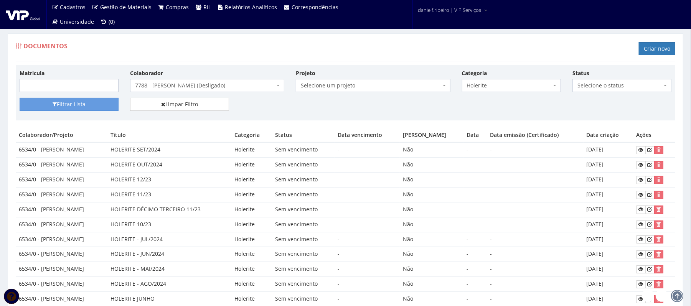
click at [200, 169] on td "HOLERITE OUT/2024" at bounding box center [169, 165] width 124 height 15
click at [200, 91] on span "7788 - [PERSON_NAME] (Desligado)" at bounding box center [207, 85] width 154 height 13
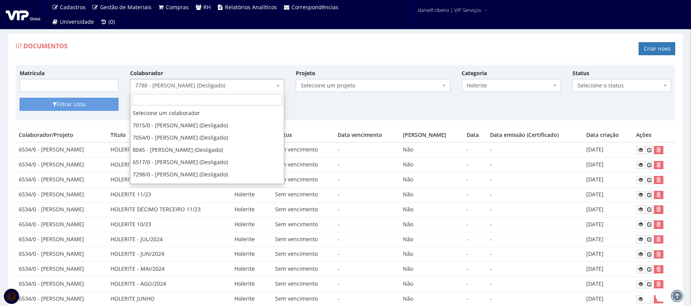
scroll to position [671, 0]
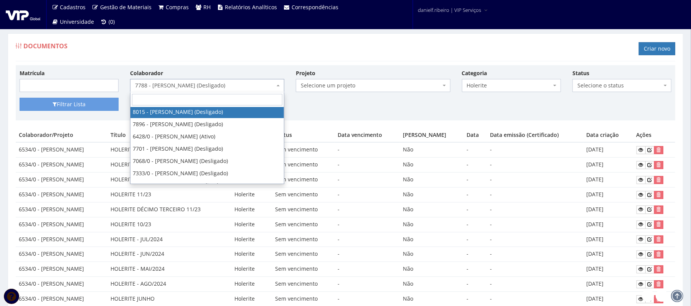
select select "3304"
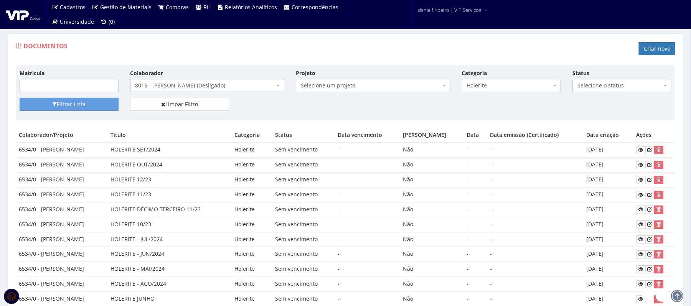
click at [65, 95] on div "Matrícula Colaborador Selecione um colaborador 7015/0 - ADEILTON LUIZ NETO (Des…" at bounding box center [345, 83] width 663 height 29
click at [65, 102] on button "Filtrar Lista" at bounding box center [69, 104] width 99 height 13
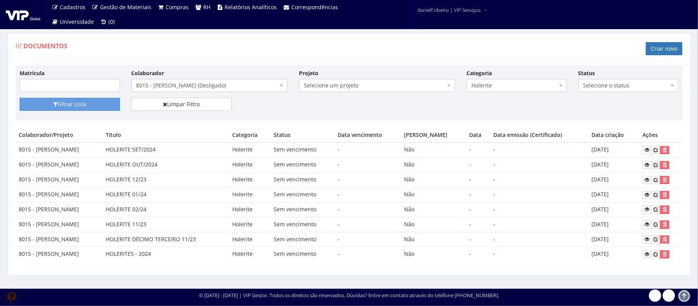
drag, startPoint x: 111, startPoint y: 163, endPoint x: 631, endPoint y: 154, distance: 520.5
click at [615, 159] on tr "8015 - ALEX PEREIRA DOS SANTOS HOLERITE OUT/2024 Holerite Sem vencimento - Não …" at bounding box center [349, 165] width 667 height 15
click at [617, 169] on td "[DATE]" at bounding box center [614, 165] width 51 height 15
click at [646, 166] on icon at bounding box center [647, 164] width 5 height 5
click at [197, 88] on span "8015 - [PERSON_NAME] (Desligado)" at bounding box center [208, 86] width 142 height 8
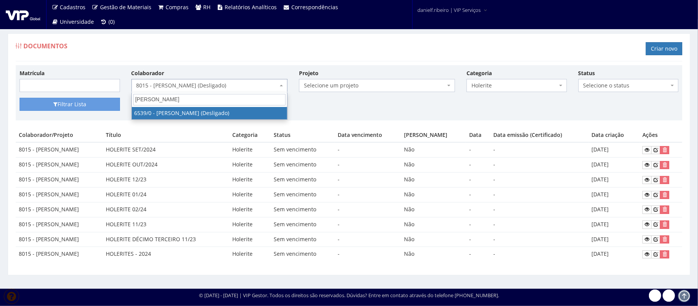
type input "jose sergio"
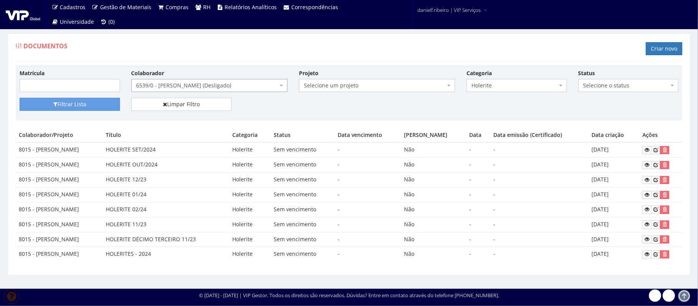
select select "109"
click at [63, 108] on button "Filtrar Lista" at bounding box center [70, 104] width 100 height 13
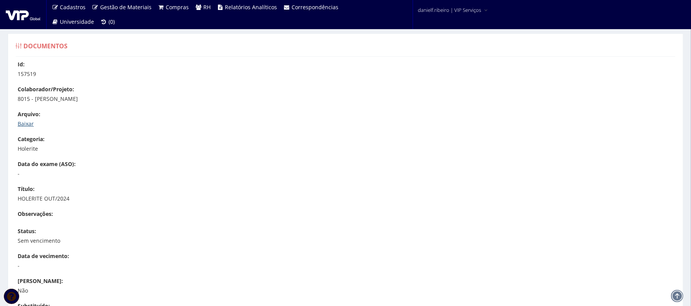
click at [26, 122] on link "Baixar" at bounding box center [26, 123] width 16 height 7
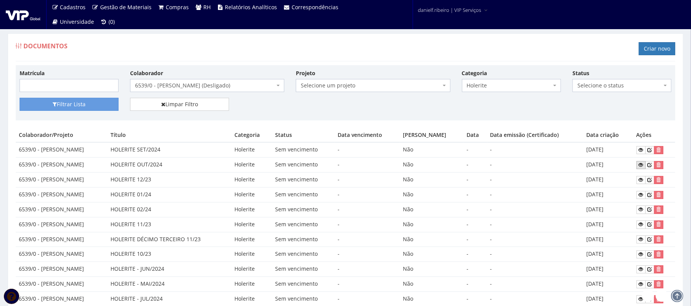
click at [639, 165] on link at bounding box center [640, 165] width 9 height 8
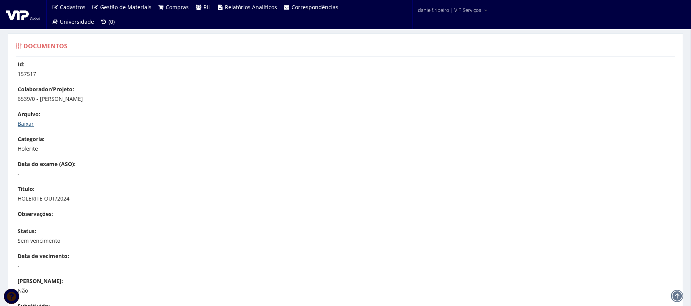
click at [27, 120] on link "Baixar" at bounding box center [26, 123] width 16 height 7
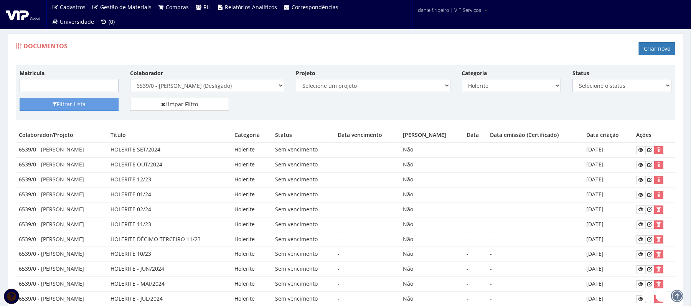
drag, startPoint x: 0, startPoint y: 0, endPoint x: 266, endPoint y: 69, distance: 275.1
click at [198, 88] on select "Selecione um colaborador 7015/0 - [PERSON_NAME] (Desligado) 7054/0 - [PERSON_NA…" at bounding box center [207, 85] width 154 height 13
drag, startPoint x: 283, startPoint y: 58, endPoint x: 259, endPoint y: 71, distance: 27.5
click at [282, 59] on div "Documentos Criar novo" at bounding box center [345, 49] width 659 height 23
click at [199, 83] on select "Selecione um colaborador 7015/0 - [PERSON_NAME] (Desligado) 7054/0 - [PERSON_NA…" at bounding box center [207, 85] width 154 height 13
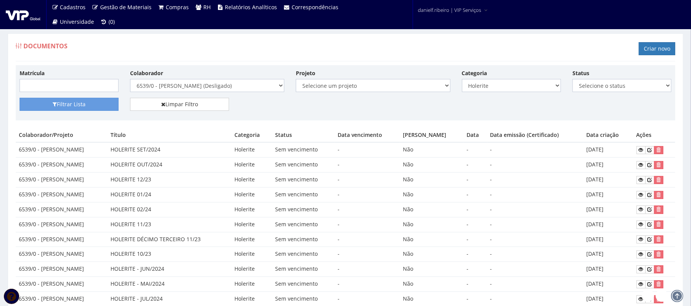
click at [213, 51] on div "Documentos Criar novo" at bounding box center [345, 49] width 659 height 23
click at [168, 91] on span "6539/0 - [PERSON_NAME] (Desligado)" at bounding box center [207, 85] width 154 height 13
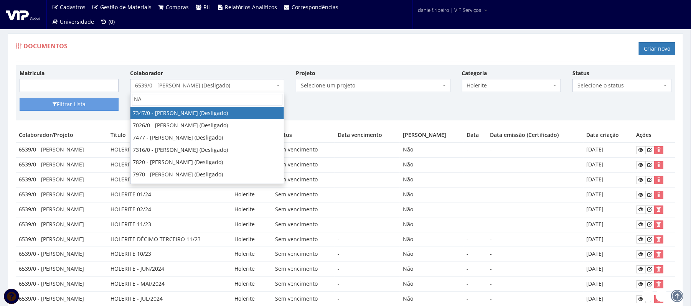
type input "N"
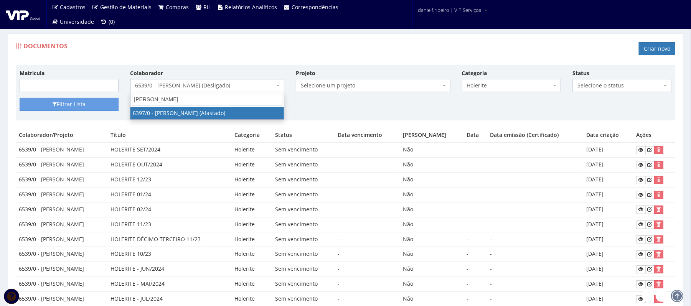
type input "[PERSON_NAME]"
select select "55"
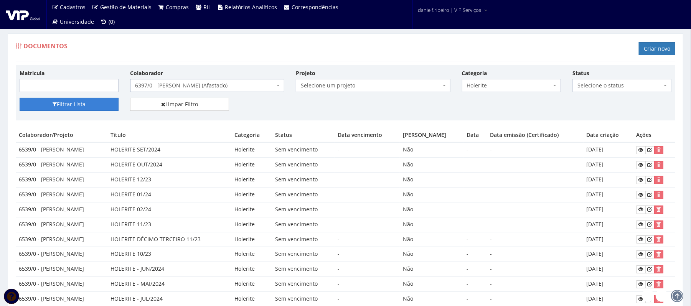
click at [87, 108] on button "Filtrar Lista" at bounding box center [69, 104] width 99 height 13
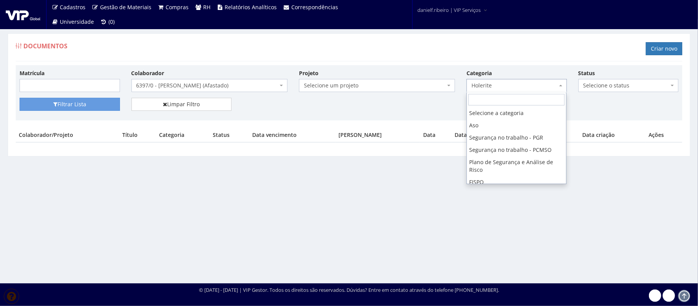
click at [502, 81] on span "Holerite" at bounding box center [517, 85] width 100 height 13
select select
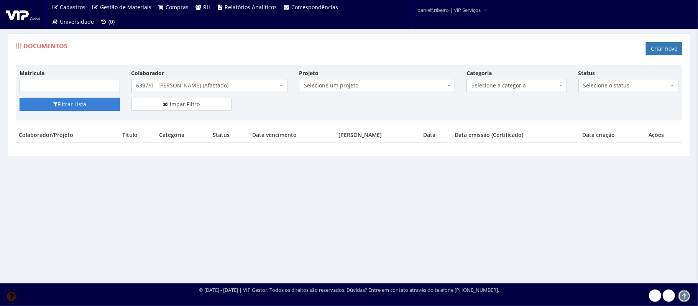
click at [99, 103] on button "Filtrar Lista" at bounding box center [70, 104] width 100 height 13
click at [667, 48] on link "Criar novo" at bounding box center [664, 48] width 36 height 13
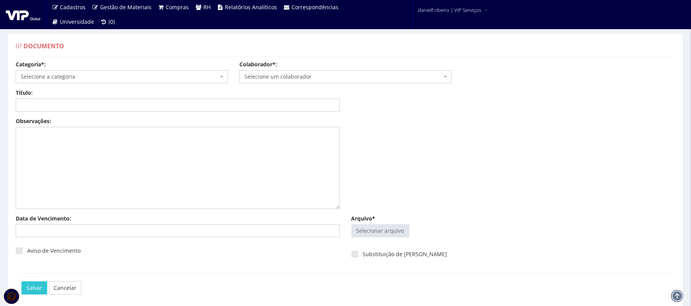
click at [85, 81] on span "Selecione a categoria" at bounding box center [122, 76] width 212 height 13
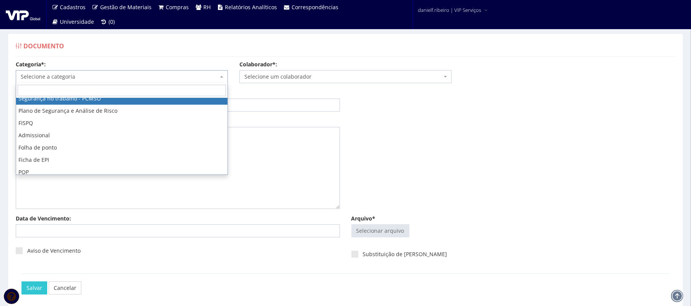
scroll to position [63, 0]
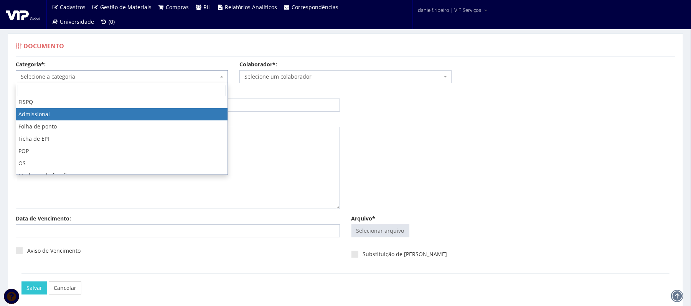
drag, startPoint x: 77, startPoint y: 115, endPoint x: 212, endPoint y: 64, distance: 144.3
select select "admissional"
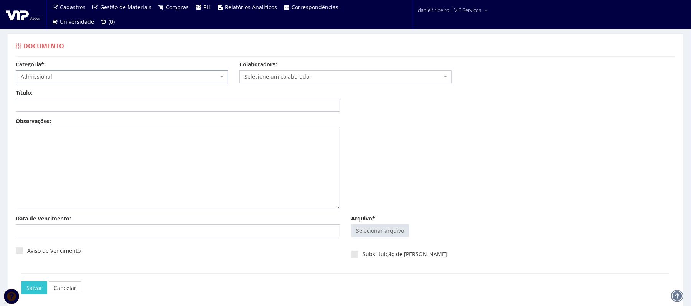
click at [266, 77] on span "Selecione um colaborador" at bounding box center [343, 77] width 198 height 8
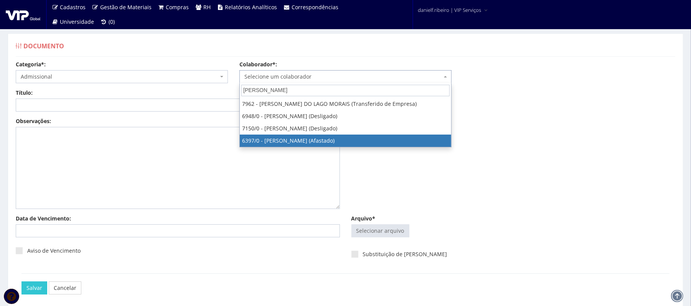
type input "[PERSON_NAME]"
select select "55"
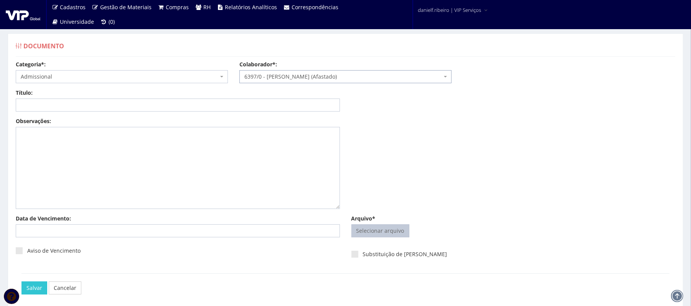
click at [369, 229] on input "Arquivo*" at bounding box center [380, 231] width 57 height 12
type input "C:\fakepath\[PERSON_NAME] DANTAS DECLARAÇÃO DE BENEFICIÁRIO.pdf"
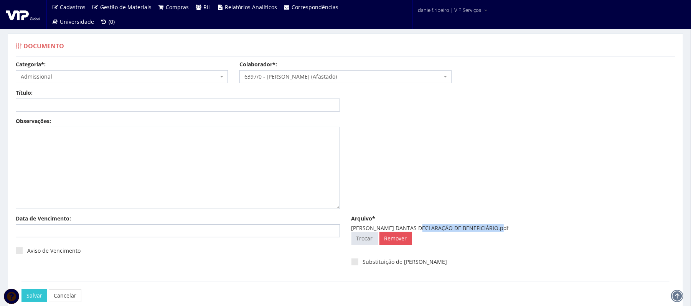
drag, startPoint x: 417, startPoint y: 227, endPoint x: 497, endPoint y: 229, distance: 79.8
click at [497, 229] on div "ANA PAULA SILVA DANTAS DECLARAÇÃO DE BENEFICIÁRIO.pdf" at bounding box center [513, 228] width 324 height 8
copy div "DECLARAÇÃO DE BENEFICIÁRIO"
click at [163, 100] on input "Título:" at bounding box center [178, 105] width 324 height 13
paste input "DECLARAÇÃO DE BENEFICIÁRIO"
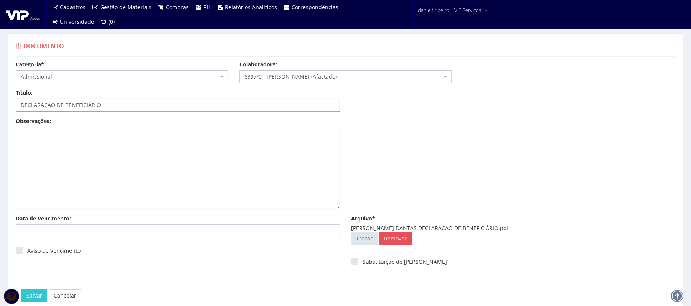
click at [23, 103] on input "DECLARAÇÃO DE BENEFICIÁRIO" at bounding box center [178, 105] width 324 height 13
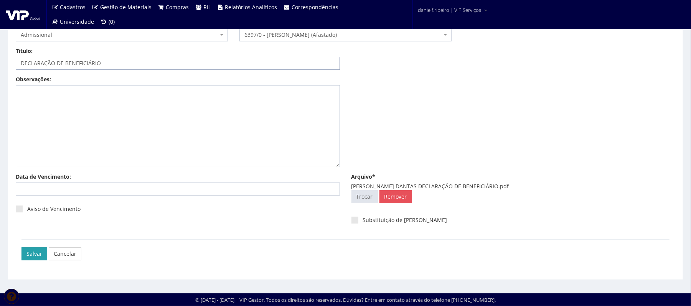
type input "DECLARAÇÃO DE BENEFICIÁRIO"
click at [35, 255] on input "Salvar" at bounding box center [34, 253] width 26 height 13
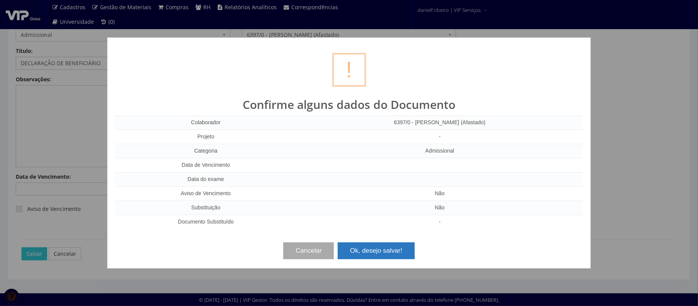
click at [375, 245] on button "Ok, desejo salvar!" at bounding box center [376, 250] width 77 height 17
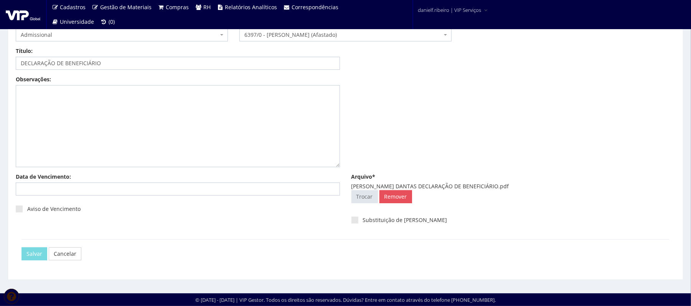
scroll to position [0, 0]
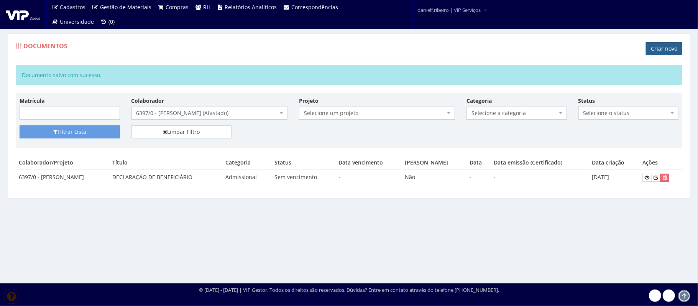
click at [665, 48] on link "Criar novo" at bounding box center [664, 48] width 36 height 13
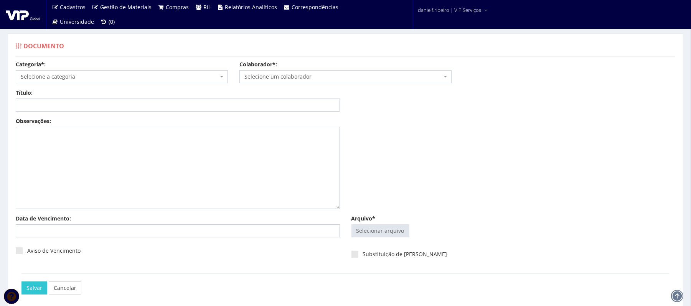
click at [291, 74] on span "Selecione um colaborador" at bounding box center [343, 77] width 198 height 8
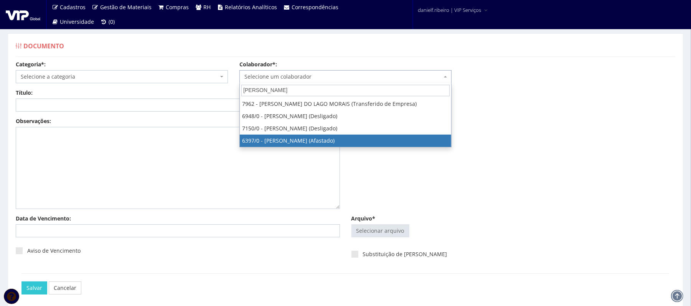
type input "[PERSON_NAME]"
select select "55"
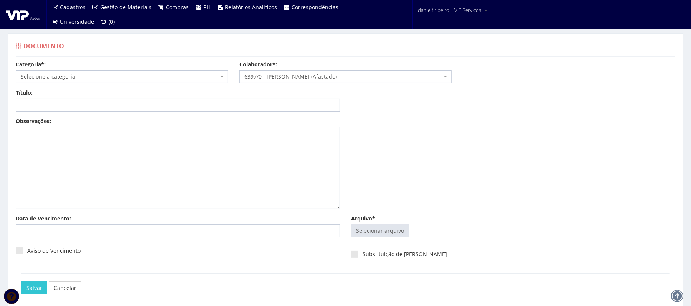
drag, startPoint x: 137, startPoint y: 66, endPoint x: 137, endPoint y: 79, distance: 13.0
click at [137, 66] on div "Categoria*: Selecione a categoria Aso Segurança no trabalho - PGR Segurança no …" at bounding box center [122, 72] width 224 height 23
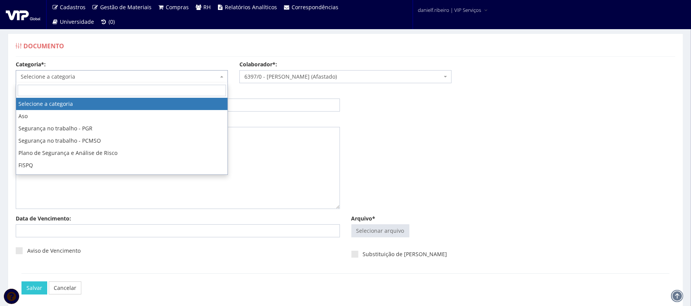
click at [137, 79] on span "Selecione a categoria" at bounding box center [120, 77] width 198 height 8
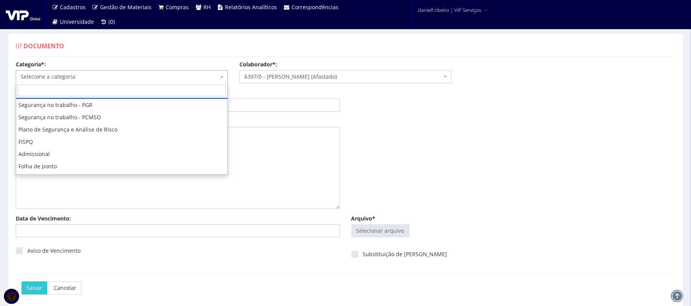
scroll to position [47, 0]
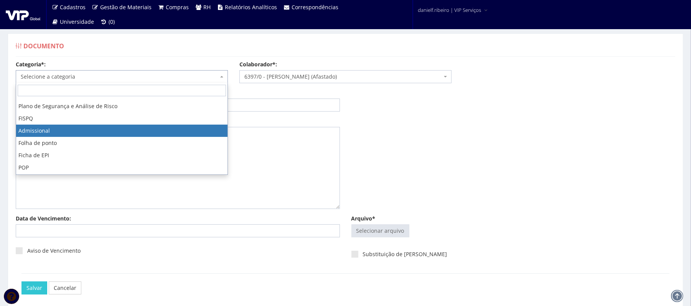
select select "admissional"
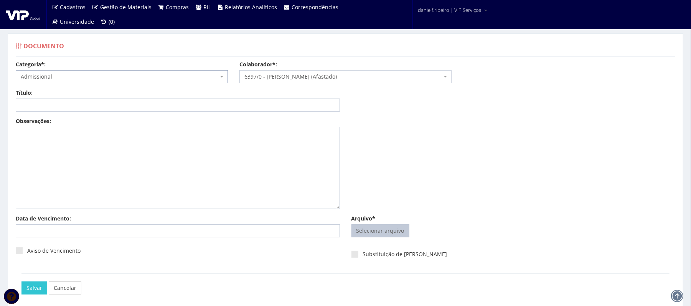
click at [379, 229] on input "Arquivo*" at bounding box center [380, 231] width 57 height 12
type input "C:\fakepath\ANA PAULA SILVA DANTAS FICHA DE REGISTRO.pdf"
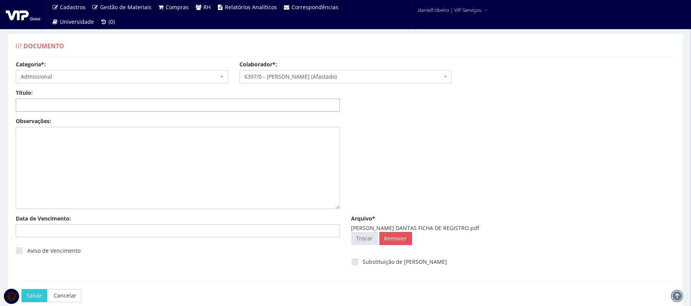
click at [184, 104] on input "Título:" at bounding box center [178, 105] width 324 height 13
drag, startPoint x: 420, startPoint y: 226, endPoint x: 467, endPoint y: 228, distance: 47.6
click at [467, 228] on div "ANA PAULA SILVA DANTAS FICHA DE REGISTRO.pdf" at bounding box center [513, 228] width 324 height 8
copy div "FICHA DE REGISTRO"
click at [163, 106] on input "Título:" at bounding box center [178, 105] width 324 height 13
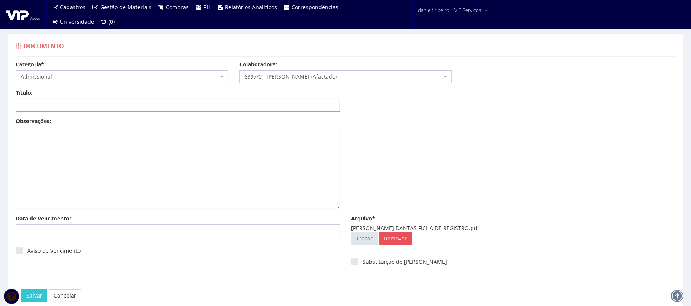
paste input "FICHA DE REGISTRO"
type input "FICHA DE REGISTRO"
click at [37, 296] on input "Salvar" at bounding box center [34, 295] width 26 height 13
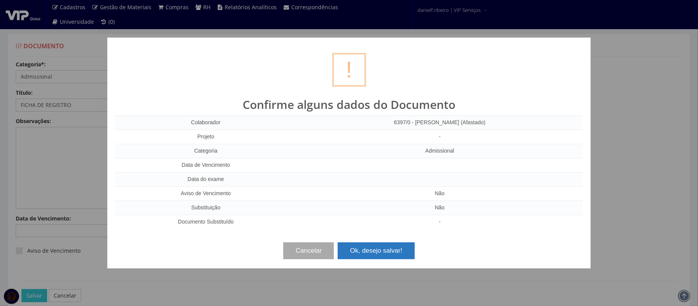
click at [373, 251] on button "Ok, desejo salvar!" at bounding box center [376, 250] width 77 height 17
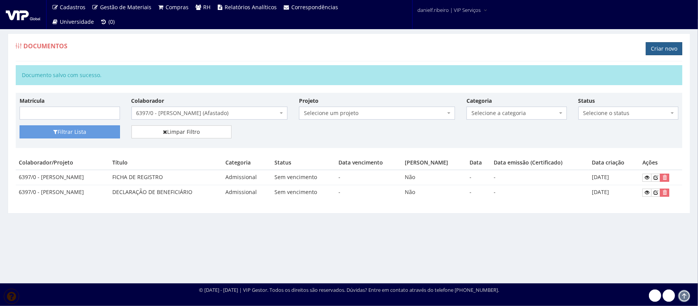
click at [652, 49] on link "Criar novo" at bounding box center [664, 48] width 36 height 13
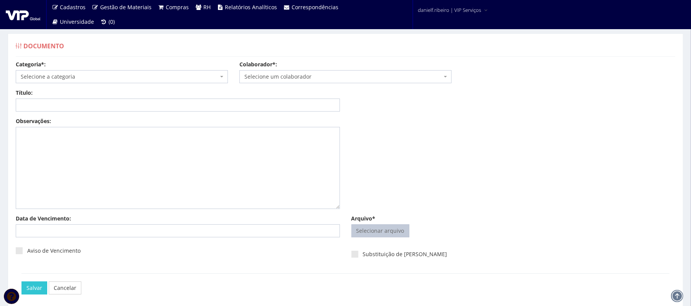
click at [387, 232] on input "Arquivo*" at bounding box center [380, 231] width 57 height 12
type input "C:\fakepath\[PERSON_NAME] DANTAS INDENIZAÇÃO DE SINISTRO.pdf"
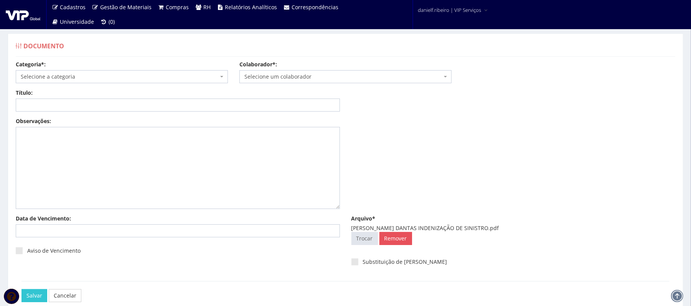
click at [330, 80] on span "Selecione um colaborador" at bounding box center [343, 77] width 198 height 8
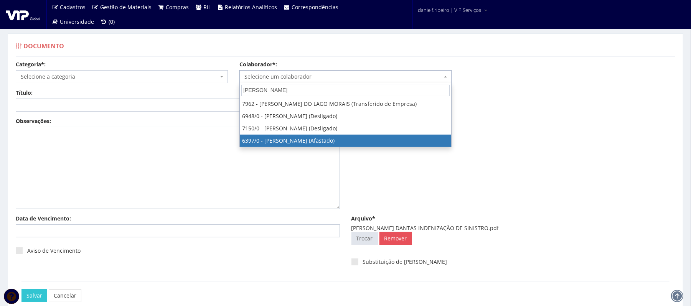
type input "[PERSON_NAME]"
select select "55"
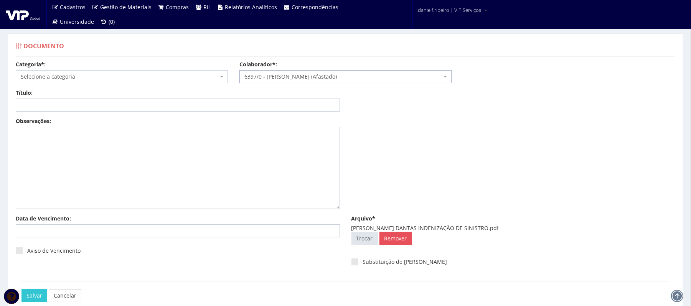
click at [129, 82] on span "Selecione a categoria" at bounding box center [122, 76] width 212 height 13
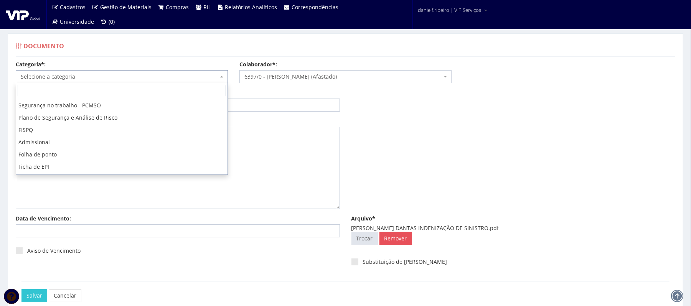
scroll to position [40, 0]
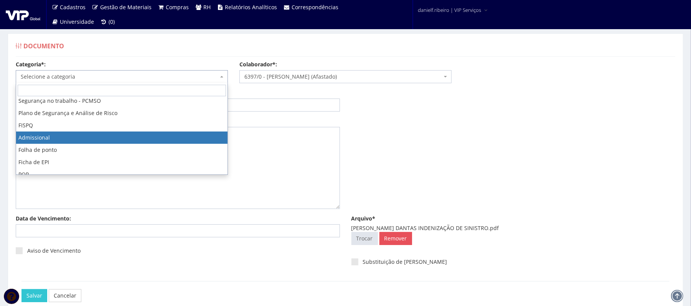
select select "admissional"
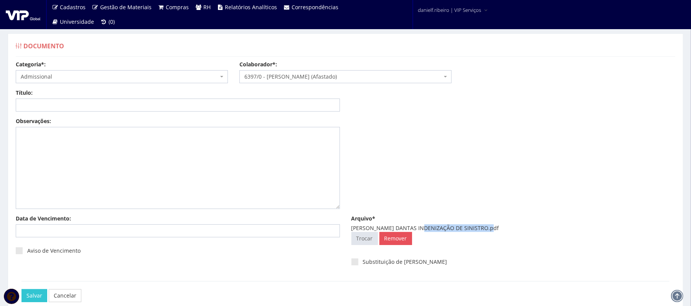
drag, startPoint x: 420, startPoint y: 224, endPoint x: 487, endPoint y: 229, distance: 66.5
click at [487, 229] on div "ANA PAULA SILVA DANTAS INDENIZAÇÃO DE SINISTRO.pdf" at bounding box center [513, 228] width 324 height 8
click at [229, 109] on input "Título:" at bounding box center [178, 105] width 324 height 13
paste input "INDENIZAÇÃO DE SINISTRO"
type input "INDENIZAÇÃO DE SINISTRO"
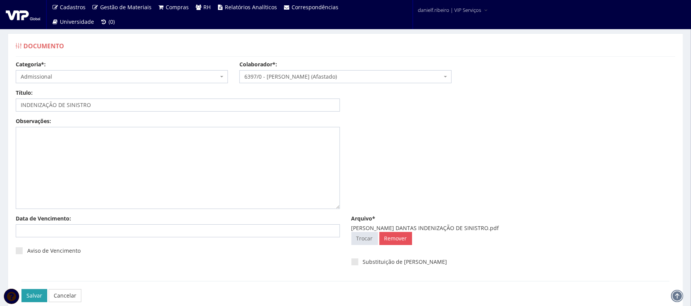
click at [37, 294] on input "Salvar" at bounding box center [34, 295] width 26 height 13
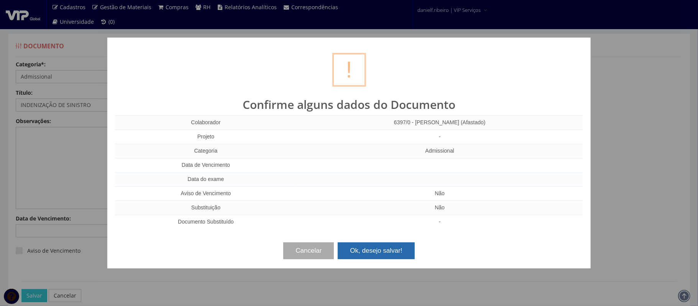
click at [375, 246] on button "Ok, desejo salvar!" at bounding box center [376, 250] width 77 height 17
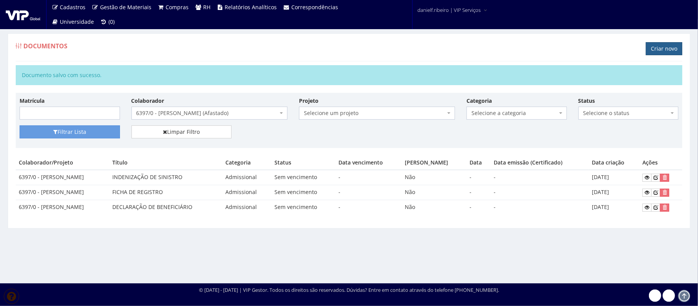
drag, startPoint x: 657, startPoint y: 40, endPoint x: 659, endPoint y: 46, distance: 6.4
click at [657, 40] on div "Documentos Criar novo" at bounding box center [349, 49] width 667 height 23
click at [660, 48] on link "Criar novo" at bounding box center [664, 48] width 36 height 13
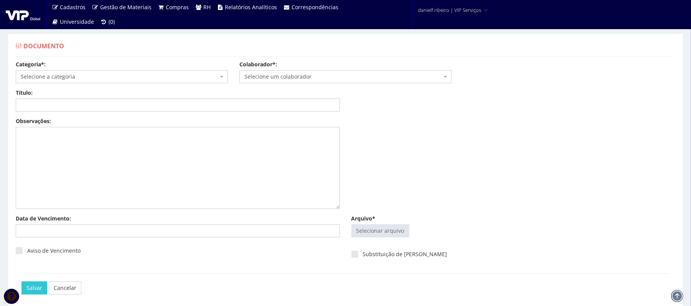
click at [296, 76] on span "Selecione um colaborador" at bounding box center [343, 77] width 198 height 8
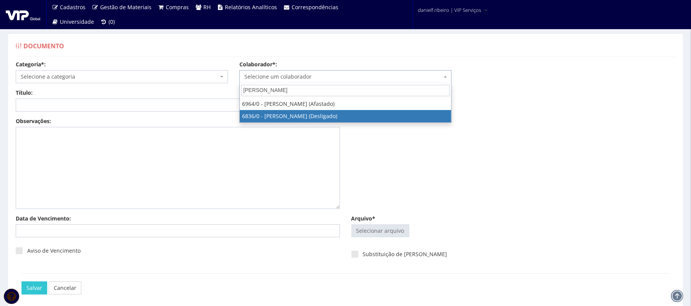
type input "ANTONIO FELIX"
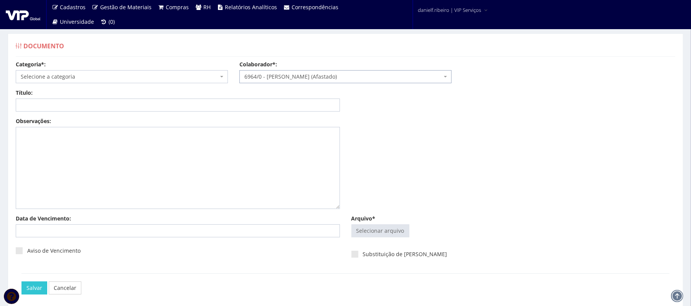
click at [332, 83] on body "Cadastros Clientes Unidades Subclientes Unidades de Subclientes Projetos Gestão…" at bounding box center [345, 170] width 691 height 340
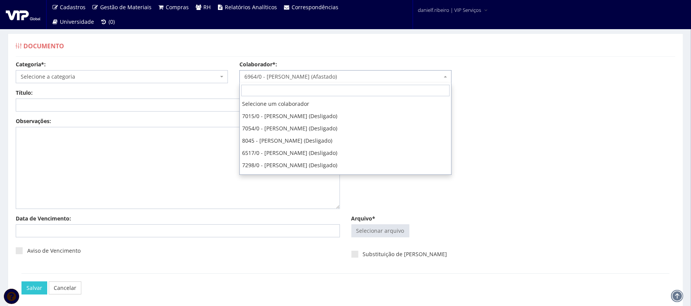
scroll to position [1729, 0]
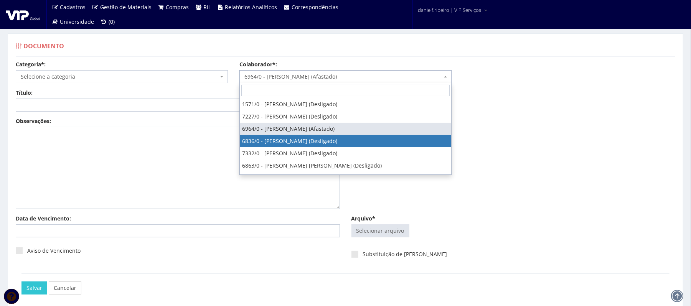
select select "203"
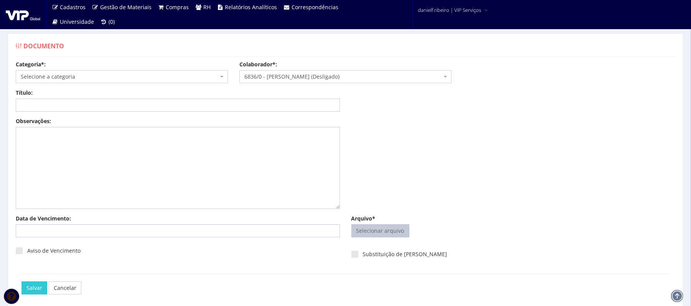
click at [385, 225] on input "Arquivo*" at bounding box center [380, 231] width 57 height 12
type input "C:\fakepath\ANTONIO FELIX SANTA ROSA NOV.2023.pdf"
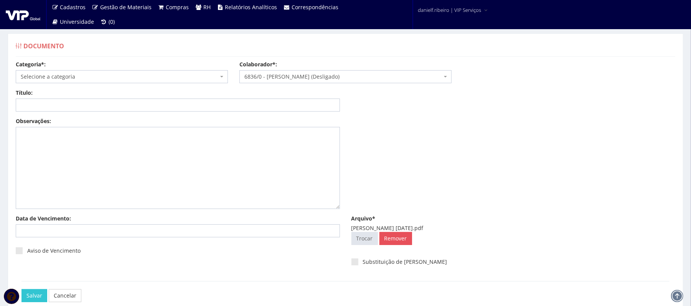
click at [138, 76] on span "Selecione a categoria" at bounding box center [120, 77] width 198 height 8
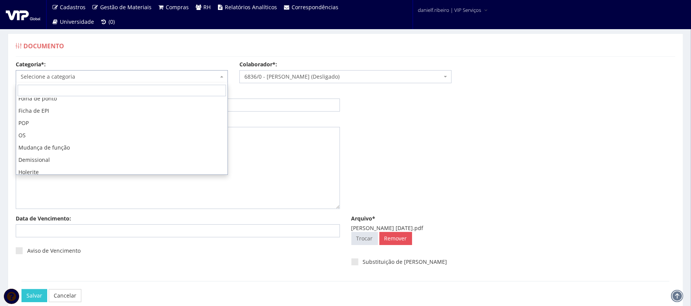
scroll to position [89, 0]
select select "holerite"
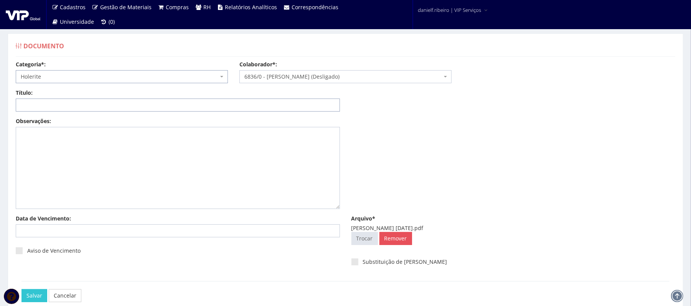
click at [75, 107] on input "Título:" at bounding box center [178, 105] width 324 height 13
drag, startPoint x: 75, startPoint y: 107, endPoint x: 259, endPoint y: 104, distance: 183.3
click at [262, 111] on div "Título: HOLERITE NOV/2-2 Data: Período: Selecione o período 30 Dias 45 Dias 90 …" at bounding box center [345, 103] width 671 height 28
click at [258, 100] on input "HOLERITE NOV/2-2" at bounding box center [178, 105] width 324 height 13
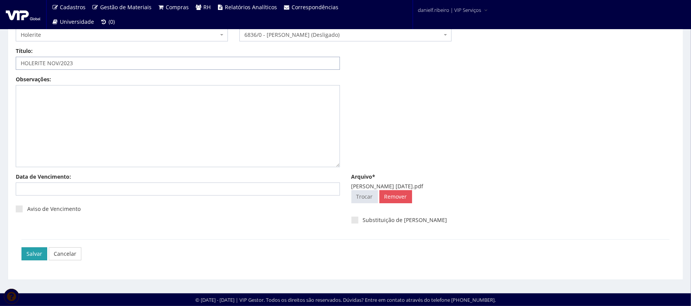
type input "HOLERITE NOV/2023"
click at [35, 253] on input "Salvar" at bounding box center [34, 253] width 26 height 13
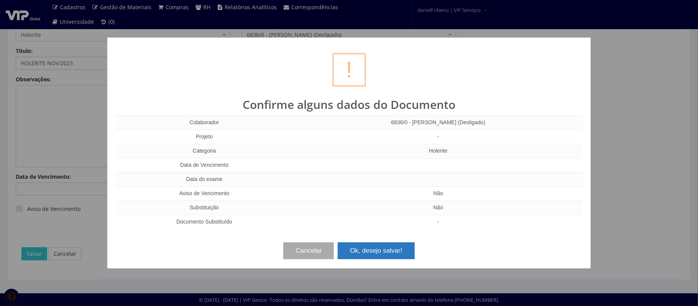
click at [393, 246] on button "Ok, desejo salvar!" at bounding box center [376, 250] width 77 height 17
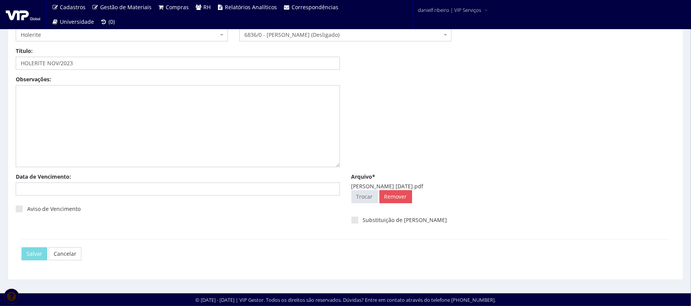
scroll to position [0, 0]
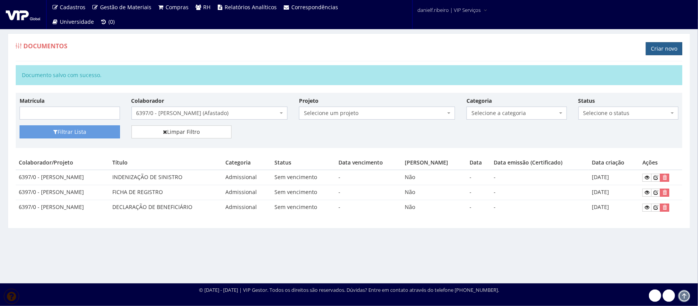
click at [658, 49] on link "Criar novo" at bounding box center [664, 48] width 36 height 13
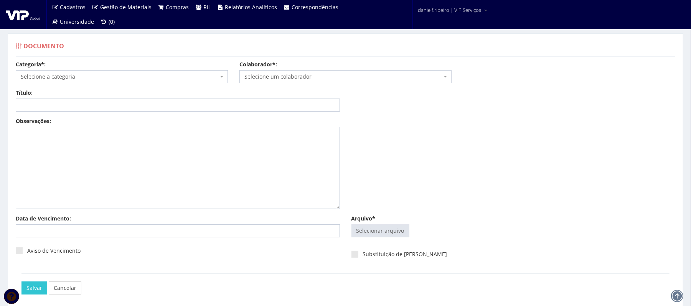
click at [304, 78] on span "Selecione um colaborador" at bounding box center [343, 77] width 198 height 8
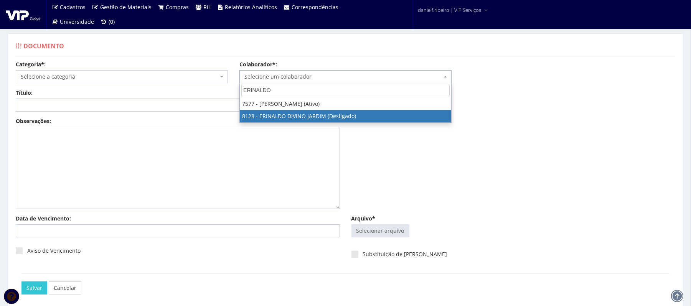
type input "ERINALDO"
select select "3726"
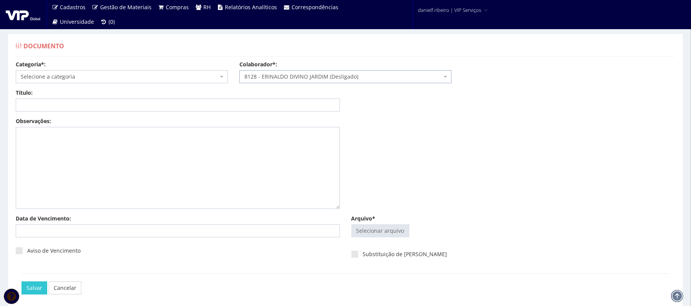
click at [150, 80] on span "Selecione a categoria" at bounding box center [120, 77] width 198 height 8
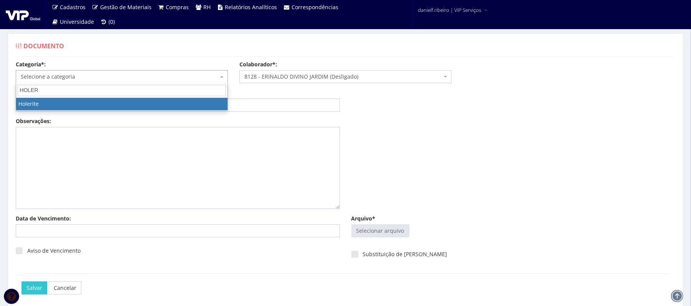
type input "HOLERI"
select select "holerite"
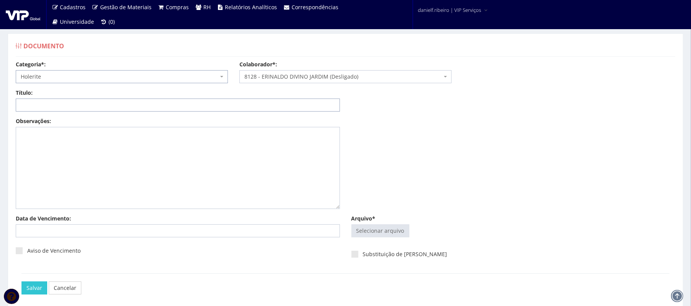
click at [87, 99] on input "Título:" at bounding box center [178, 105] width 324 height 13
click at [365, 231] on input "Arquivo*" at bounding box center [380, 231] width 57 height 12
type input "C:\fakepath\ERINALDO DIVINO JARDIM HOLERITE OUT.2024.pdf"
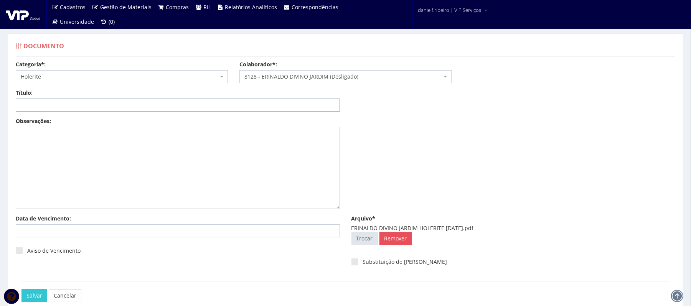
click at [196, 103] on input "Título:" at bounding box center [178, 105] width 324 height 13
type input "h"
type input "HOLERITE OUT/2024"
click at [37, 296] on input "Salvar" at bounding box center [34, 295] width 26 height 13
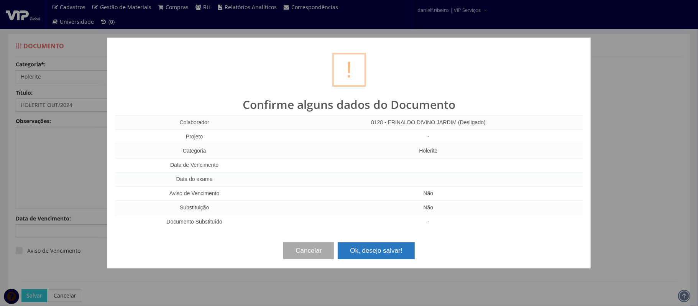
click at [387, 249] on button "Ok, desejo salvar!" at bounding box center [376, 250] width 77 height 17
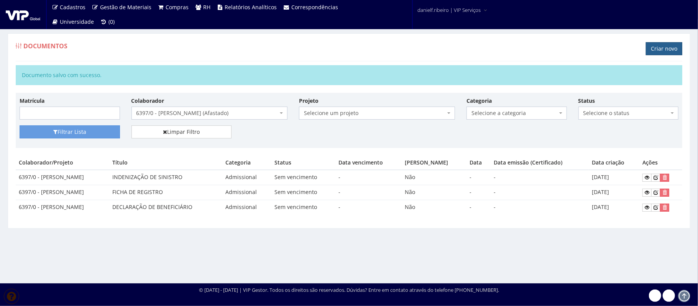
click at [660, 54] on link "Criar novo" at bounding box center [664, 48] width 36 height 13
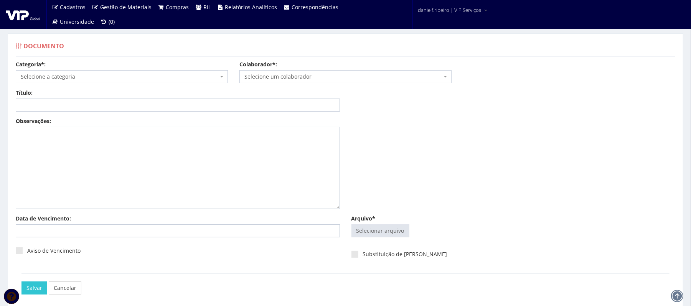
click at [327, 72] on span "Selecione um colaborador" at bounding box center [345, 76] width 212 height 13
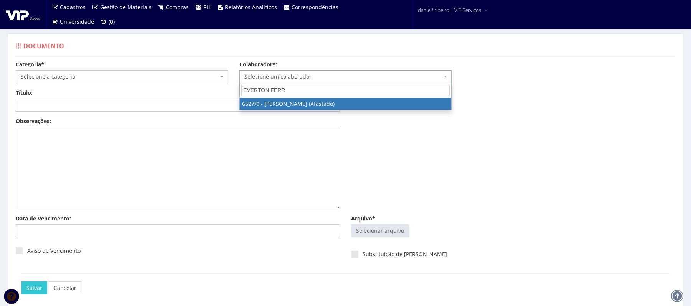
type input "EVERTON FERRE"
select select "104"
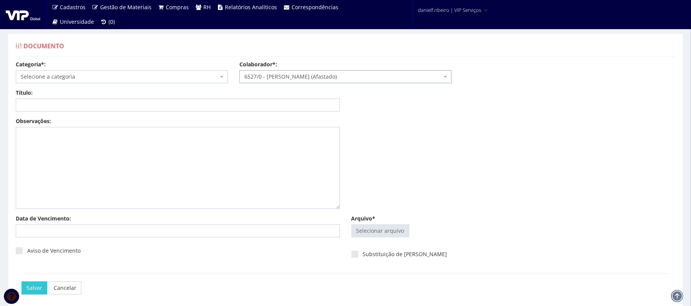
click at [114, 65] on div "Categoria*: Selecione a categoria Aso Segurança no trabalho - PGR Segurança no …" at bounding box center [122, 72] width 224 height 23
click at [111, 82] on span "Selecione a categoria" at bounding box center [122, 76] width 212 height 13
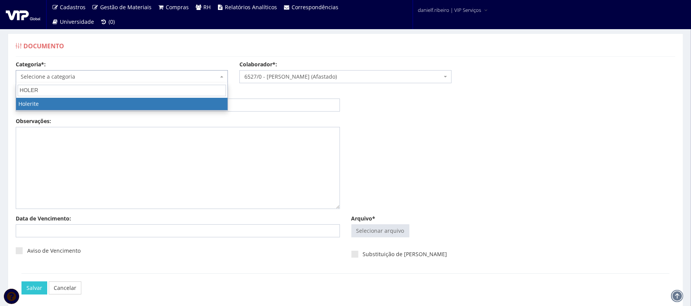
type input "HOLERI"
select select "holerite"
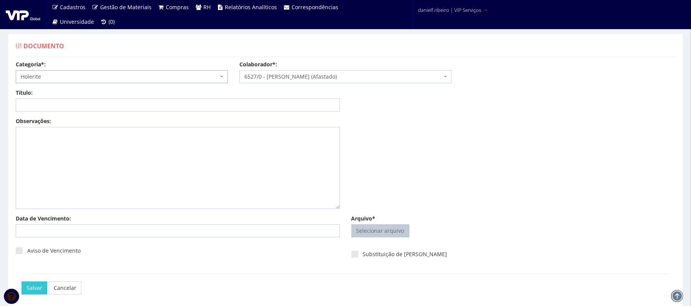
click at [361, 235] on input "Arquivo*" at bounding box center [380, 231] width 57 height 12
type input "C:\fakepath\EVERTON FERREIRA SANTOS HOLERITE NOV.2023.pdf"
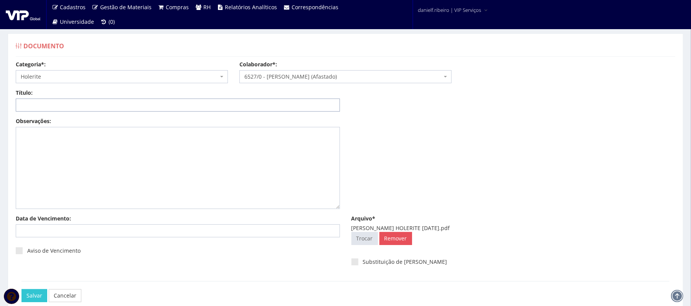
click at [175, 100] on input "Título:" at bounding box center [178, 105] width 324 height 13
type input "HOLERITE NOV/2023"
click at [34, 293] on input "Salvar" at bounding box center [34, 295] width 26 height 13
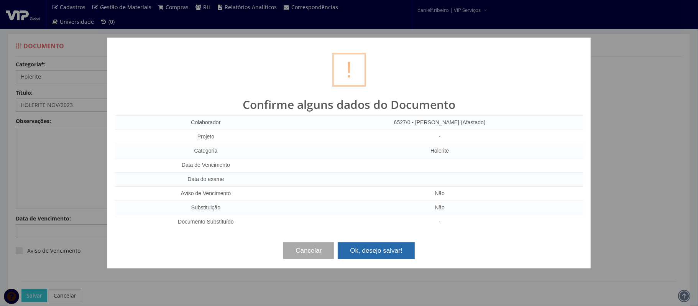
click at [377, 250] on button "Ok, desejo salvar!" at bounding box center [376, 250] width 77 height 17
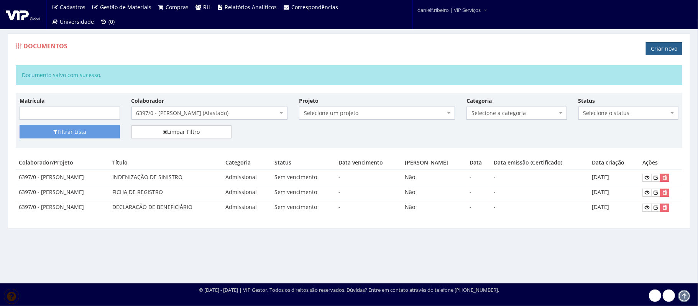
click at [662, 50] on link "Criar novo" at bounding box center [664, 48] width 36 height 13
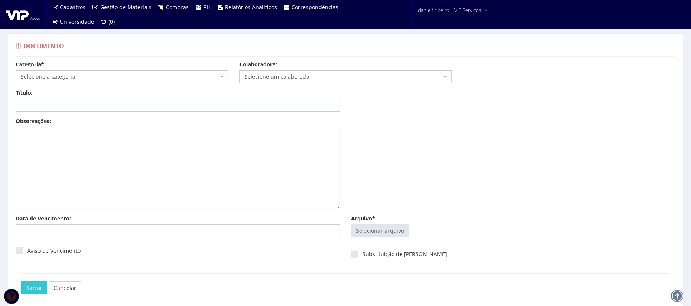
click at [308, 68] on div "Colaborador*: Selecione um colaborador 7015/0 - [PERSON_NAME] (Desligado) 7054/…" at bounding box center [346, 72] width 224 height 23
click at [308, 76] on span "Selecione um colaborador" at bounding box center [343, 77] width 198 height 8
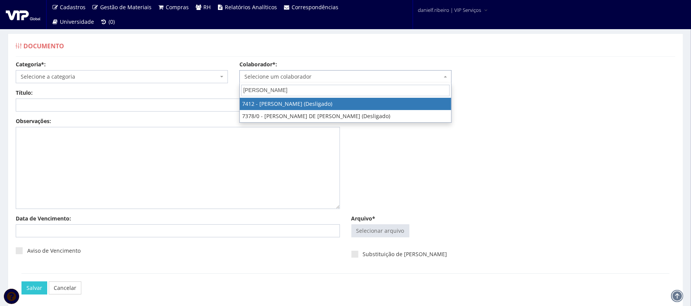
type input "IGOR VI"
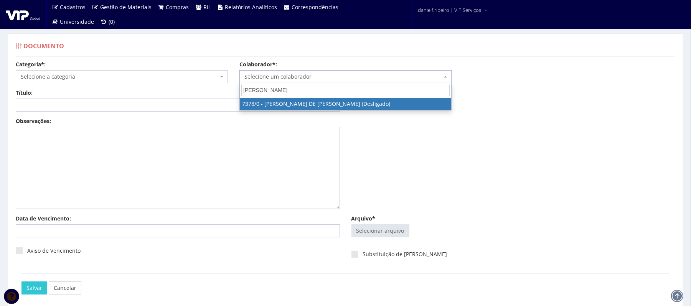
select select "1059"
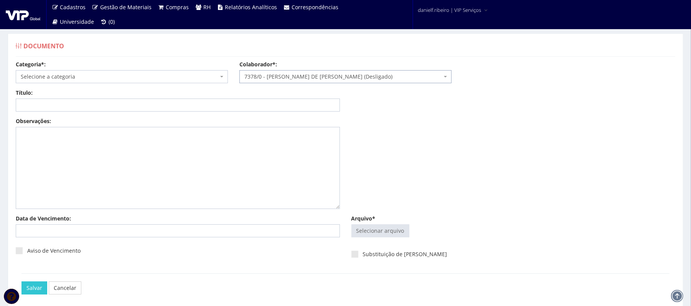
click at [94, 74] on span "Selecione a categoria" at bounding box center [120, 77] width 198 height 8
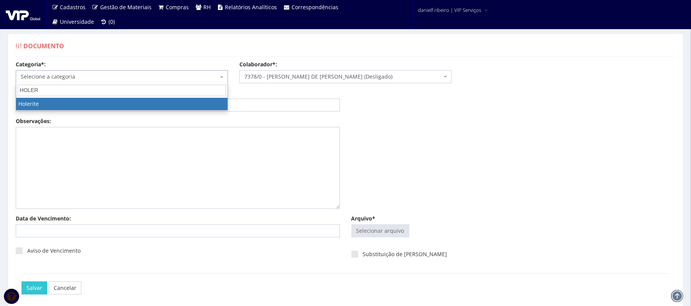
type input "HOLERI"
select select "holerite"
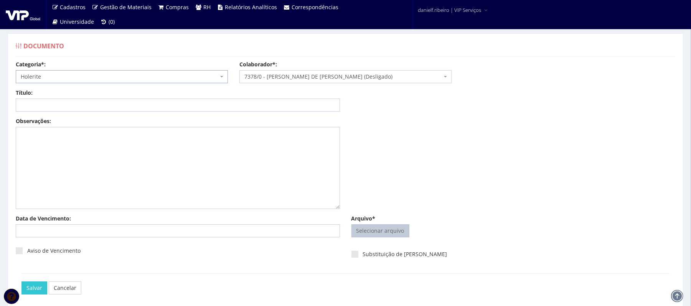
click at [388, 232] on input "Arquivo*" at bounding box center [380, 231] width 57 height 12
type input "C:\fakepath\IGOR VILLANI DE JESUS COUTO HOLERITE NOV.2023.pdf"
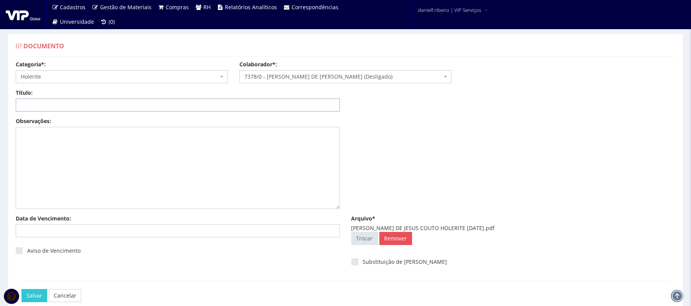
click at [214, 105] on input "Título:" at bounding box center [178, 105] width 324 height 13
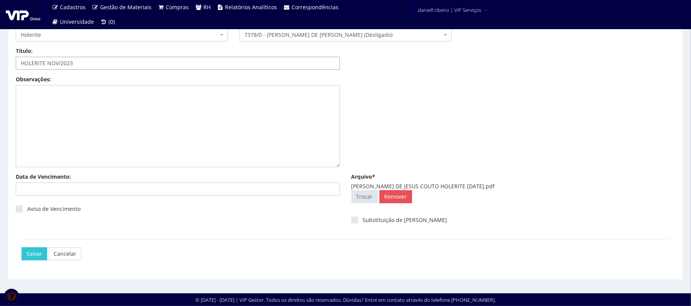
type input "HOLERITE NOV/2023"
click at [31, 262] on div "Salvar Cancelar" at bounding box center [345, 253] width 648 height 29
click at [33, 247] on input "Salvar" at bounding box center [34, 253] width 26 height 13
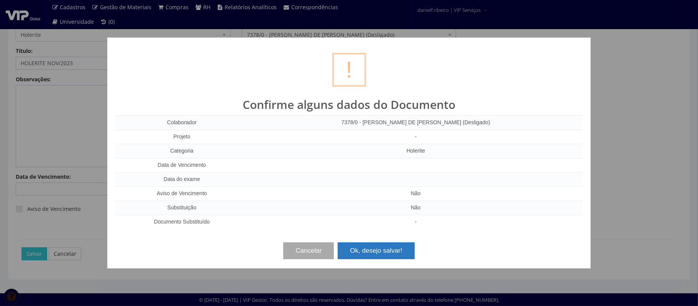
click at [362, 247] on button "Ok, desejo salvar!" at bounding box center [376, 250] width 77 height 17
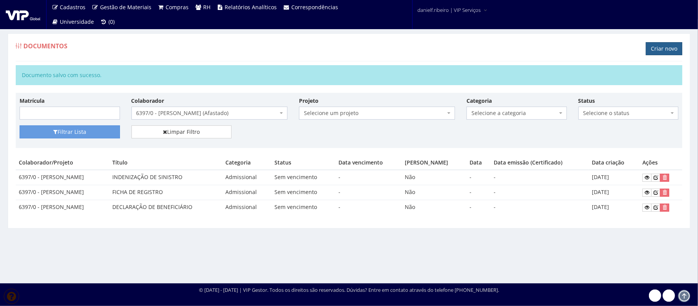
click at [656, 47] on link "Criar novo" at bounding box center [664, 48] width 36 height 13
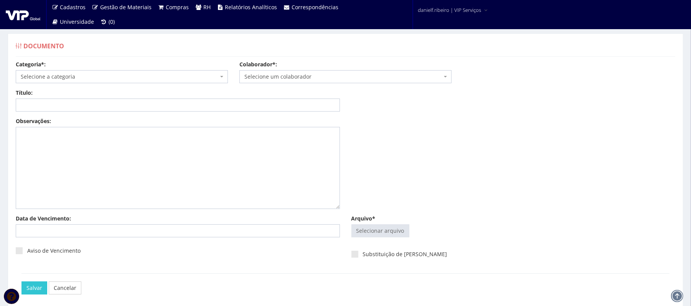
click at [322, 74] on span "Selecione um colaborador" at bounding box center [343, 77] width 198 height 8
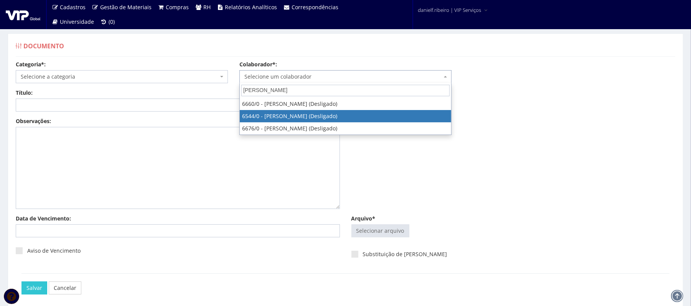
type input "[PERSON_NAME]"
select select "111"
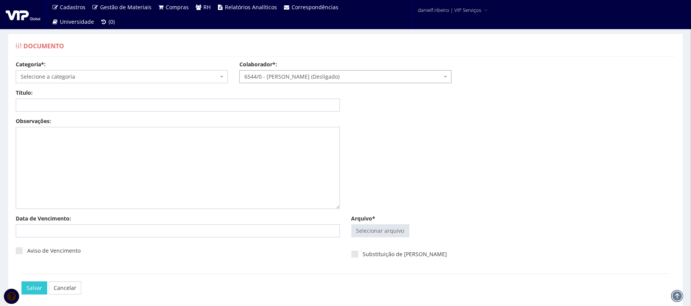
click at [344, 79] on span "6544/0 - [PERSON_NAME] (Desligado)" at bounding box center [343, 77] width 198 height 8
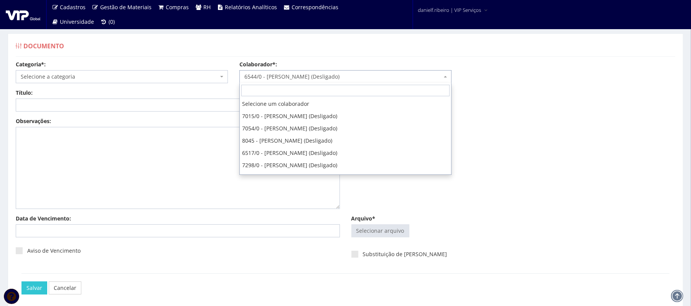
scroll to position [13970, 0]
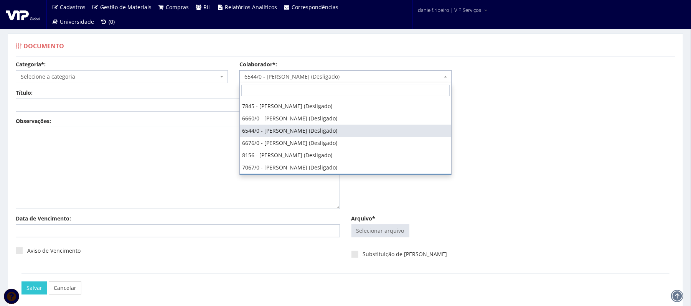
click at [516, 188] on div "Observações:" at bounding box center [345, 165] width 671 height 97
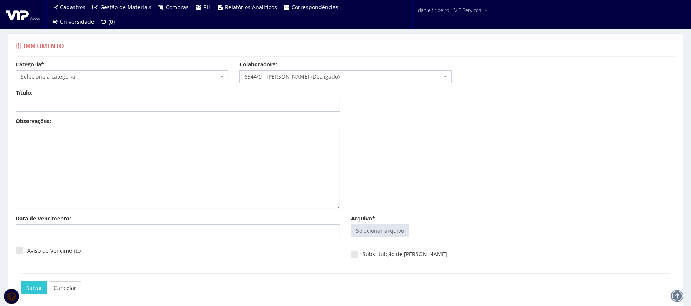
click at [128, 85] on div "Categoria*: Selecione a categoria Aso Segurança no trabalho - PGR Segurança no …" at bounding box center [345, 75] width 671 height 28
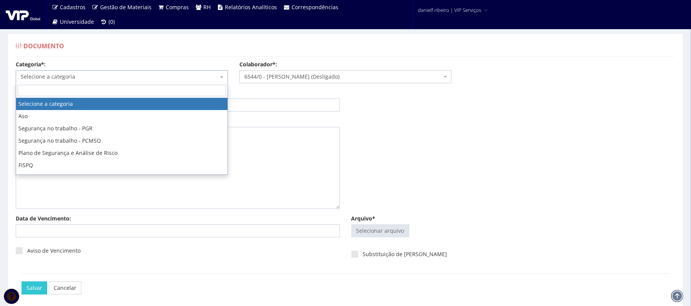
click at [123, 71] on span "Selecione a categoria" at bounding box center [122, 76] width 212 height 13
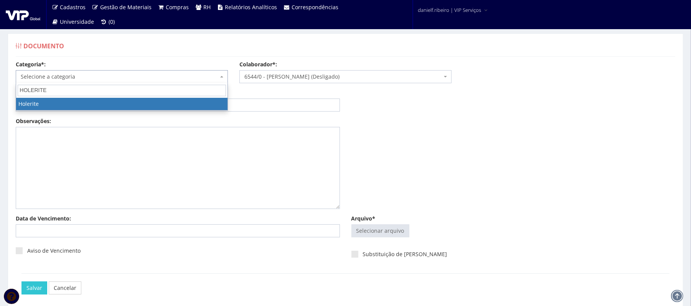
type input "HOLERITE"
select select "holerite"
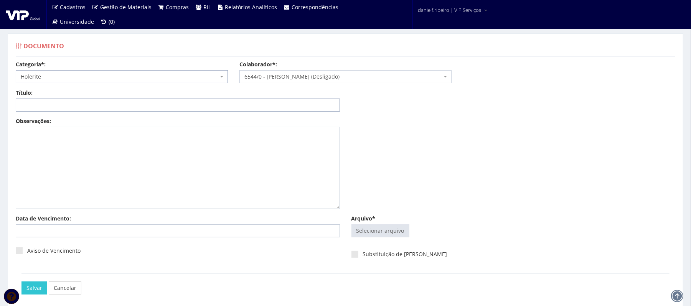
click at [128, 105] on input "Título:" at bounding box center [178, 105] width 324 height 13
type input "HOLERITE"
drag, startPoint x: 394, startPoint y: 219, endPoint x: 395, endPoint y: 239, distance: 19.2
click at [395, 226] on div "Arquivo* Selecionar arquivo Trocar Remover" at bounding box center [514, 228] width 336 height 26
click at [395, 239] on div "Selecionar arquivo Trocar Remover" at bounding box center [513, 232] width 324 height 16
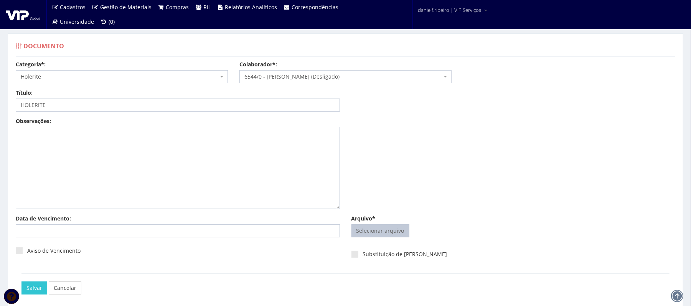
click at [395, 234] on input "Arquivo*" at bounding box center [380, 231] width 57 height 12
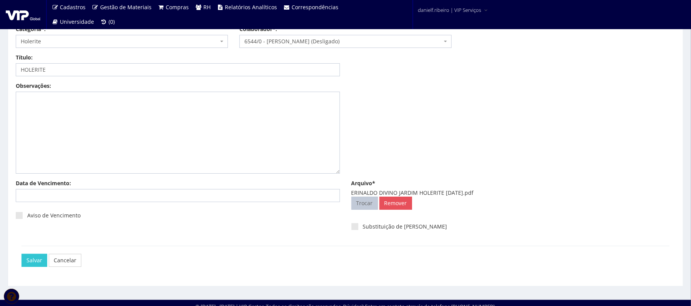
click at [366, 204] on input "Arquivo*" at bounding box center [365, 203] width 26 height 12
type input "C:\fakepath\PAULO ROBERTO RAMOS HOLERITE NOV.2023.pdf"
click at [154, 70] on input "HOLERITE" at bounding box center [178, 69] width 324 height 13
drag, startPoint x: 47, startPoint y: 71, endPoint x: 49, endPoint y: 77, distance: 6.2
click at [49, 75] on input "HOLERITE NOV/2023" at bounding box center [178, 69] width 324 height 13
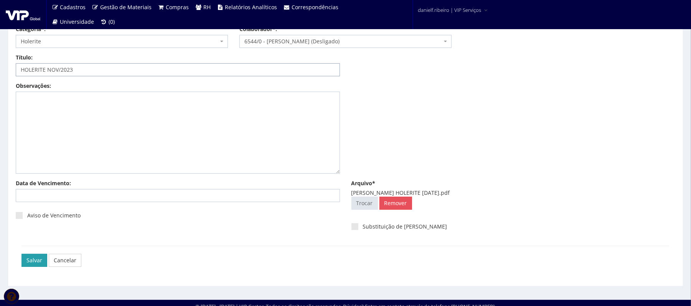
type input "HOLERITE NOV/2023"
click at [33, 260] on input "Salvar" at bounding box center [34, 260] width 26 height 13
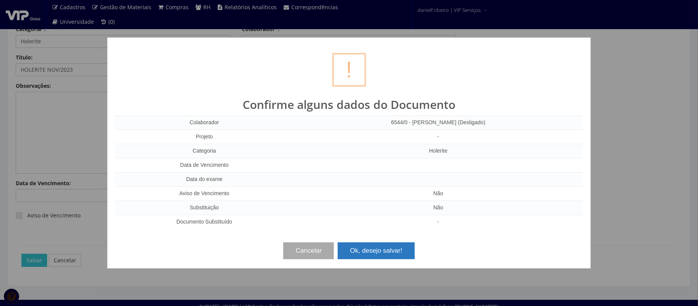
click at [387, 255] on button "Ok, desejo salvar!" at bounding box center [376, 250] width 77 height 17
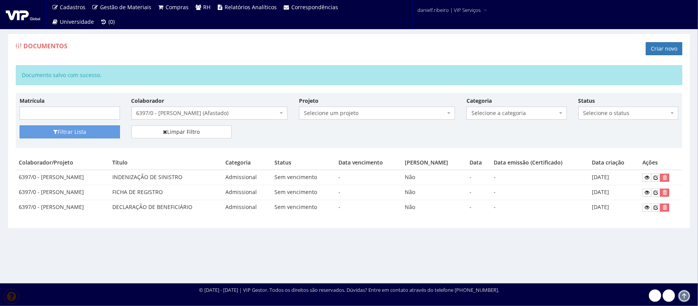
click at [190, 117] on span "6397/0 - [PERSON_NAME] (Afastado)" at bounding box center [208, 113] width 142 height 8
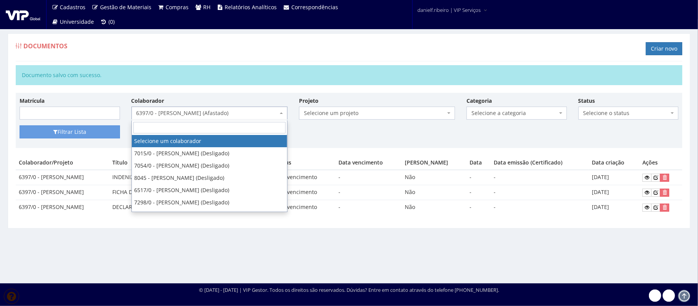
select select
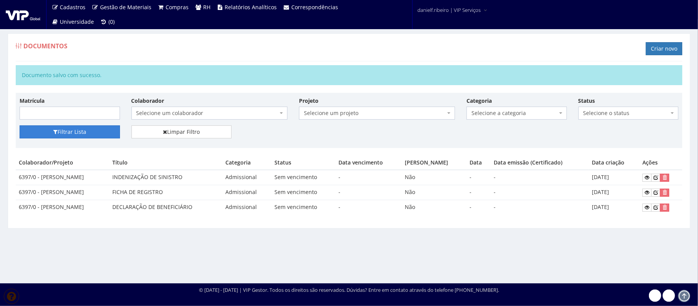
click at [94, 130] on button "Filtrar Lista" at bounding box center [70, 131] width 100 height 13
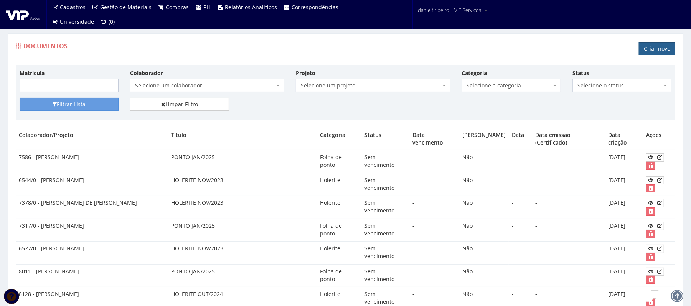
click at [649, 49] on link "Criar novo" at bounding box center [657, 48] width 36 height 13
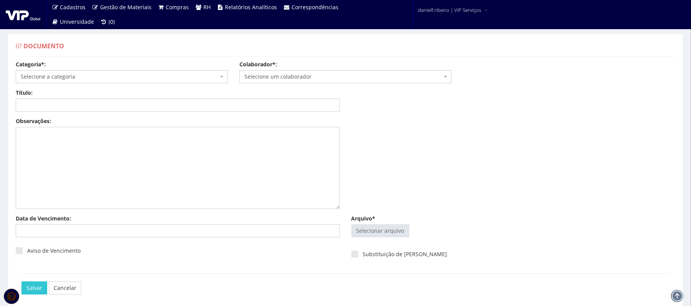
click at [273, 77] on span "Selecione um colaborador" at bounding box center [343, 77] width 198 height 8
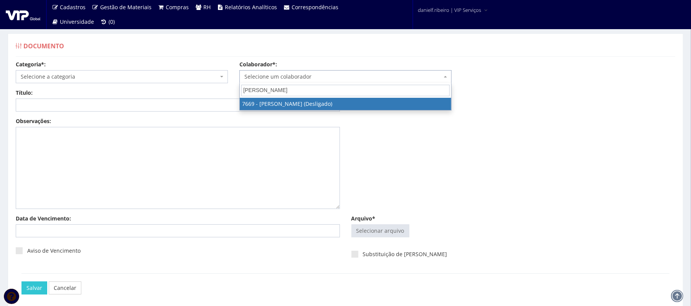
type input "thiago henrique"
select select "2067"
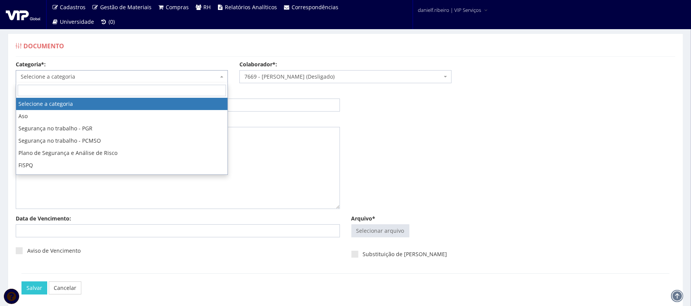
click at [106, 74] on span "Selecione a categoria" at bounding box center [120, 77] width 198 height 8
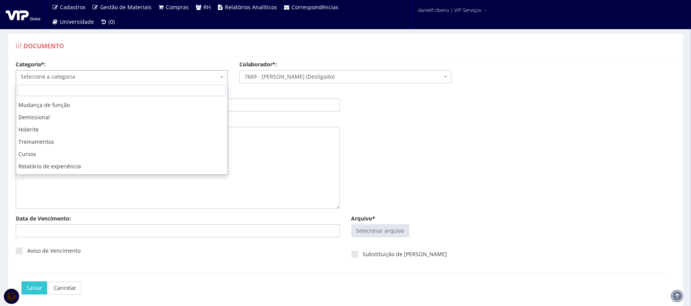
scroll to position [138, 0]
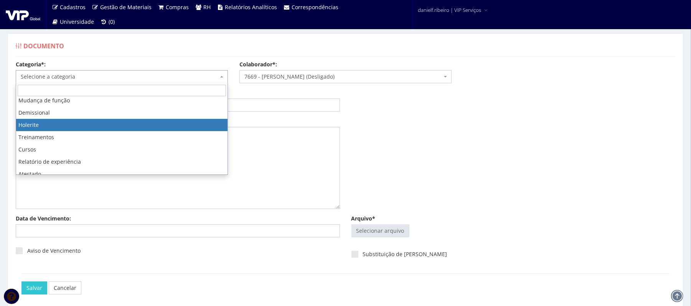
select select "holerite"
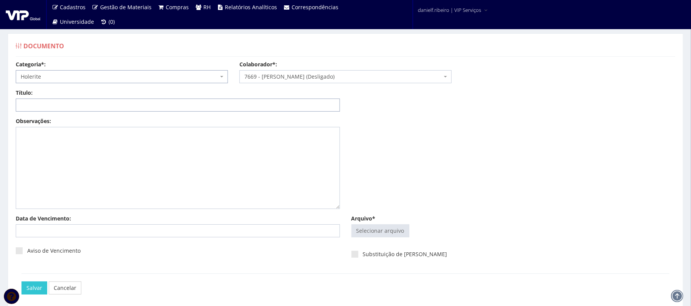
click at [76, 105] on input "Título:" at bounding box center [178, 105] width 324 height 13
click at [360, 229] on input "Arquivo*" at bounding box center [380, 231] width 57 height 12
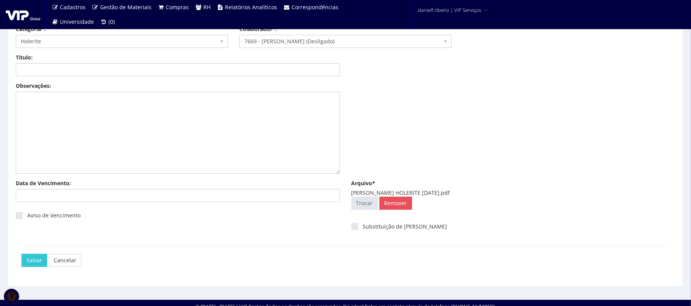
click at [357, 213] on div "EVERTON FERREIRA SANTOS HOLERITE NOV.2023.pdf Selecionar arquivo Trocar Remover" at bounding box center [513, 201] width 324 height 24
click at [362, 206] on input "Arquivo*" at bounding box center [365, 203] width 26 height 12
type input "C:\fakepath\THIAGO HENRIQUE LIMA MEDEIROS HOLERITE NOV.2023.pdf"
click at [186, 71] on input "Título:" at bounding box center [178, 69] width 324 height 13
type input "h"
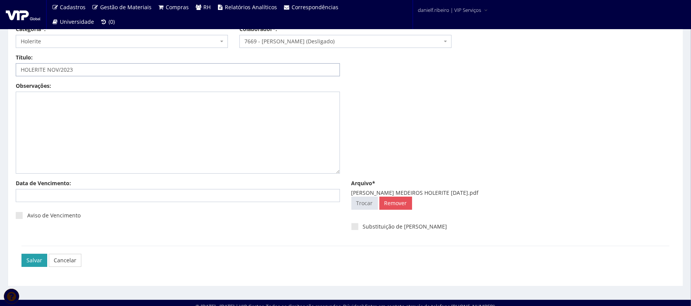
type input "HOLERITE NOV/2023"
click at [40, 260] on input "Salvar" at bounding box center [34, 260] width 26 height 13
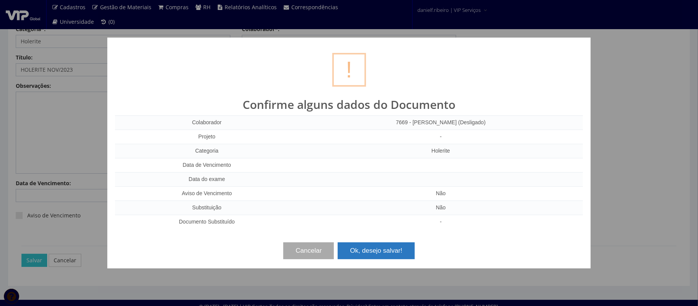
click at [384, 265] on div "? ! i Confirme alguns dados do Documento Colaborador 7669 - THIAGO HENRIQUE LIM…" at bounding box center [349, 153] width 484 height 231
click at [389, 235] on div "? ! i Confirme alguns dados do Documento Colaborador 7669 - THIAGO HENRIQUE LIM…" at bounding box center [349, 153] width 484 height 231
click at [389, 245] on button "Ok, desejo salvar!" at bounding box center [376, 250] width 77 height 17
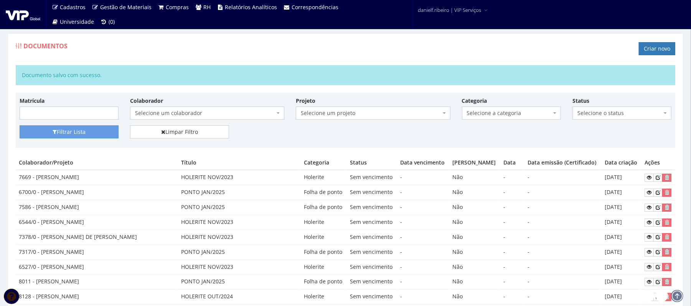
scroll to position [379, 0]
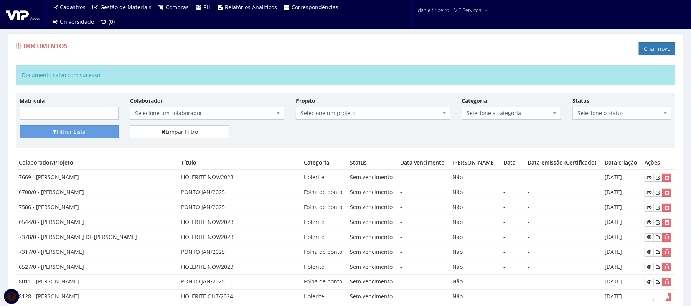
click at [201, 50] on div "Documentos Criar novo" at bounding box center [345, 49] width 659 height 23
